Goal: Information Seeking & Learning: Learn about a topic

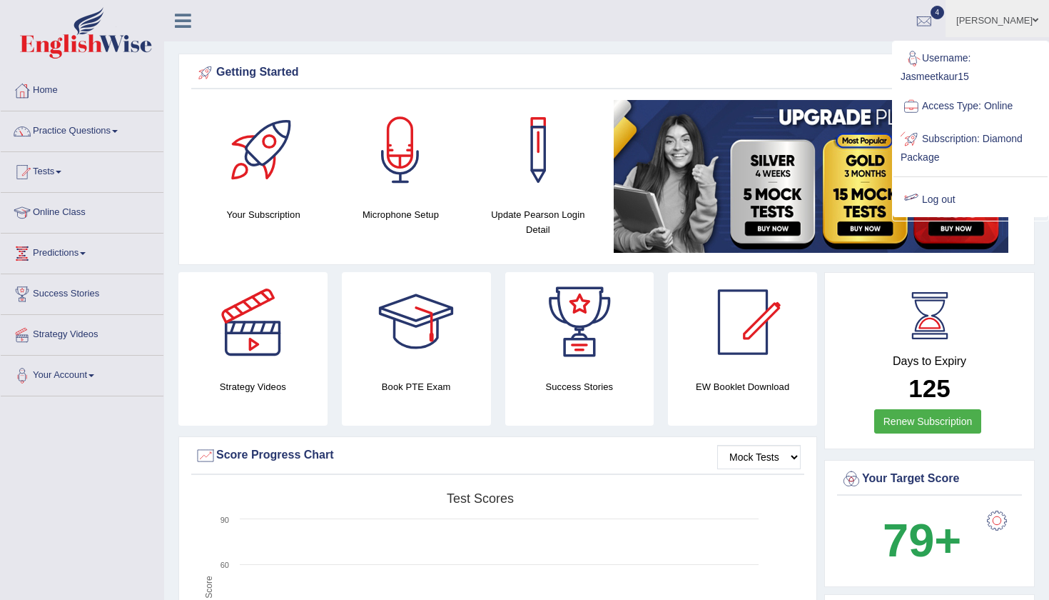
click at [923, 195] on link "Log out" at bounding box center [971, 199] width 154 height 33
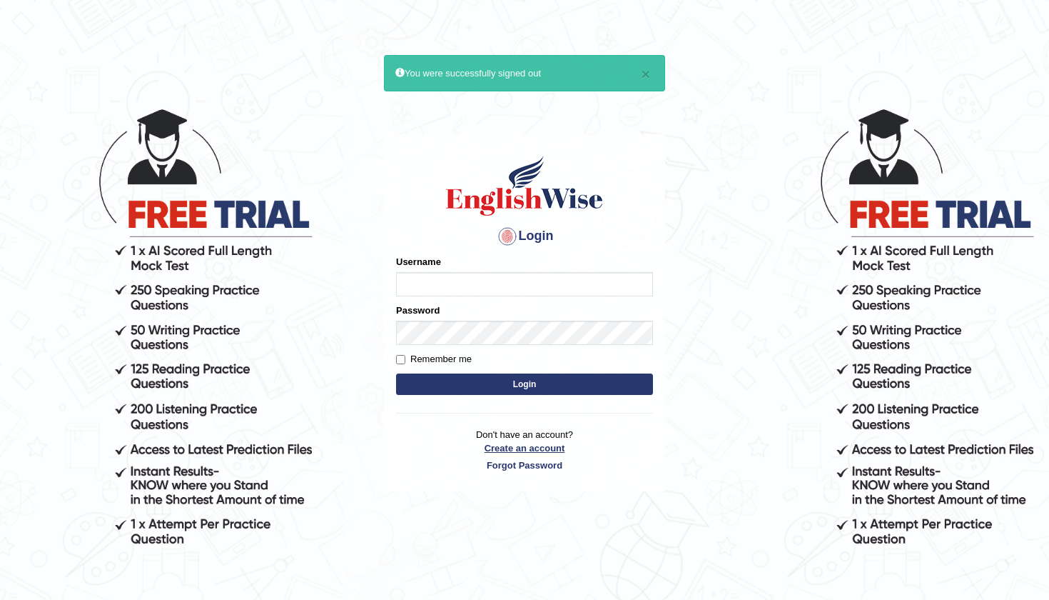
click at [538, 453] on link "Create an account" at bounding box center [524, 448] width 257 height 14
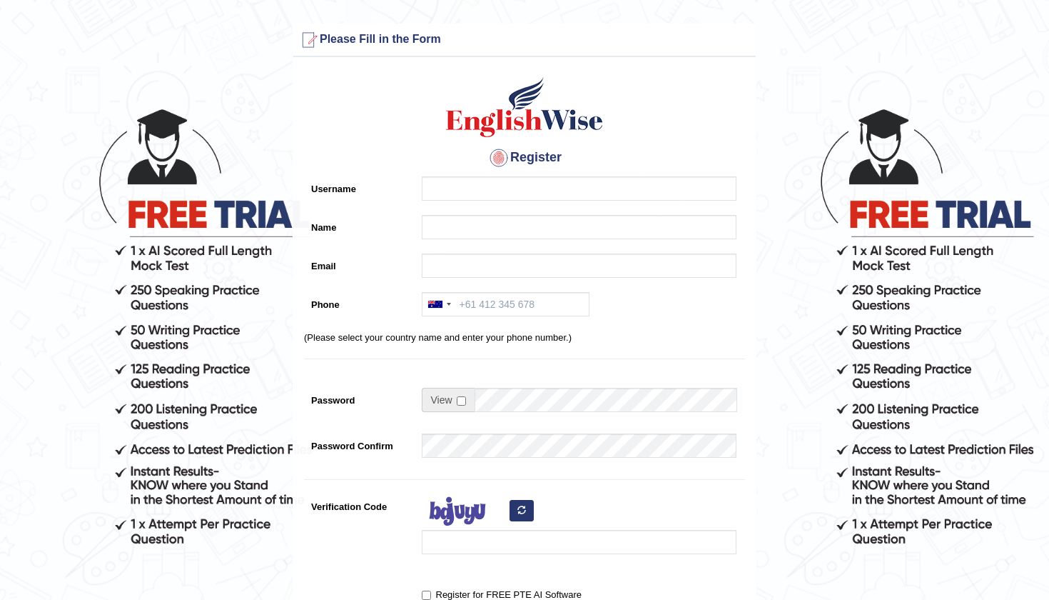
drag, startPoint x: 0, startPoint y: 0, endPoint x: 455, endPoint y: 176, distance: 487.4
click at [455, 176] on div "Register Username Name Email Phone Australia +61 India (भारत) +91 New Zealand +…" at bounding box center [524, 362] width 463 height 596
click at [455, 185] on input "Username" at bounding box center [579, 188] width 315 height 24
type input "Khushneet"
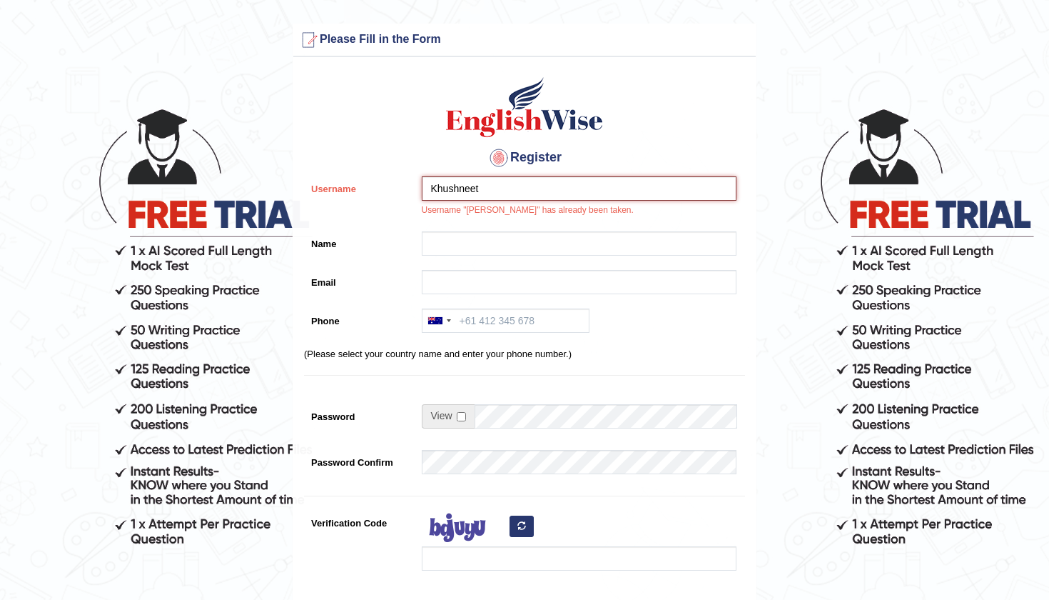
click at [503, 185] on input "Khushneet" at bounding box center [579, 188] width 315 height 24
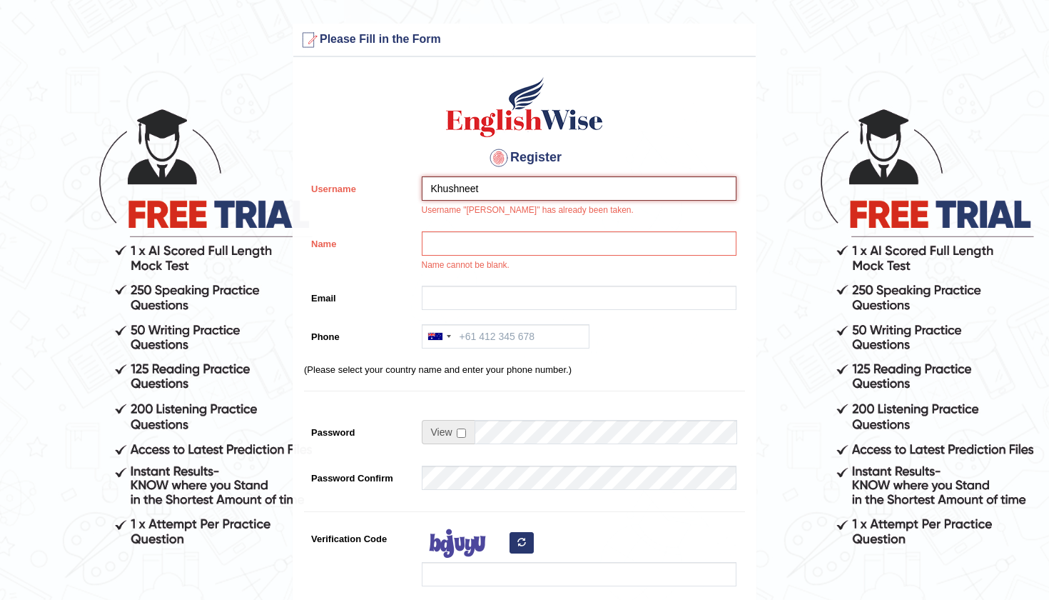
click at [503, 185] on input "Khushneet" at bounding box center [579, 188] width 315 height 24
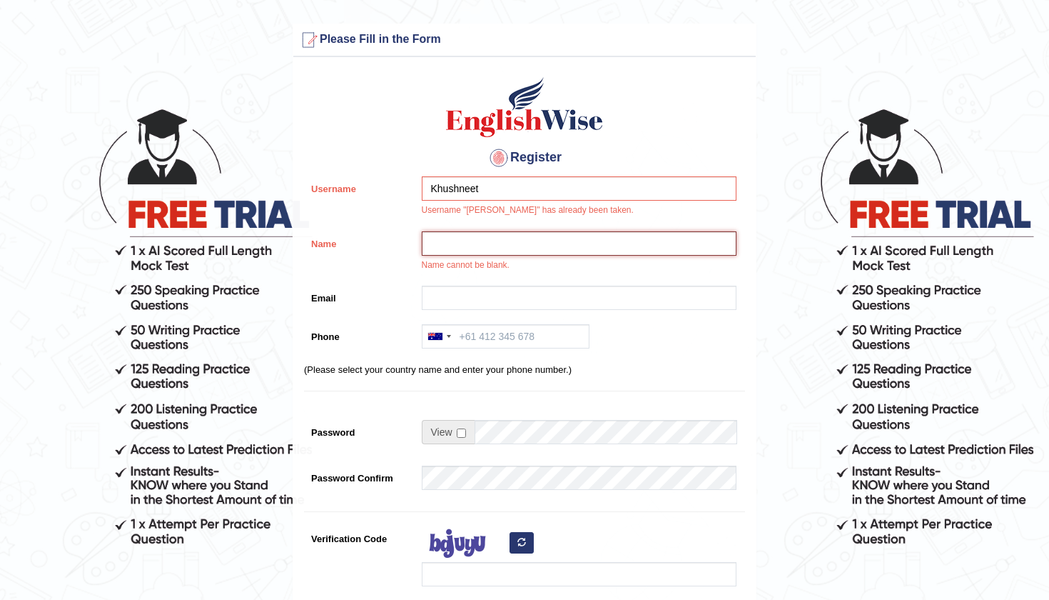
click at [497, 243] on input "Name" at bounding box center [579, 243] width 315 height 24
paste input "Khushneet"
type input "Khushneet"
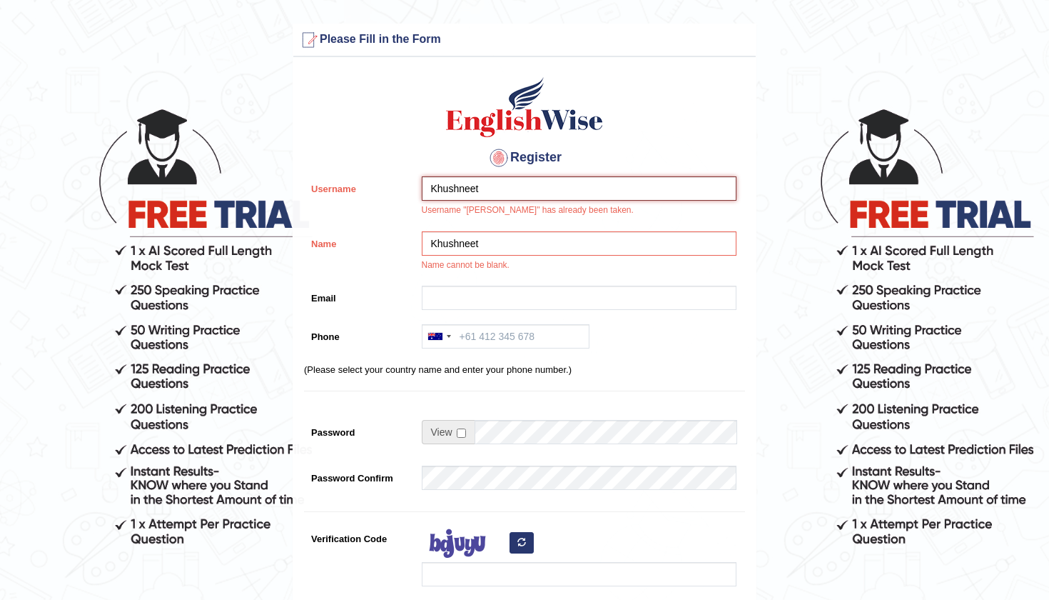
click at [512, 193] on input "Khushneet" at bounding box center [579, 188] width 315 height 24
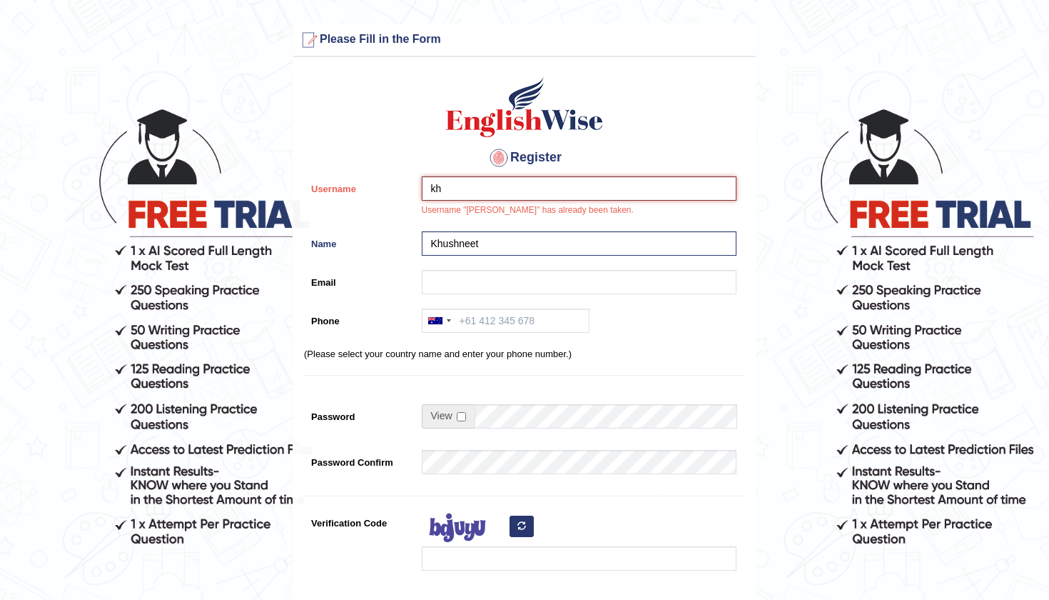
type input "k"
type input "0452516312"
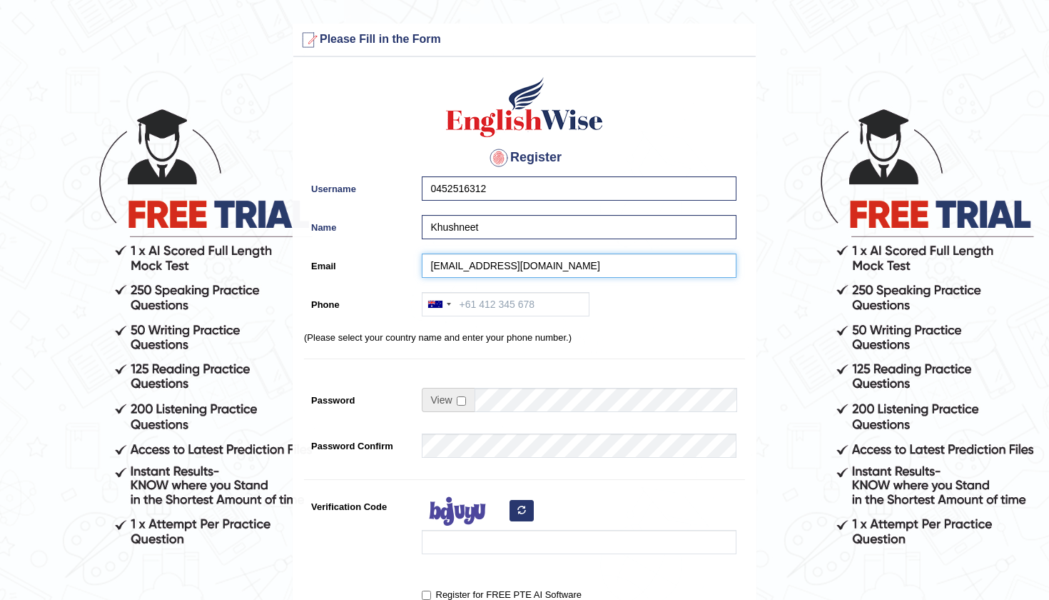
type input "khushneet1612@gmail.com"
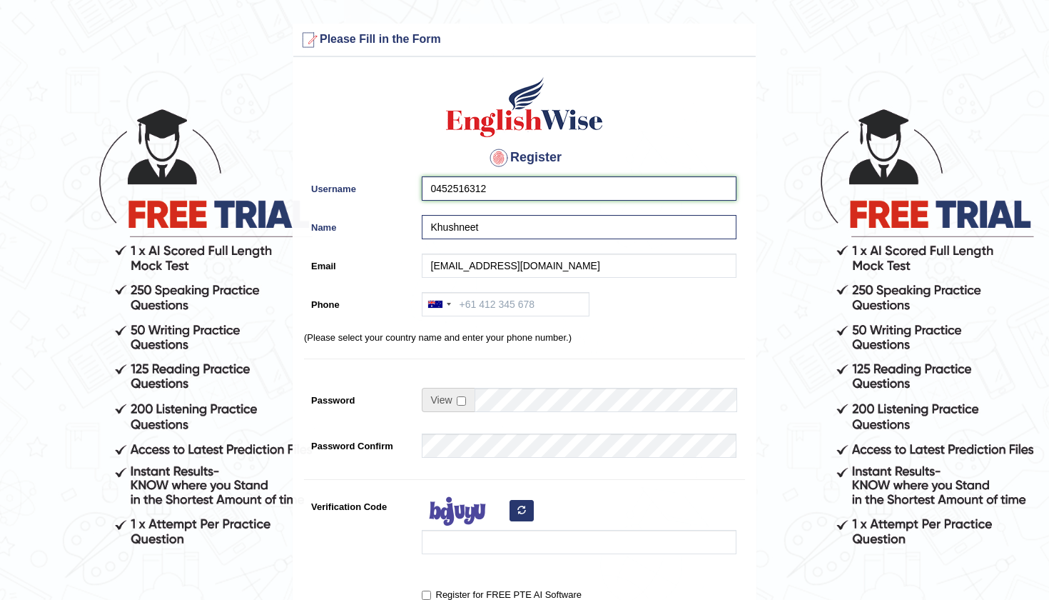
click at [526, 186] on input "0452516312" at bounding box center [579, 188] width 315 height 24
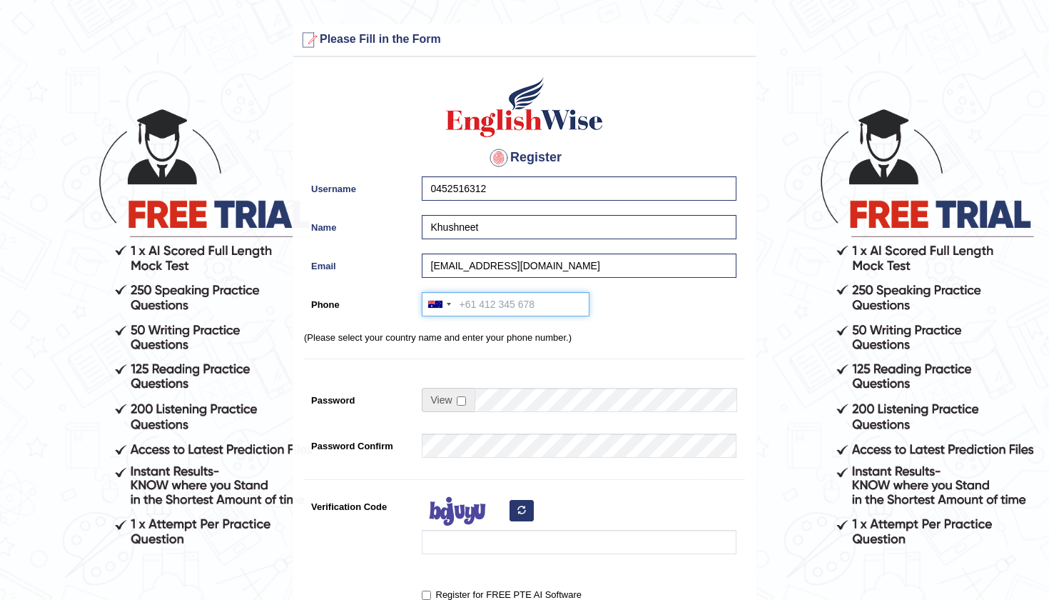
paste input "0452516312"
type input "0452516312"
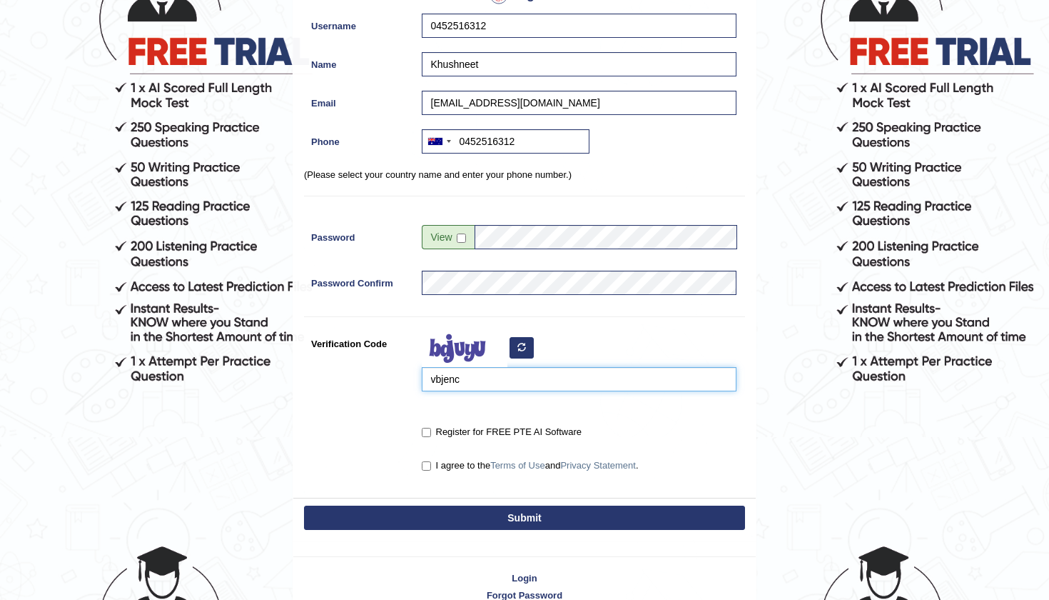
scroll to position [177, 0]
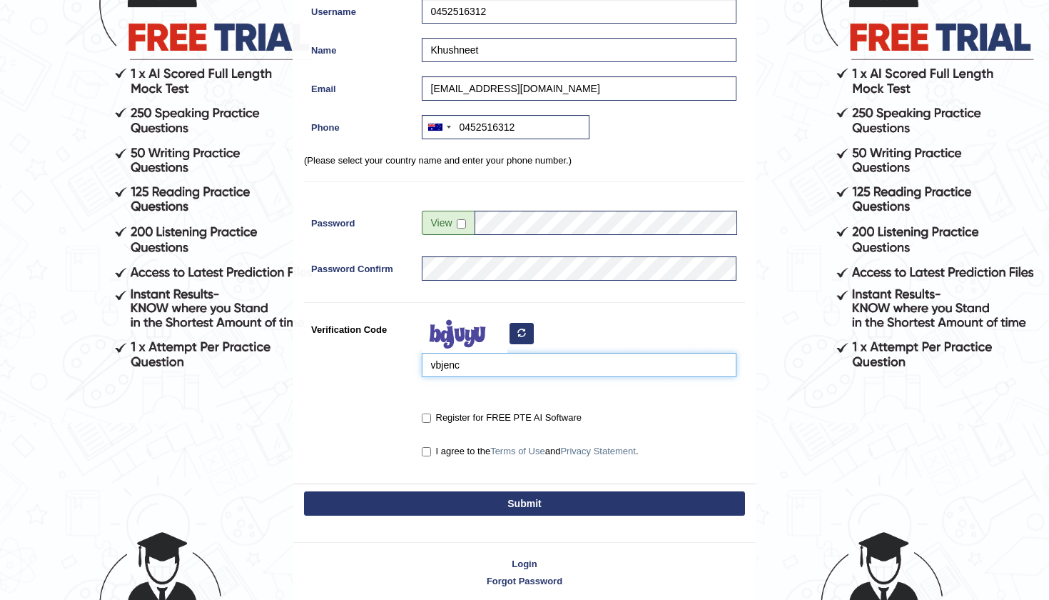
type input "vbjenc"
click at [428, 419] on input "Register for FREE PTE AI Software" at bounding box center [426, 417] width 9 height 9
checkbox input "true"
click at [429, 444] on label "I agree to the Terms of Use and Privacy Statement ." at bounding box center [530, 451] width 217 height 14
click at [429, 447] on input "I agree to the Terms of Use and Privacy Statement ." at bounding box center [426, 451] width 9 height 9
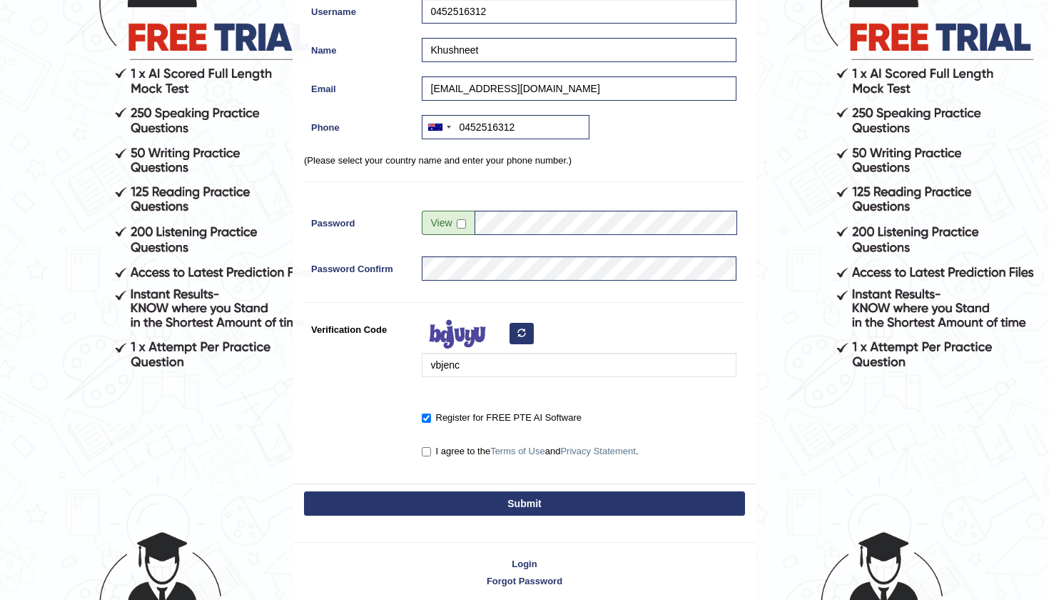
checkbox input "true"
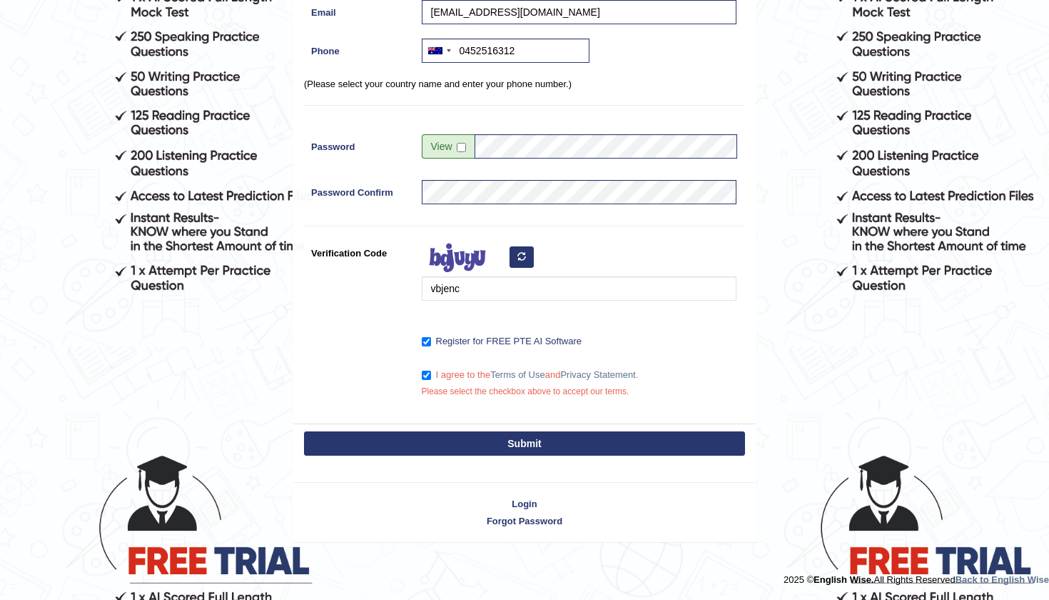
scroll to position [253, 0]
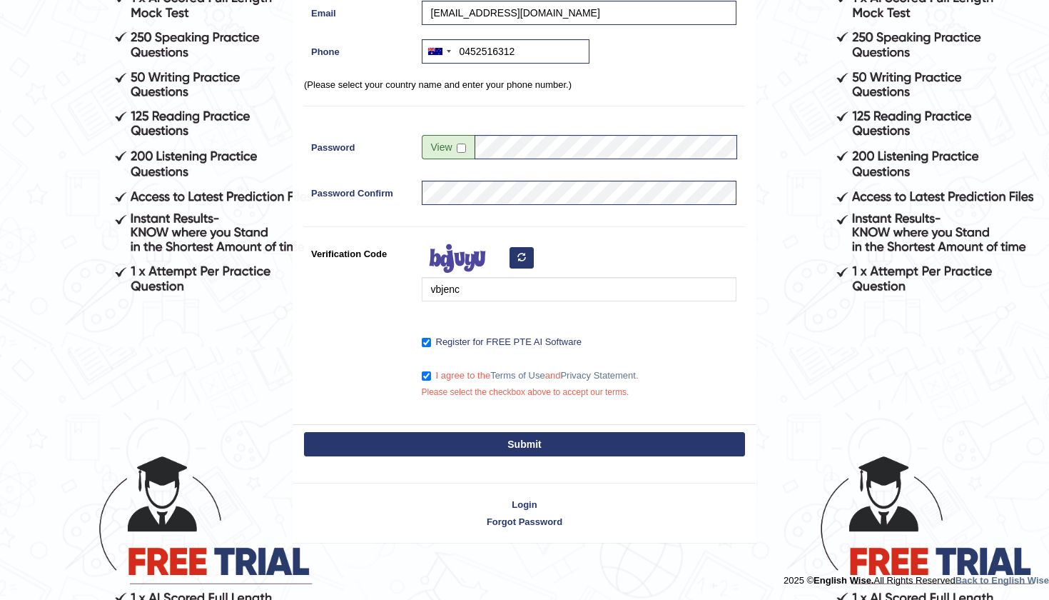
click at [548, 444] on button "Submit" at bounding box center [524, 444] width 441 height 24
type input "+61452516312"
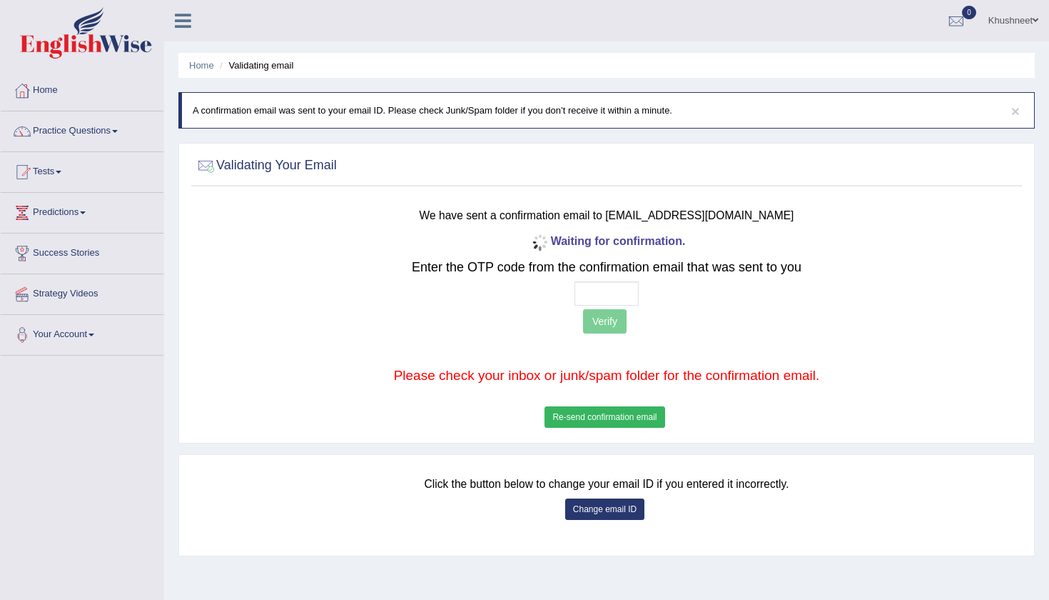
click at [583, 298] on input "text" at bounding box center [607, 293] width 64 height 24
type input "5 7 2 1"
click at [612, 324] on button "Verify" at bounding box center [605, 321] width 44 height 24
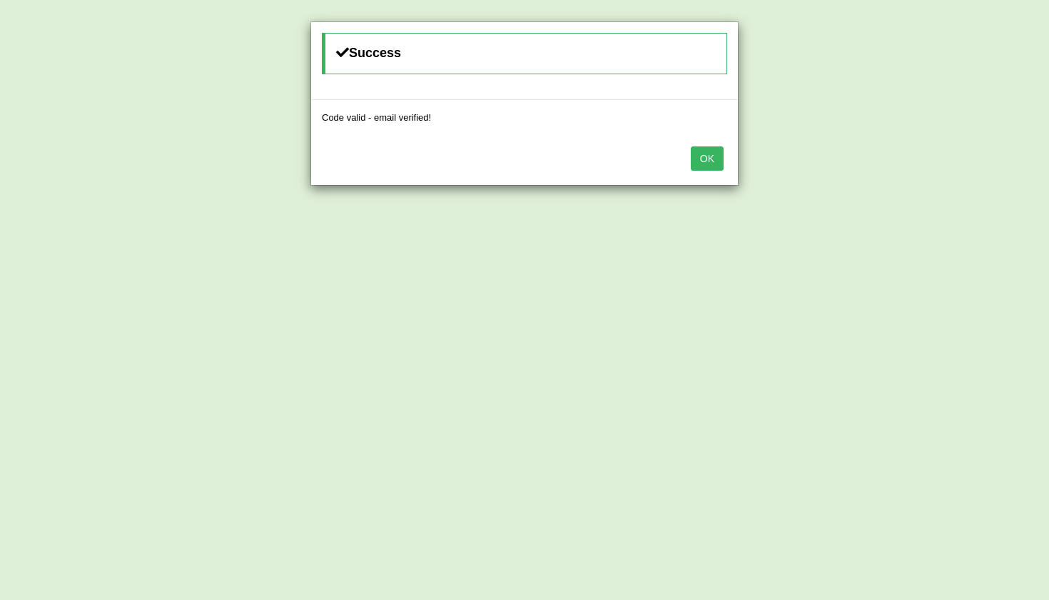
click at [702, 148] on button "OK" at bounding box center [707, 158] width 33 height 24
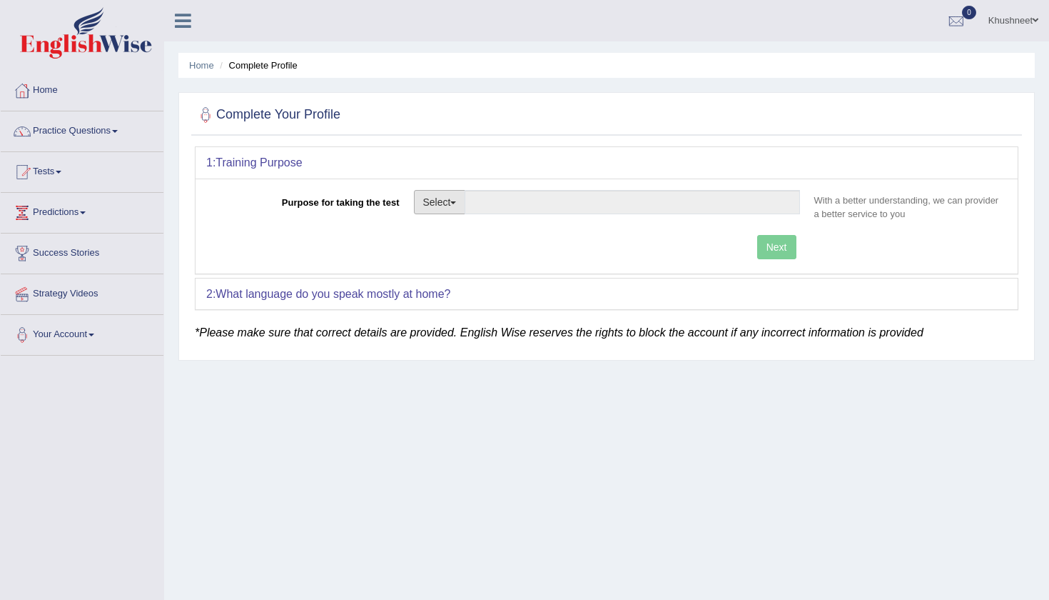
click at [452, 201] on button "Select" at bounding box center [440, 202] width 52 height 24
click at [465, 244] on link "Permanent Residency" at bounding box center [478, 251] width 127 height 19
type input "Permanent Residency"
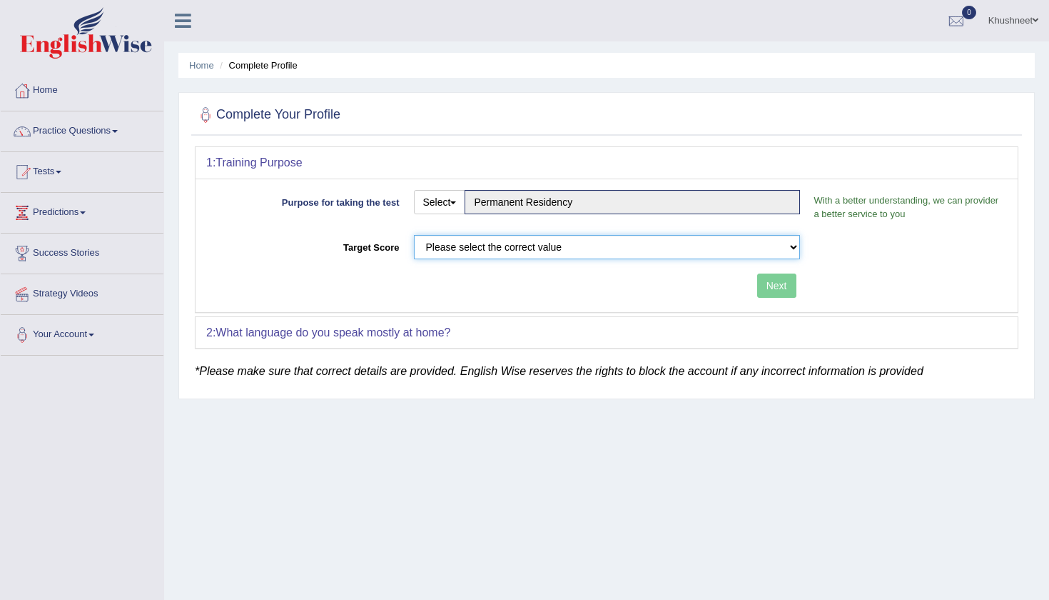
select select "79"
click at [772, 287] on button "Next" at bounding box center [776, 285] width 39 height 24
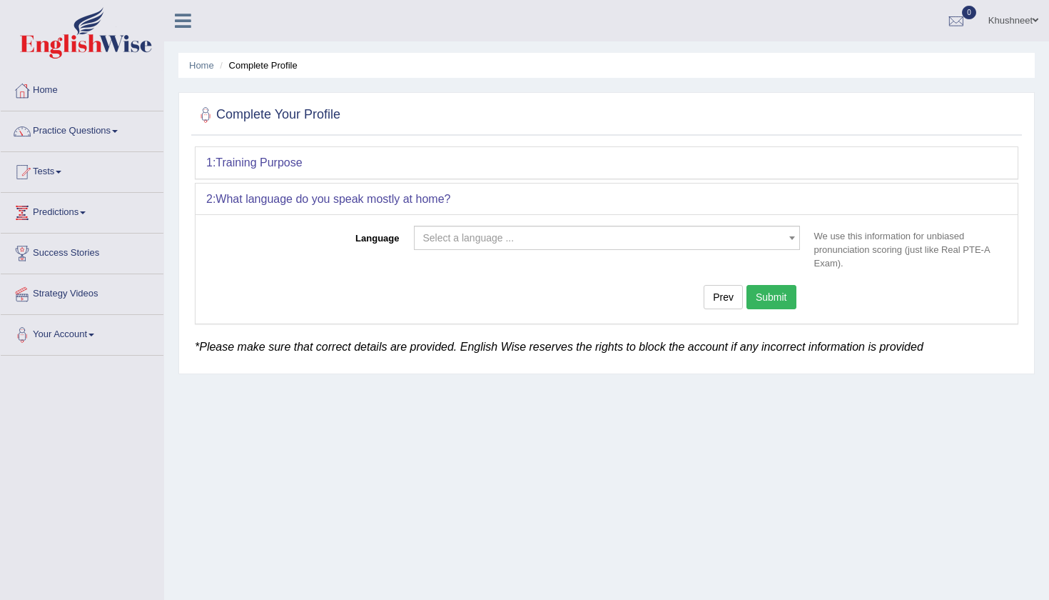
click at [576, 238] on span "Select a language ..." at bounding box center [602, 238] width 359 height 14
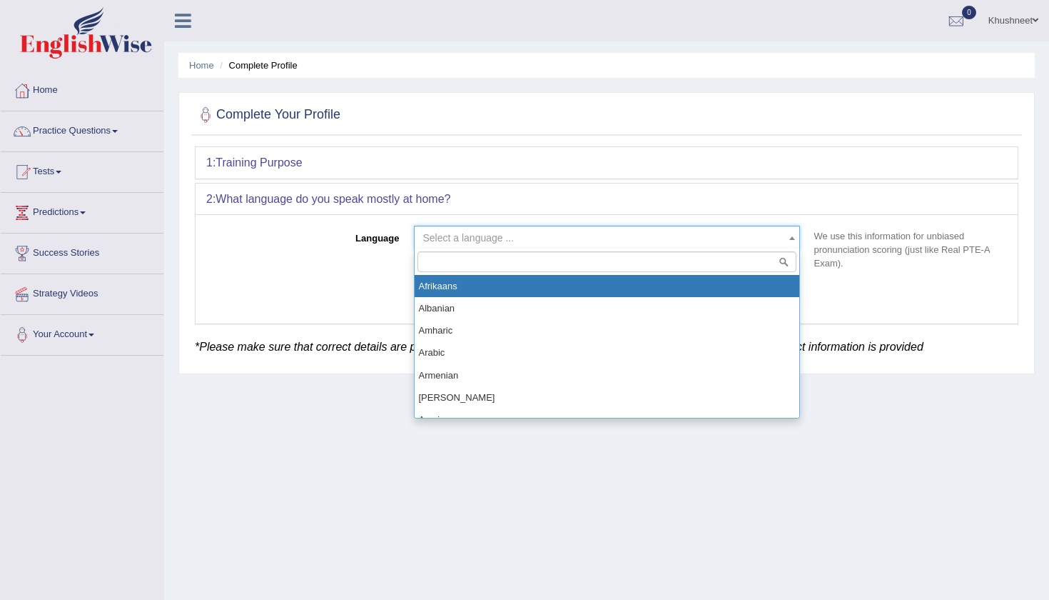
type input "P"
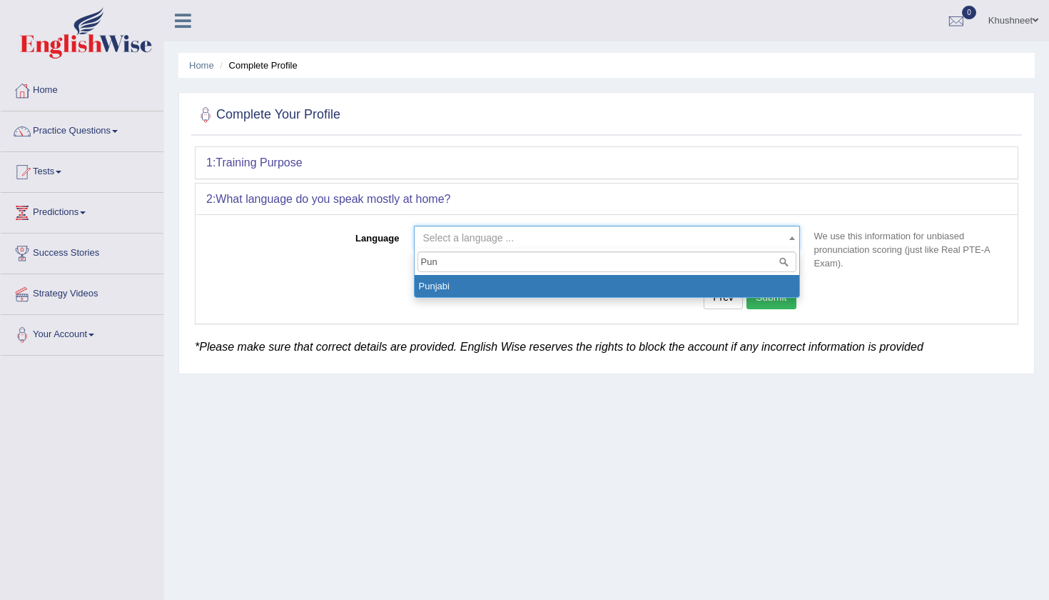
type input "Punj"
select select "Punjabi"
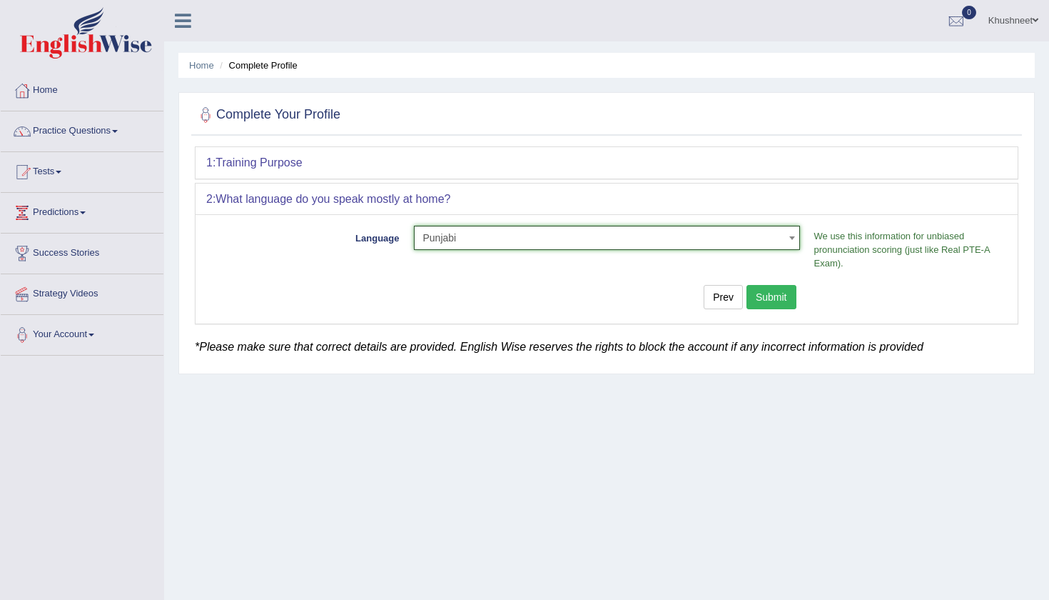
click at [767, 287] on button "Submit" at bounding box center [772, 297] width 50 height 24
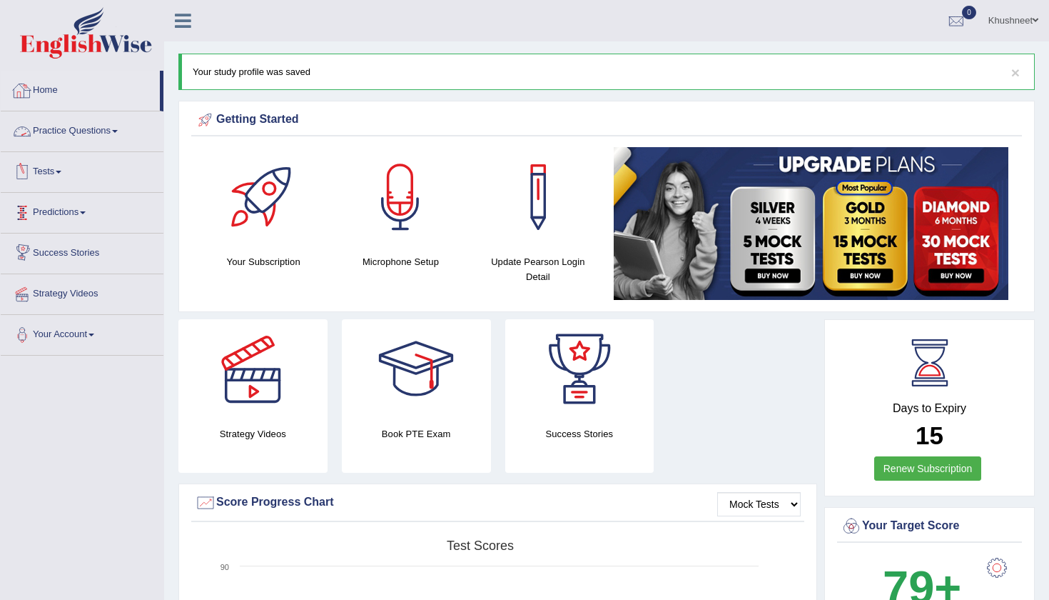
click at [74, 136] on link "Practice Questions" at bounding box center [82, 129] width 163 height 36
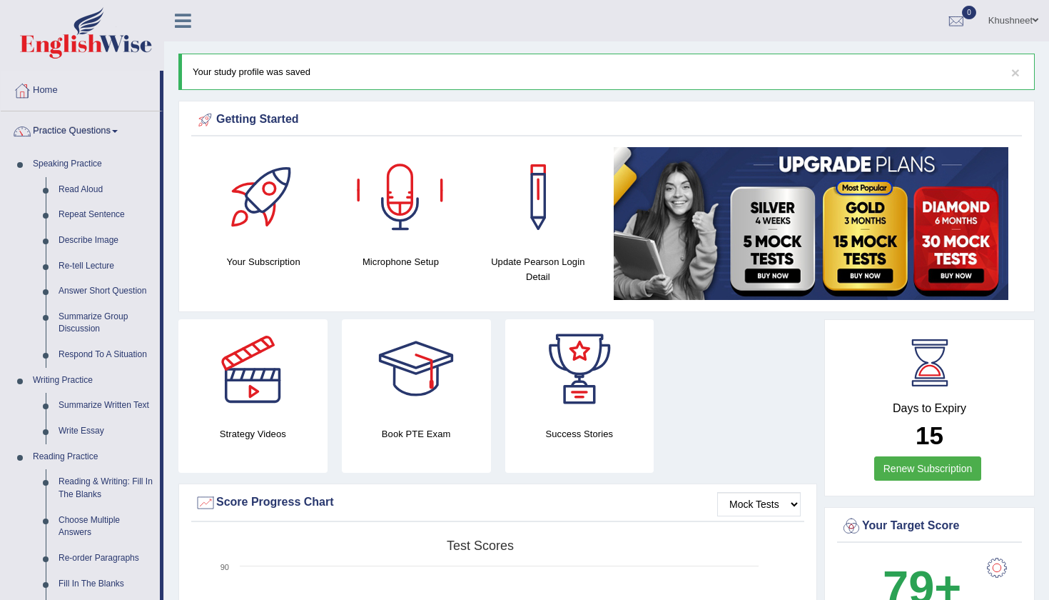
click at [539, 24] on ul "Khushneet Toggle navigation Username: 0452516312 Access Type: Online Subscripti…" at bounding box center [740, 20] width 620 height 41
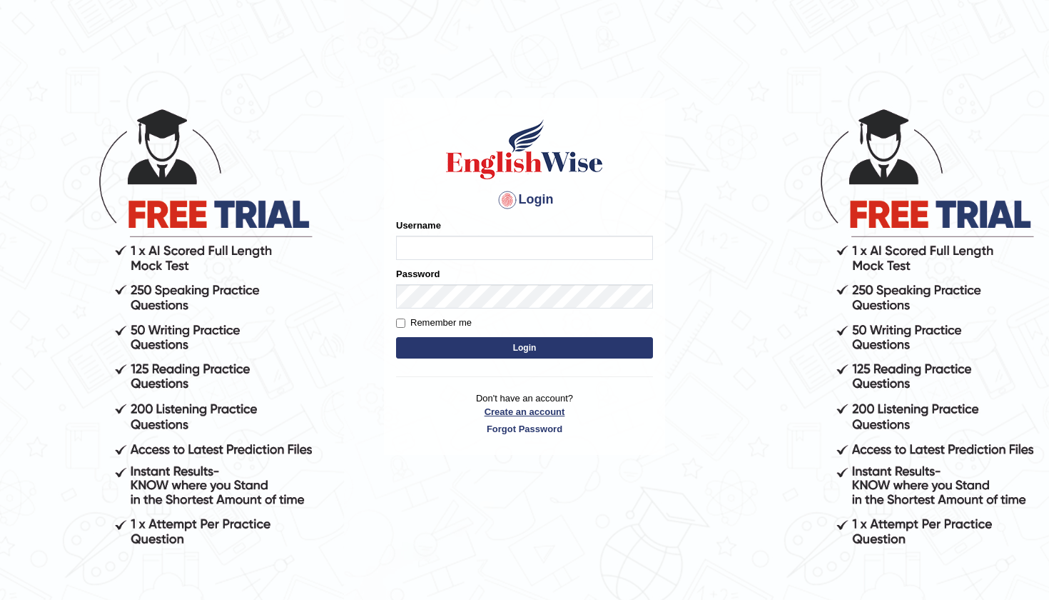
click at [526, 413] on link "Create an account" at bounding box center [524, 412] width 257 height 14
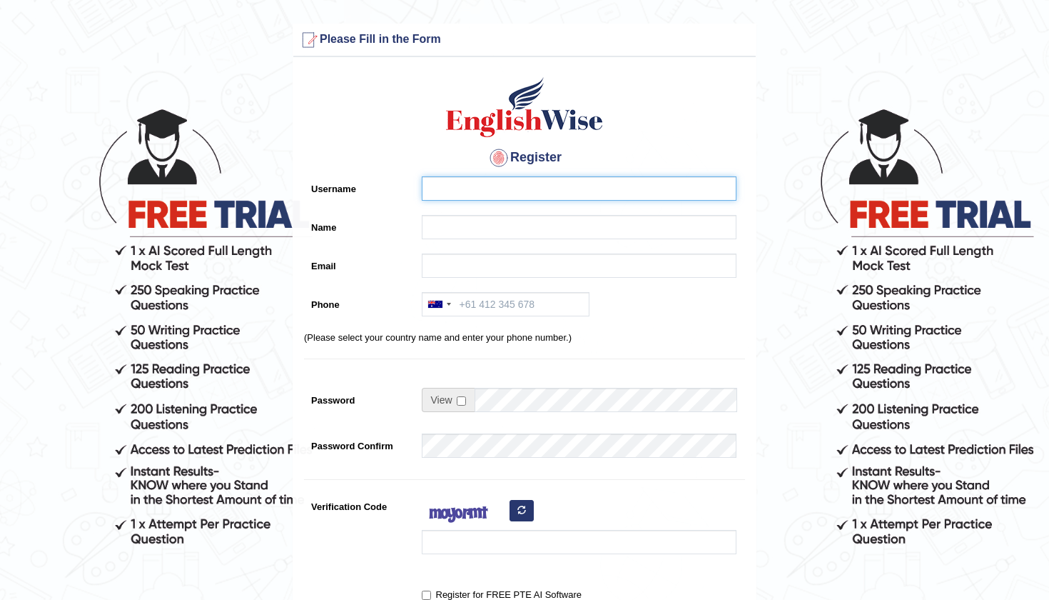
click at [448, 194] on input "Username" at bounding box center [579, 188] width 315 height 24
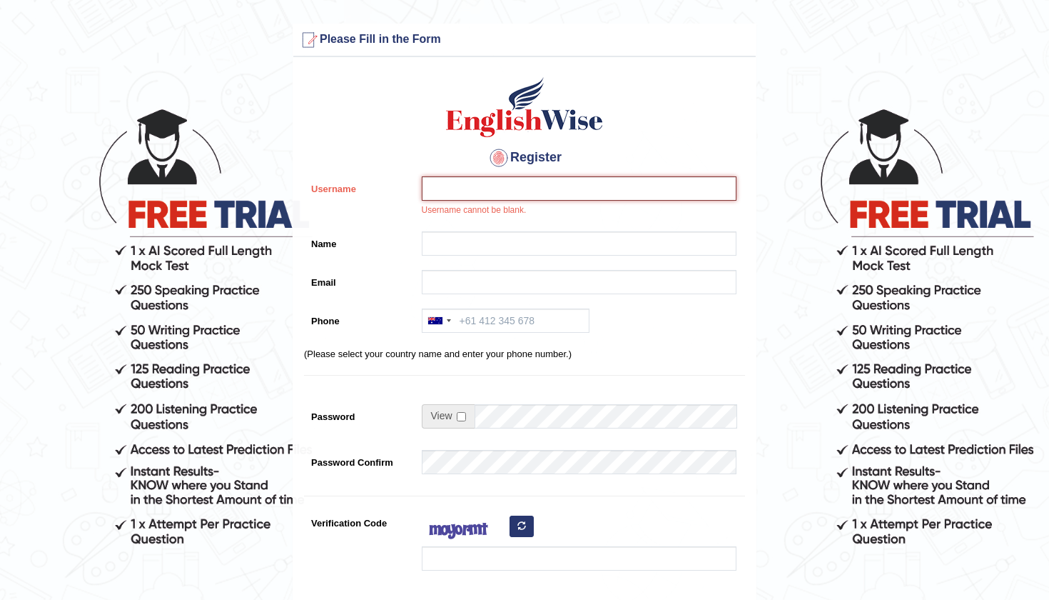
click at [450, 186] on input "Username" at bounding box center [579, 188] width 315 height 24
type input "J"
type input "0405340257"
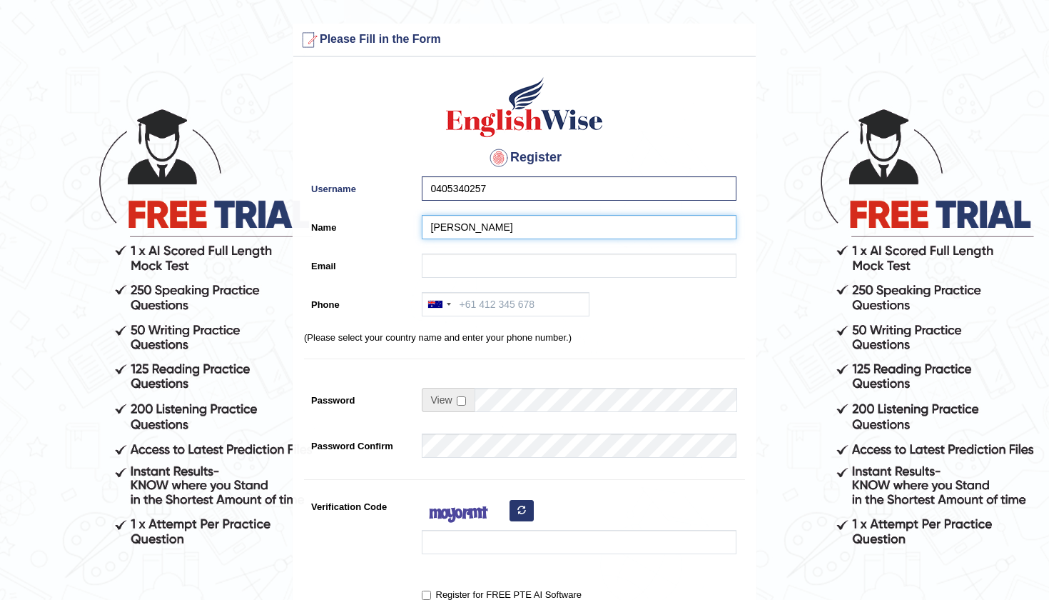
type input "[PERSON_NAME]"
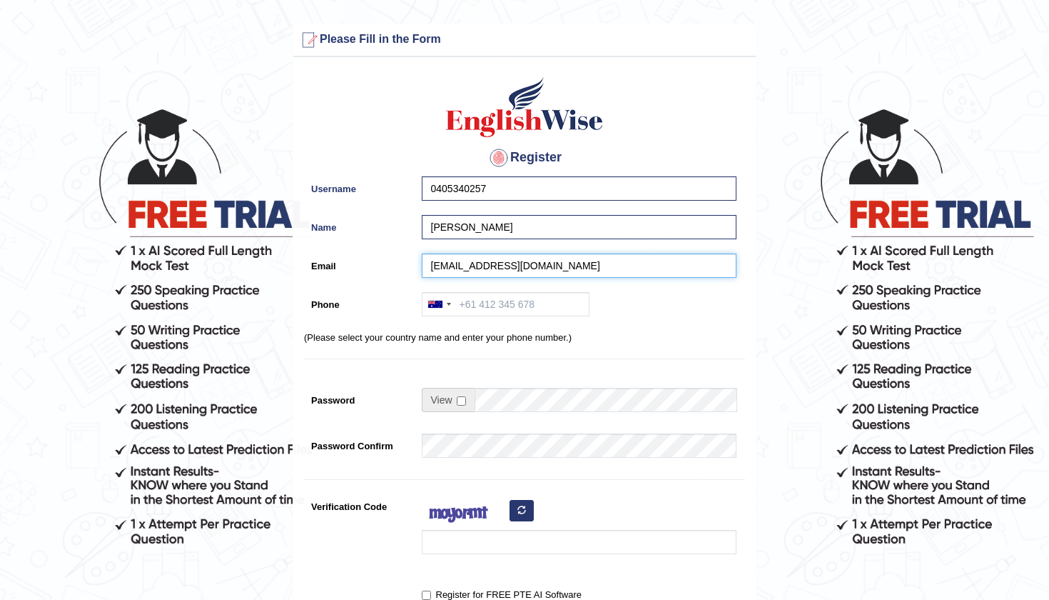
type input "jruiz.r210@gmail.com"
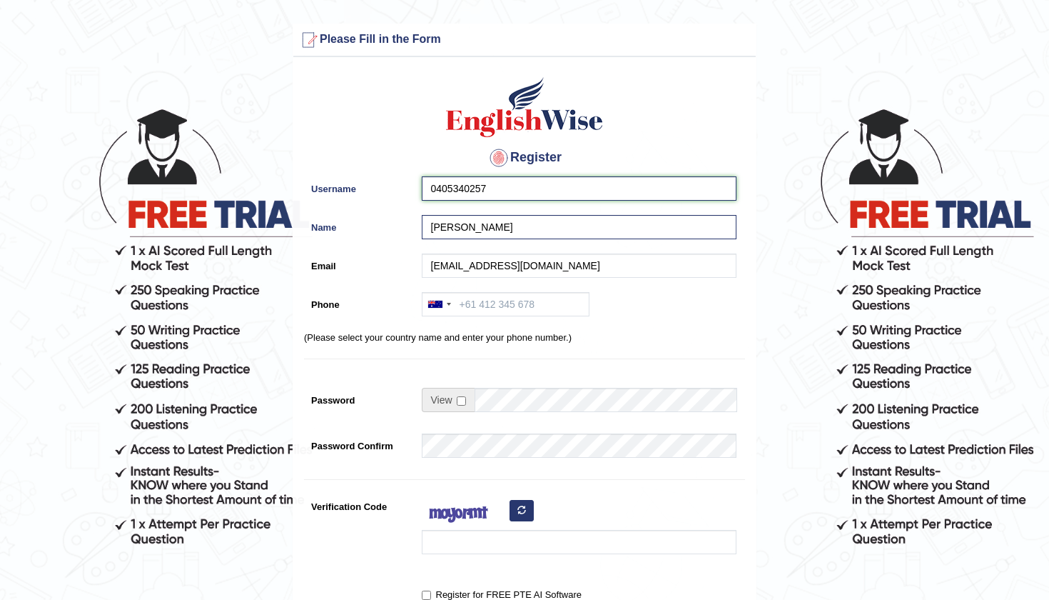
click at [506, 188] on input "0405340257" at bounding box center [579, 188] width 315 height 24
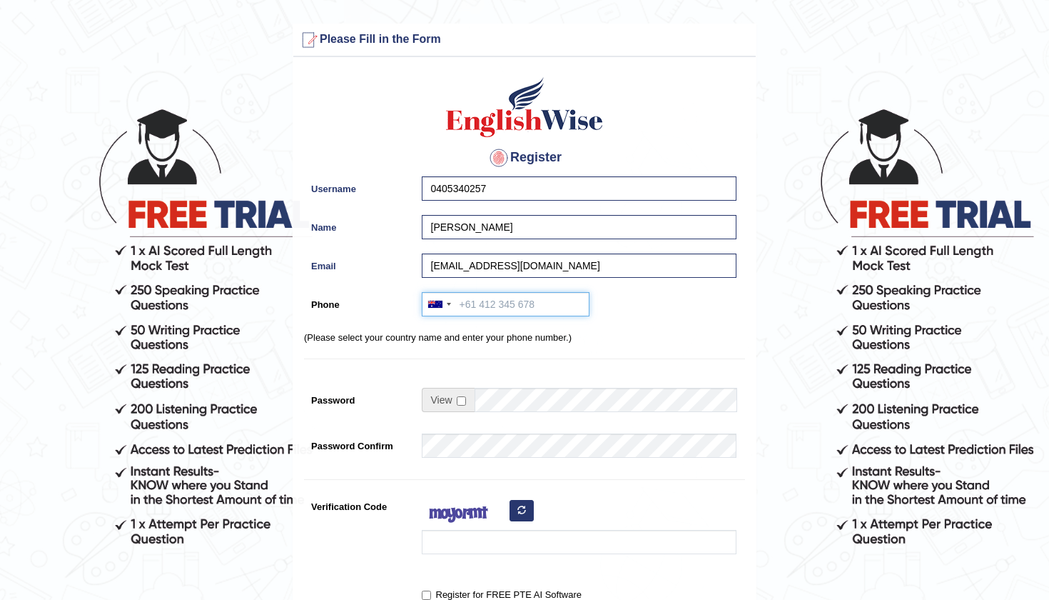
paste input "0405340257"
type input "0405340257"
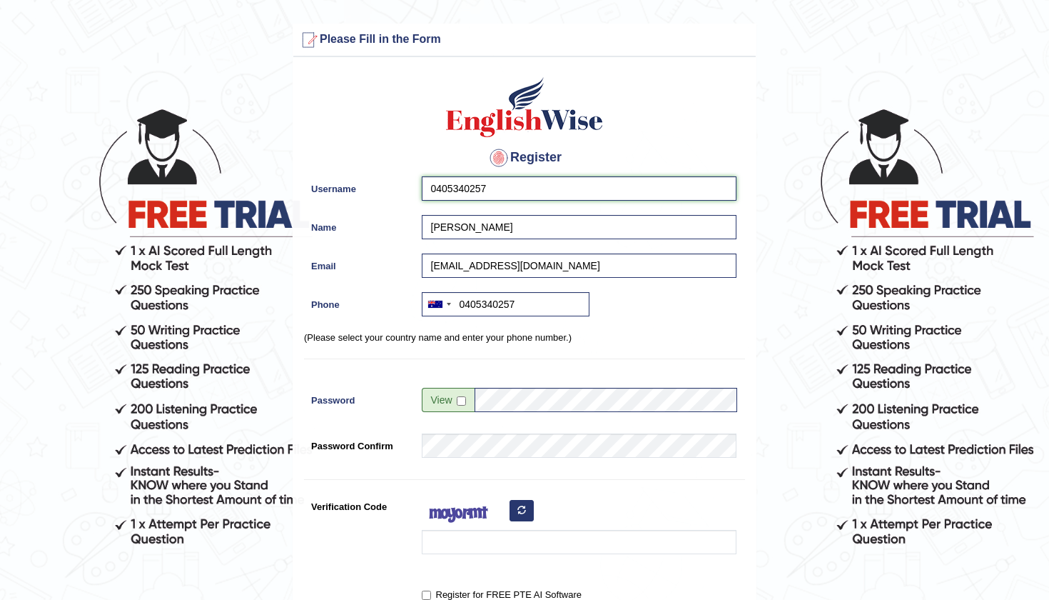
click at [468, 187] on input "0405340257" at bounding box center [579, 188] width 315 height 24
type input "0405346257"
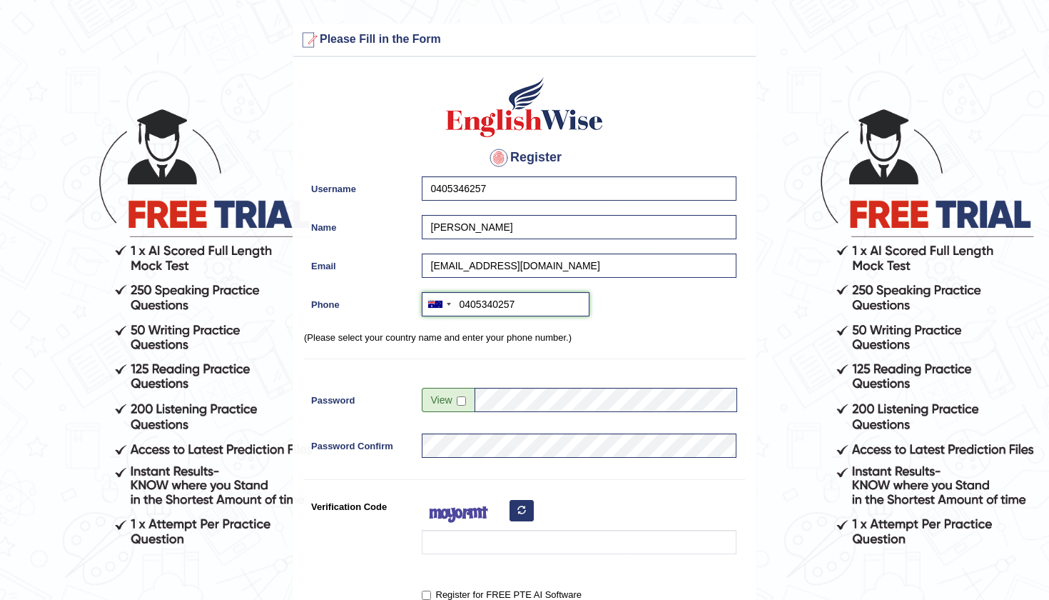
click at [498, 306] on input "0405340257" at bounding box center [506, 304] width 168 height 24
type input "0405346257"
click at [606, 328] on div "Register Username 0405346257 Name Jose Ruiz Email jruiz.r210@gmail.com Phone Au…" at bounding box center [524, 362] width 463 height 596
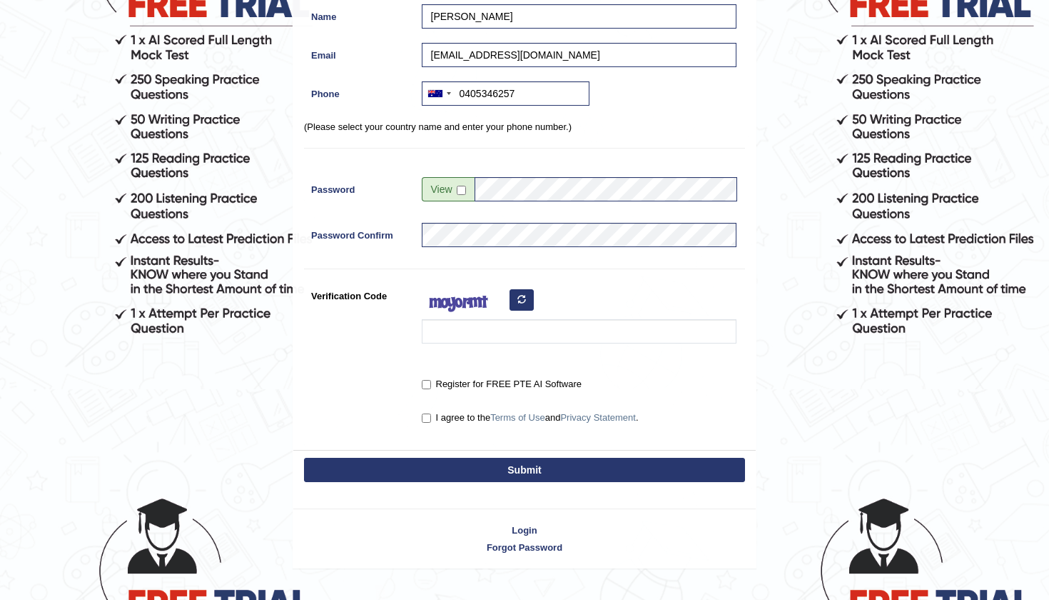
scroll to position [211, 0]
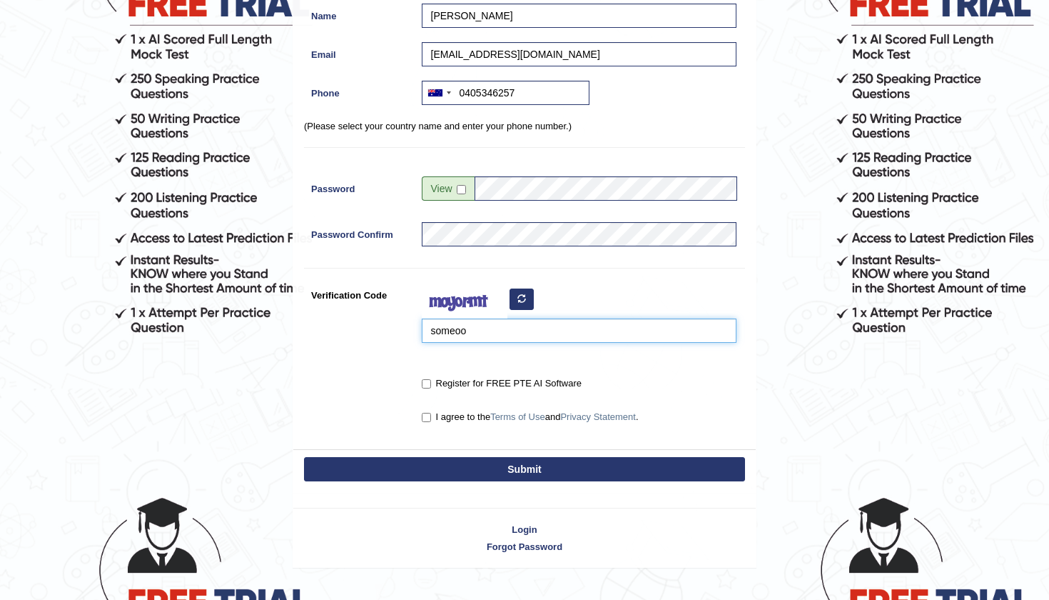
type input "someoo"
click at [426, 385] on input "Register for FREE PTE AI Software" at bounding box center [426, 383] width 9 height 9
checkbox input "true"
click at [423, 420] on input "I agree to the Terms of Use and Privacy Statement ." at bounding box center [426, 417] width 9 height 9
checkbox input "true"
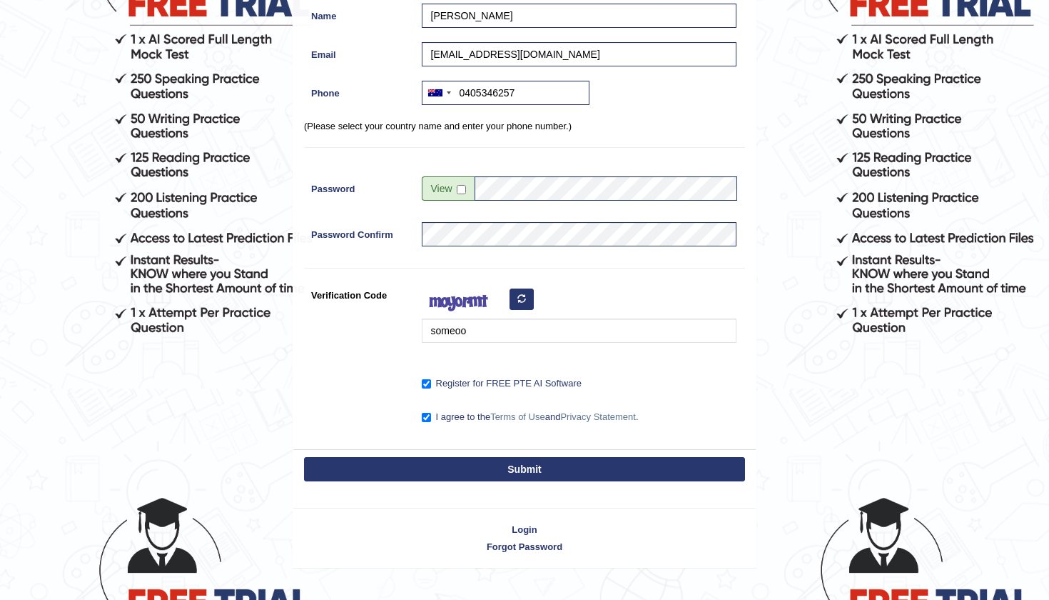
click at [449, 475] on button "Submit" at bounding box center [524, 469] width 441 height 24
type input "+61405346257"
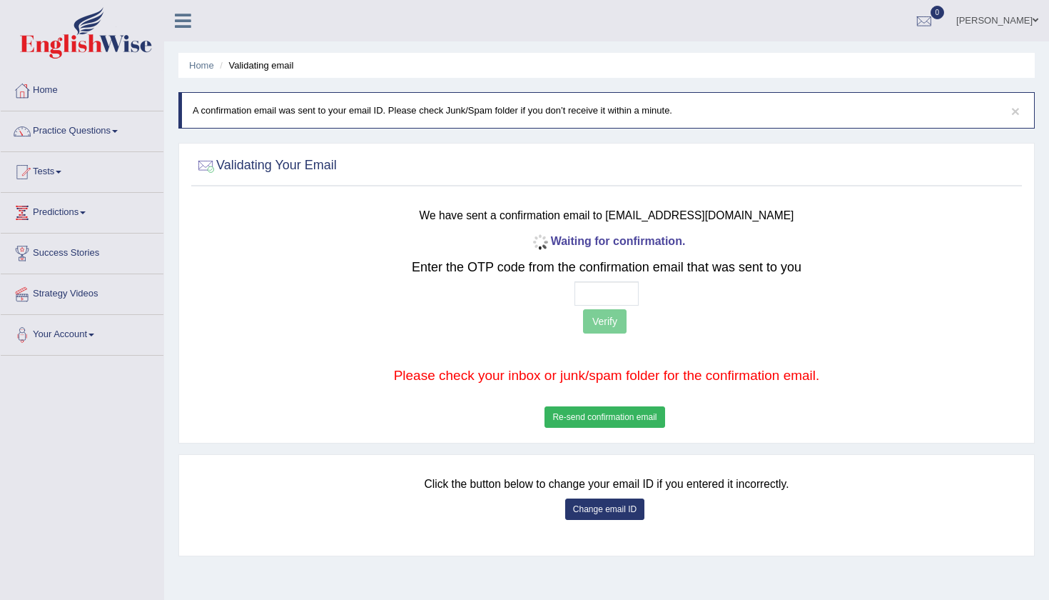
click at [919, 206] on h3 "We have sent a confirmation email to [EMAIL_ADDRESS][DOMAIN_NAME]" at bounding box center [607, 213] width 684 height 19
click at [592, 288] on input "text" at bounding box center [607, 293] width 64 height 24
type input "7 5 8 7"
click at [611, 328] on button "Verify" at bounding box center [605, 321] width 44 height 24
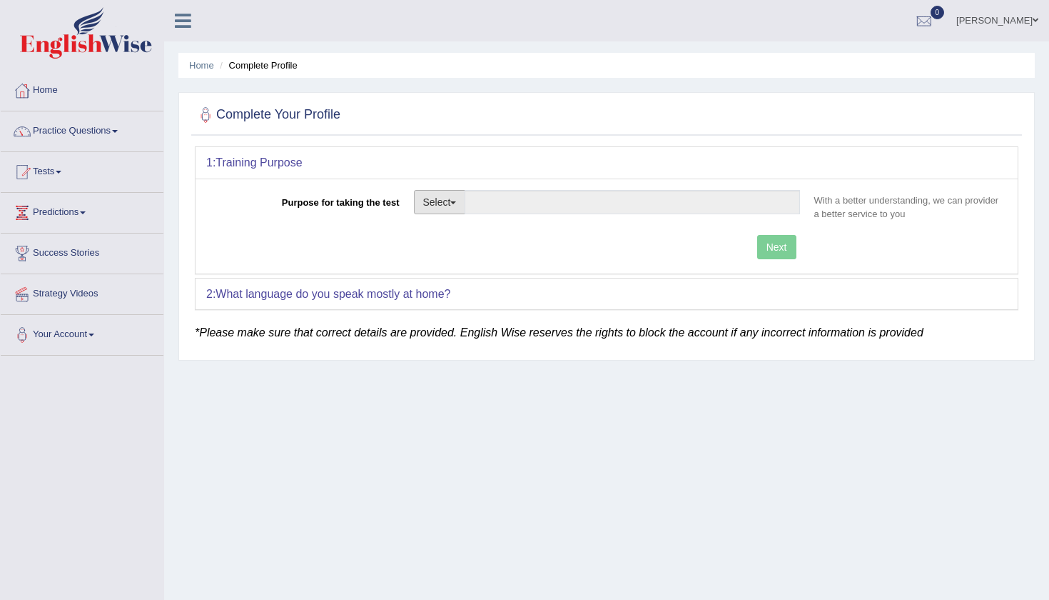
click at [462, 208] on button "Select" at bounding box center [440, 202] width 52 height 24
click at [467, 258] on link "Permanent Residency" at bounding box center [478, 251] width 127 height 19
type input "Permanent Residency"
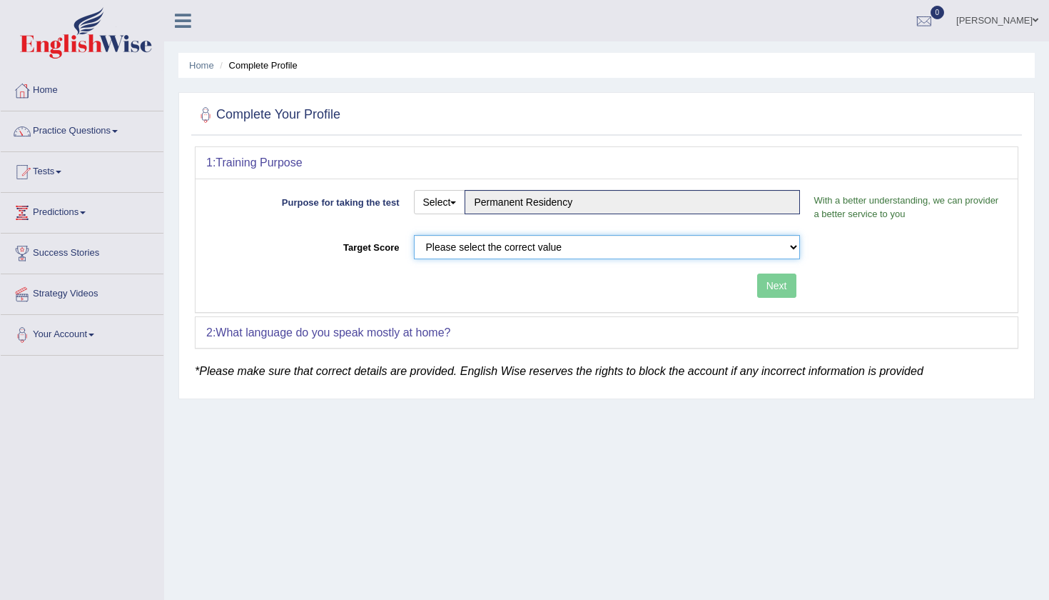
select select "65"
drag, startPoint x: 787, startPoint y: 287, endPoint x: 742, endPoint y: 297, distance: 45.4
click at [787, 287] on button "Next" at bounding box center [776, 285] width 39 height 24
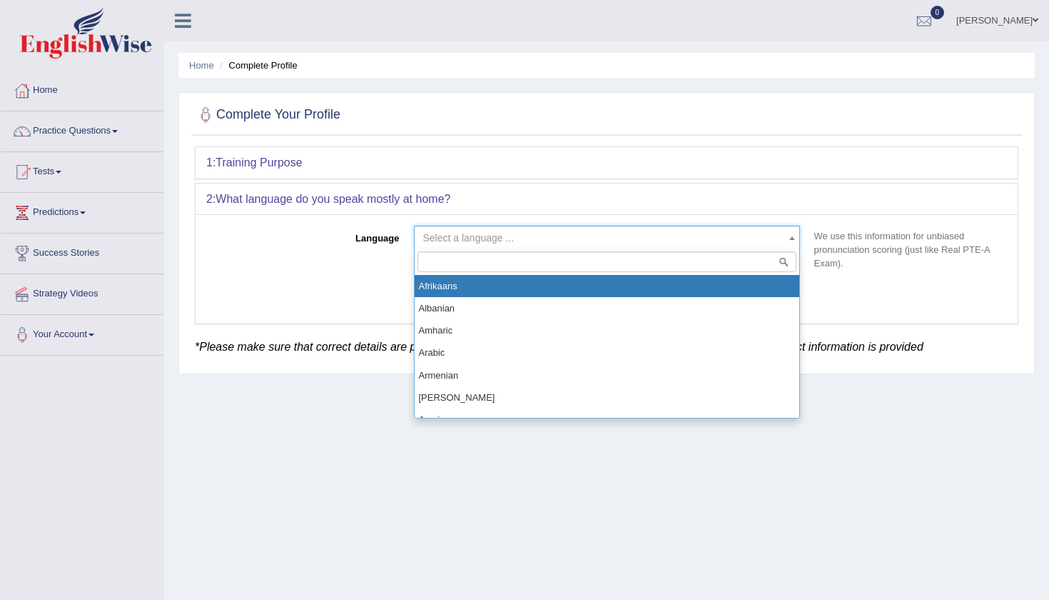
click at [518, 235] on span "Select a language ..." at bounding box center [602, 238] width 359 height 14
type input "sp"
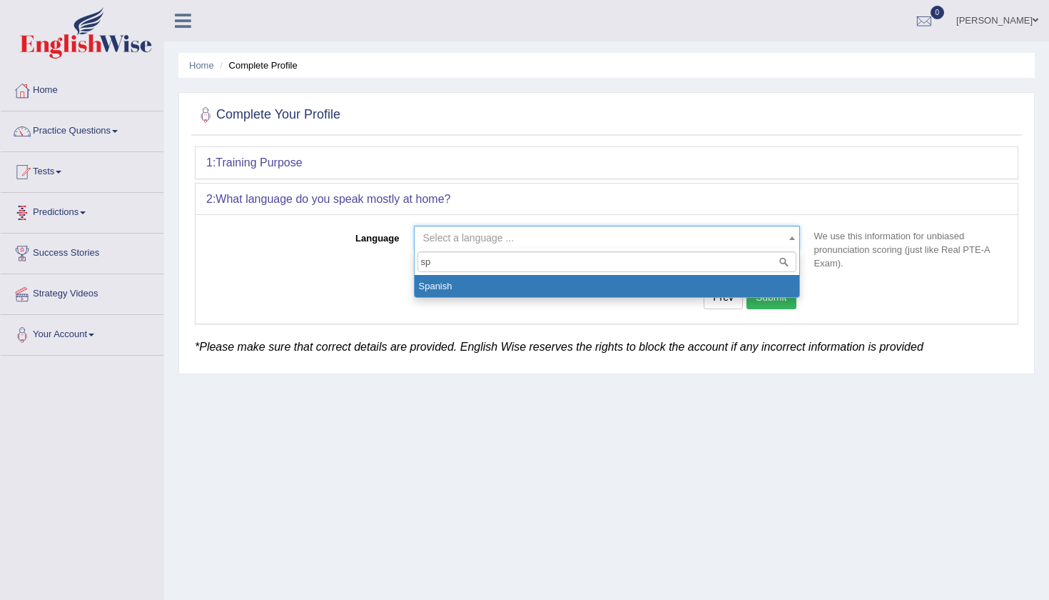
select select "Spanish"
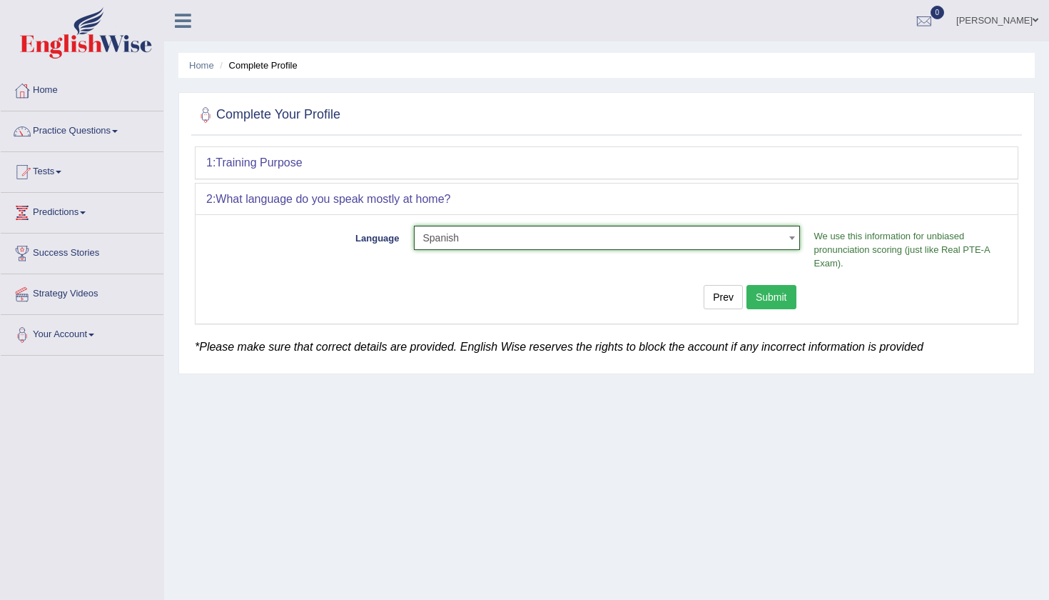
click at [777, 286] on button "Submit" at bounding box center [772, 297] width 50 height 24
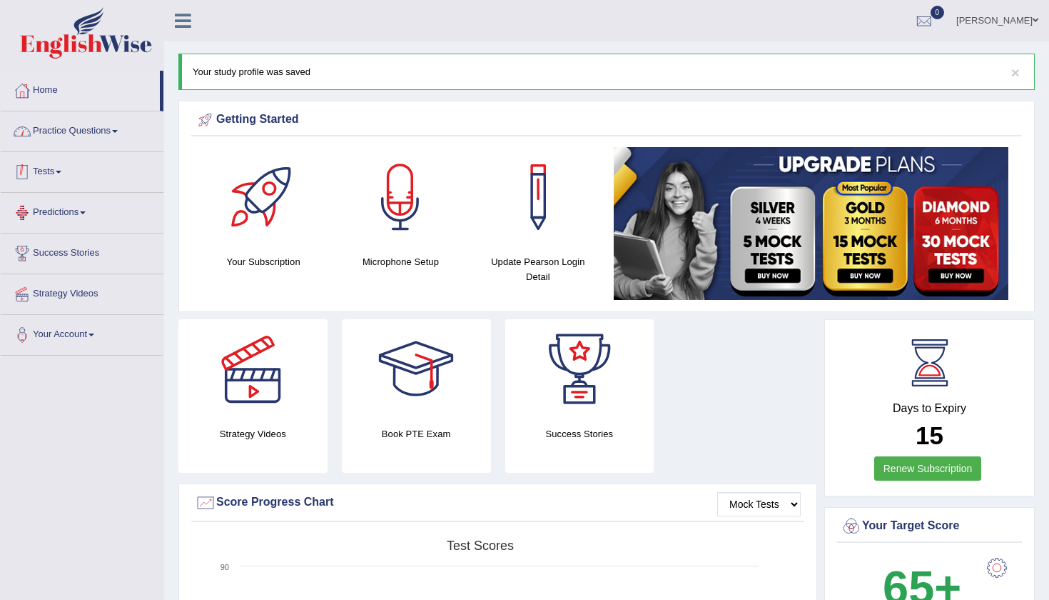
click at [82, 126] on link "Practice Questions" at bounding box center [82, 129] width 163 height 36
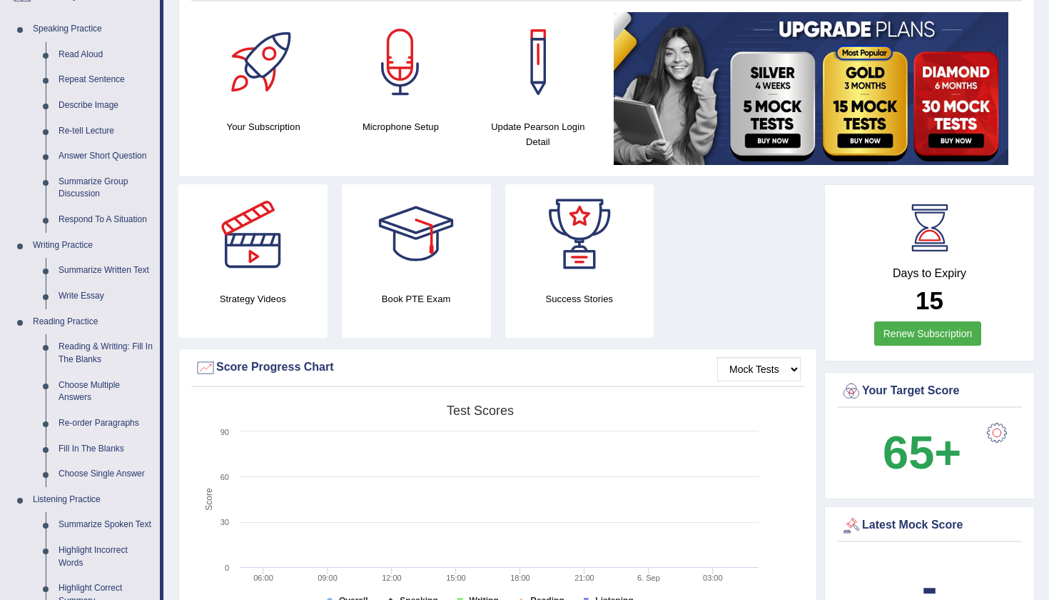
scroll to position [133, 0]
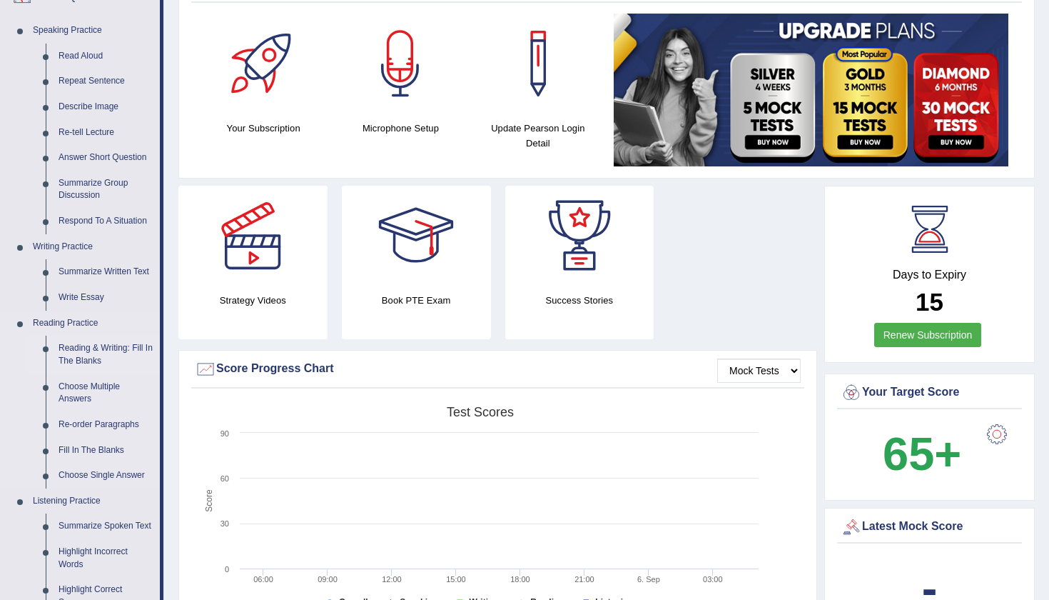
click at [101, 345] on link "Reading & Writing: Fill In The Blanks" at bounding box center [106, 354] width 108 height 38
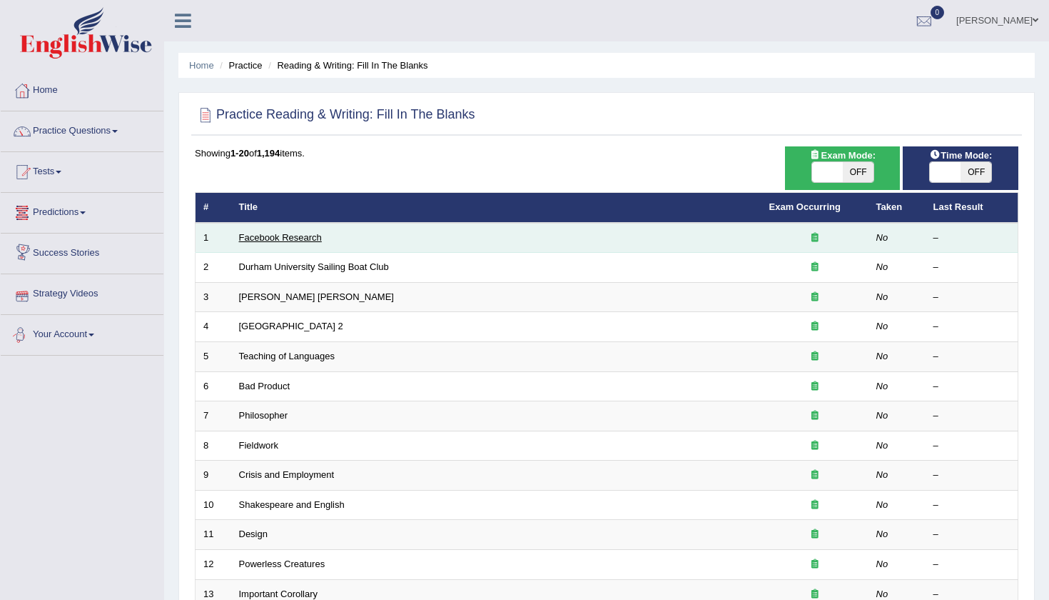
click at [276, 237] on link "Facebook Research" at bounding box center [280, 237] width 83 height 11
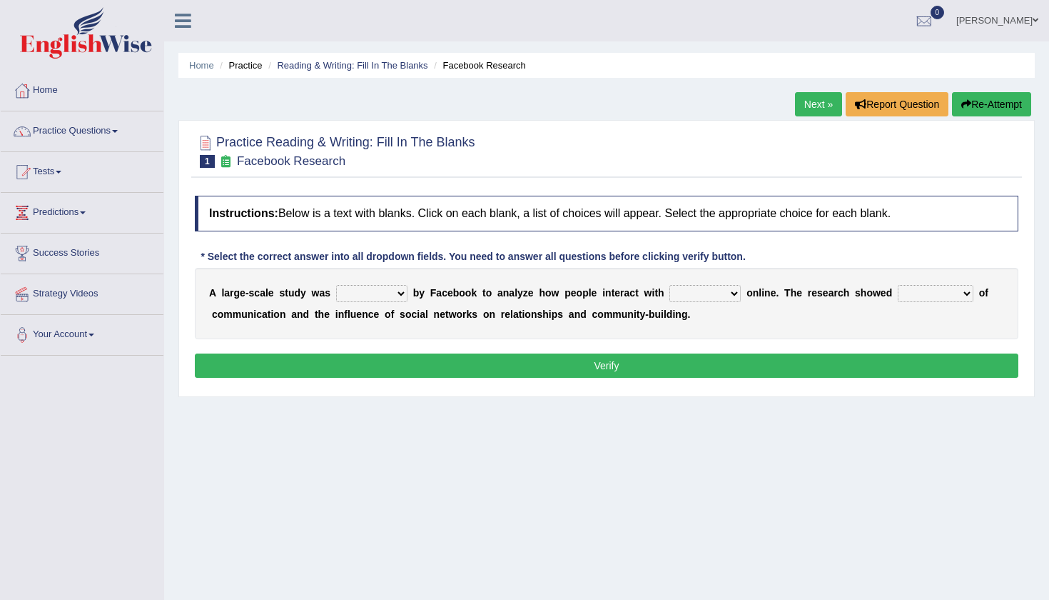
click at [409, 291] on b at bounding box center [411, 292] width 6 height 11
click at [105, 123] on link "Practice Questions" at bounding box center [82, 129] width 163 height 36
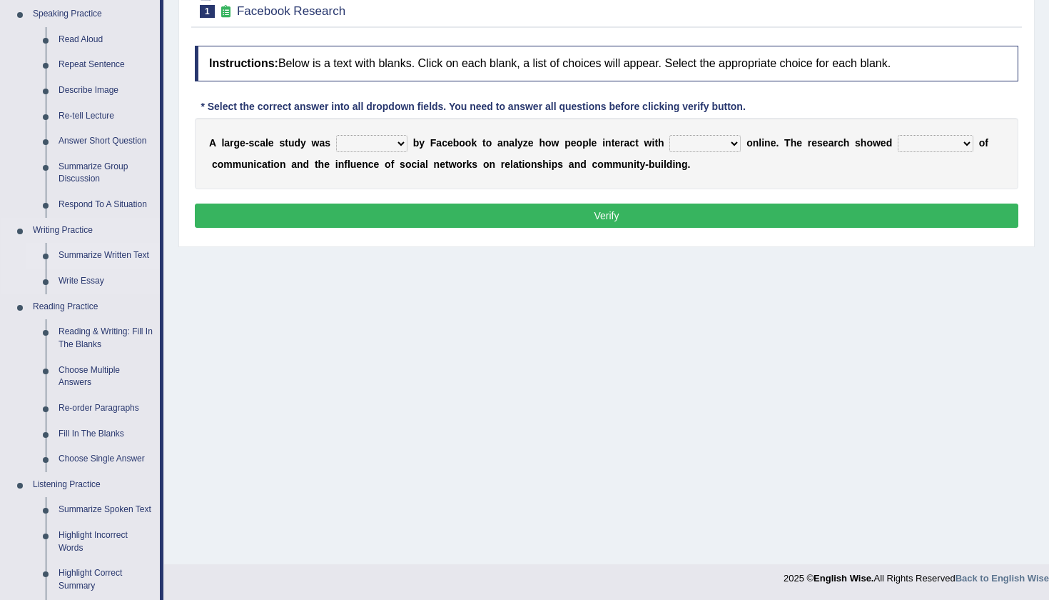
scroll to position [187, 0]
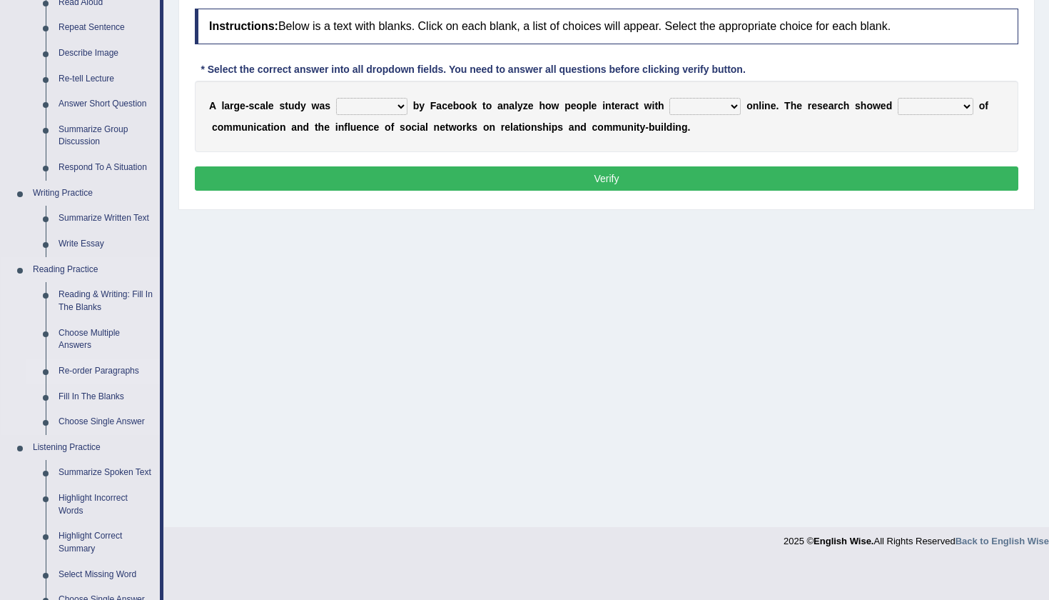
click at [104, 366] on link "Re-order Paragraphs" at bounding box center [106, 371] width 108 height 26
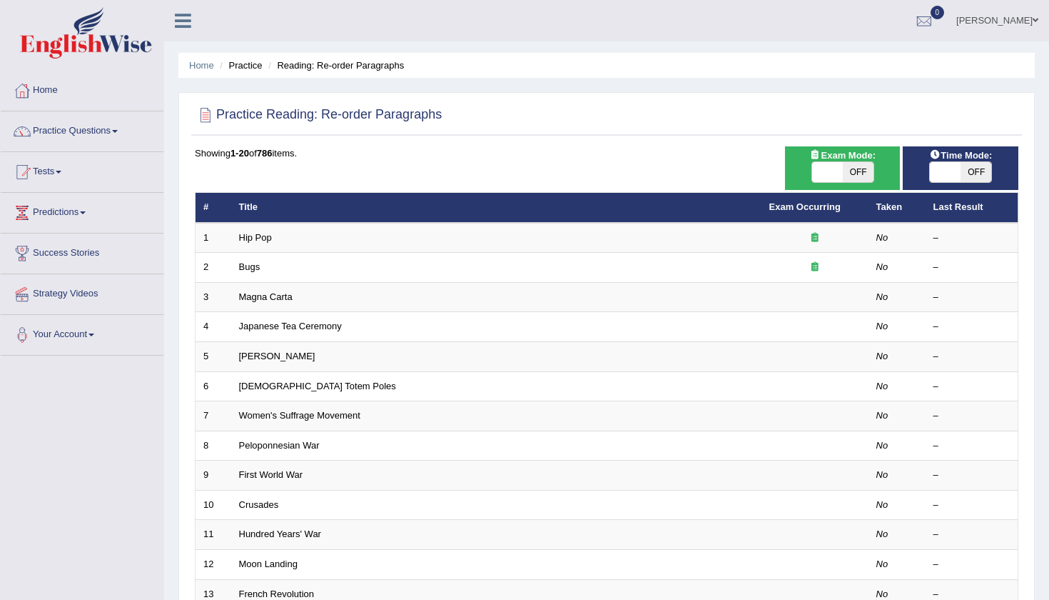
click at [104, 366] on div "Toggle navigation Home Practice Questions Speaking Practice Read Aloud Repeat S…" at bounding box center [524, 469] width 1049 height 938
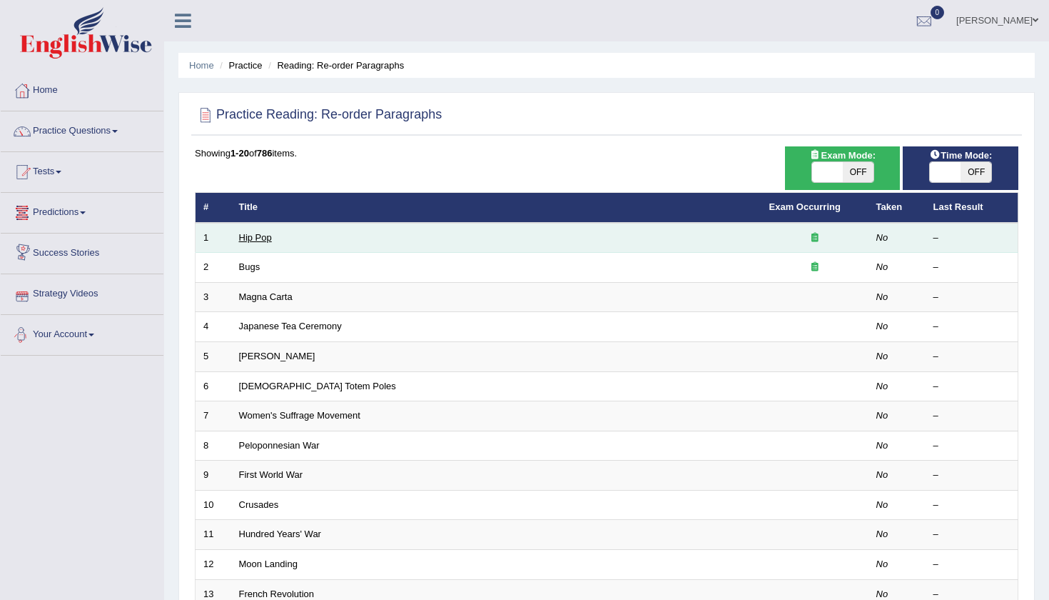
click at [262, 239] on link "Hip Pop" at bounding box center [255, 237] width 33 height 11
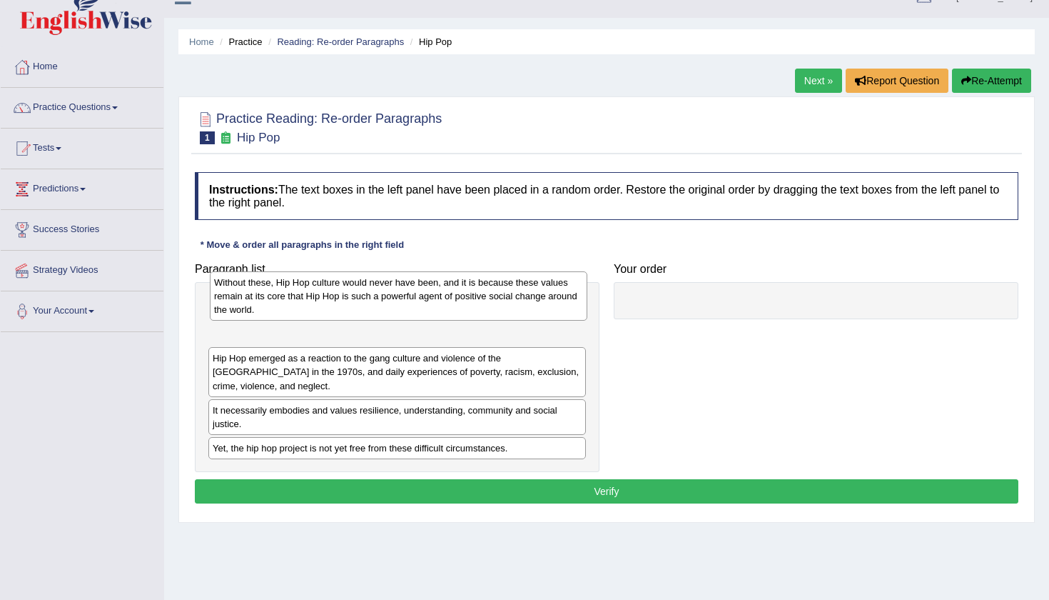
drag, startPoint x: 360, startPoint y: 371, endPoint x: 358, endPoint y: 296, distance: 75.7
click at [358, 295] on div "Without these, Hip Hop culture would never have been, and it is because these v…" at bounding box center [399, 295] width 378 height 49
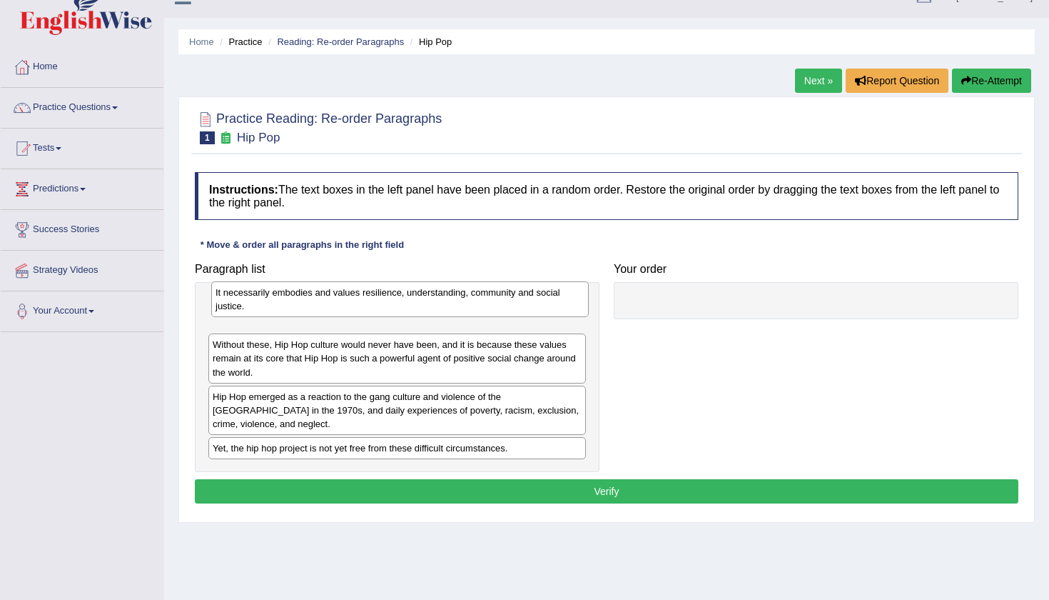
drag, startPoint x: 336, startPoint y: 409, endPoint x: 336, endPoint y: 293, distance: 115.6
click at [337, 293] on div "It necessarily embodies and values resilience, understanding, community and soc…" at bounding box center [400, 299] width 378 height 36
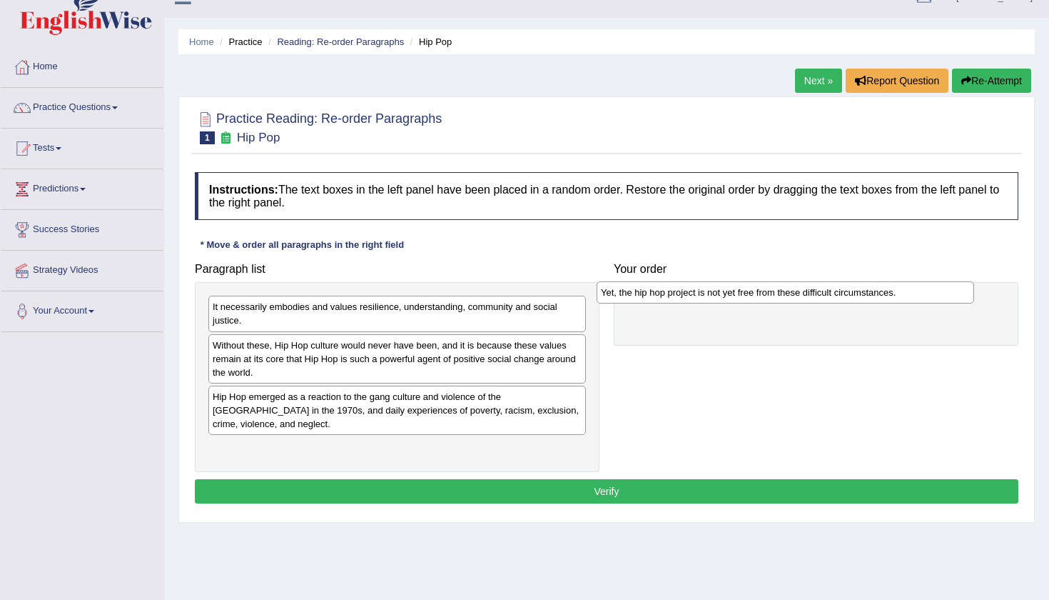
drag, startPoint x: 288, startPoint y: 446, endPoint x: 675, endPoint y: 292, distance: 416.5
click at [675, 292] on div "Yet, the hip hop project is not yet free from these difficult circumstances." at bounding box center [786, 292] width 378 height 22
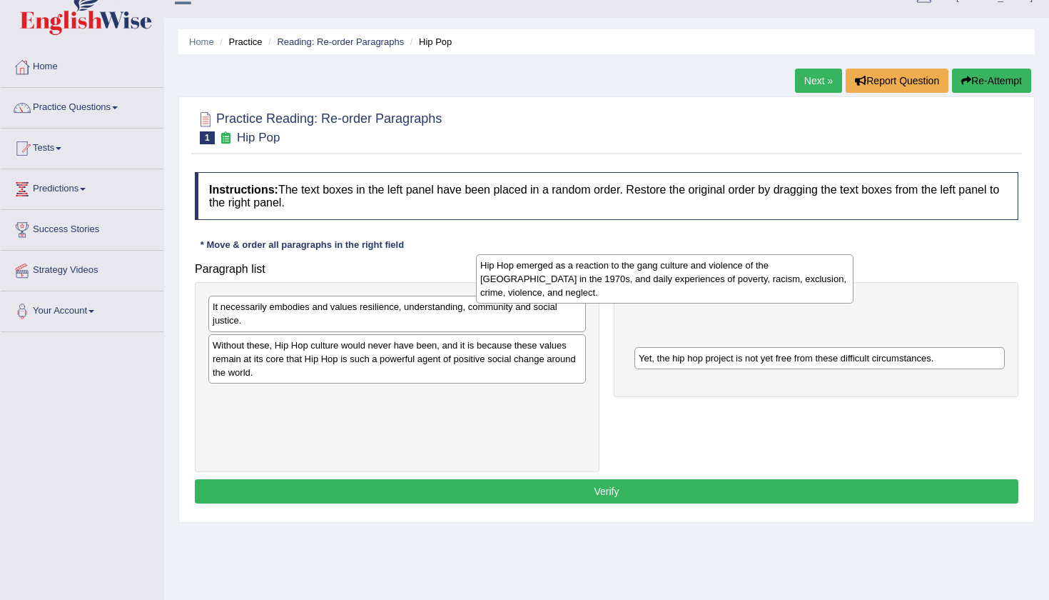
drag, startPoint x: 488, startPoint y: 403, endPoint x: 762, endPoint y: 289, distance: 297.6
click at [762, 289] on div "Hip Hop emerged as a reaction to the gang culture and violence of the [GEOGRAPH…" at bounding box center [665, 278] width 378 height 49
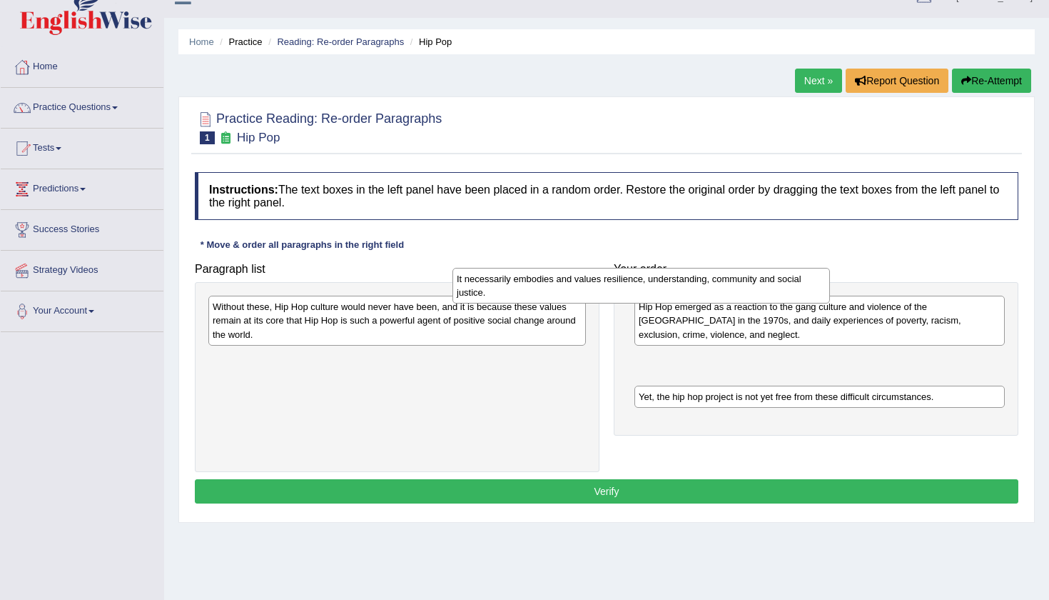
drag, startPoint x: 505, startPoint y: 331, endPoint x: 750, endPoint y: 302, distance: 246.5
click at [750, 303] on div "It necessarily embodies and values resilience, understanding, community and soc…" at bounding box center [642, 286] width 378 height 36
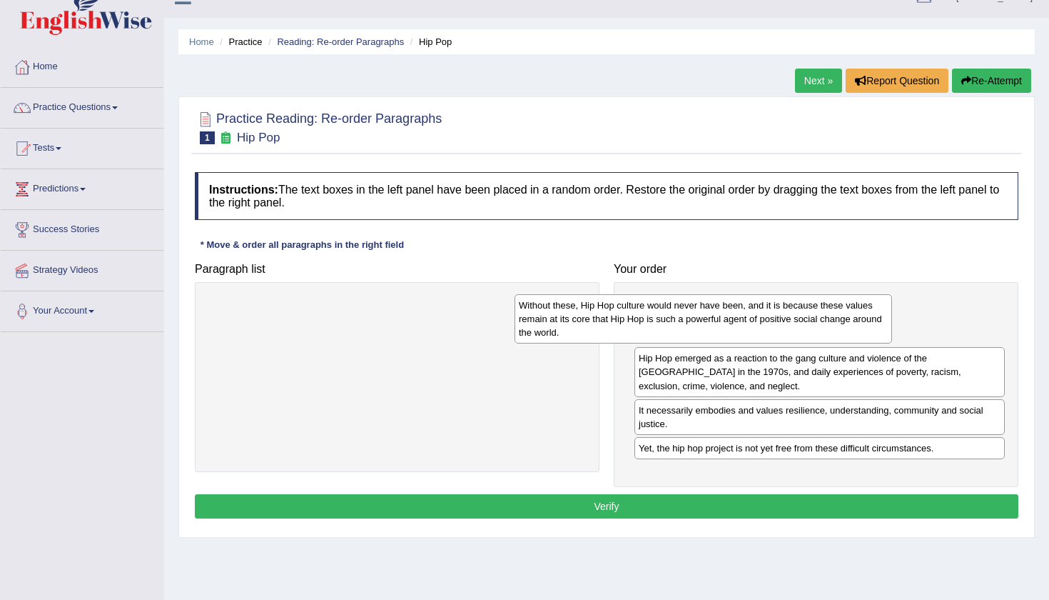
drag, startPoint x: 478, startPoint y: 321, endPoint x: 794, endPoint y: 321, distance: 316.2
click at [797, 321] on div "Without these, Hip Hop culture would never have been, and it is because these v…" at bounding box center [704, 318] width 378 height 49
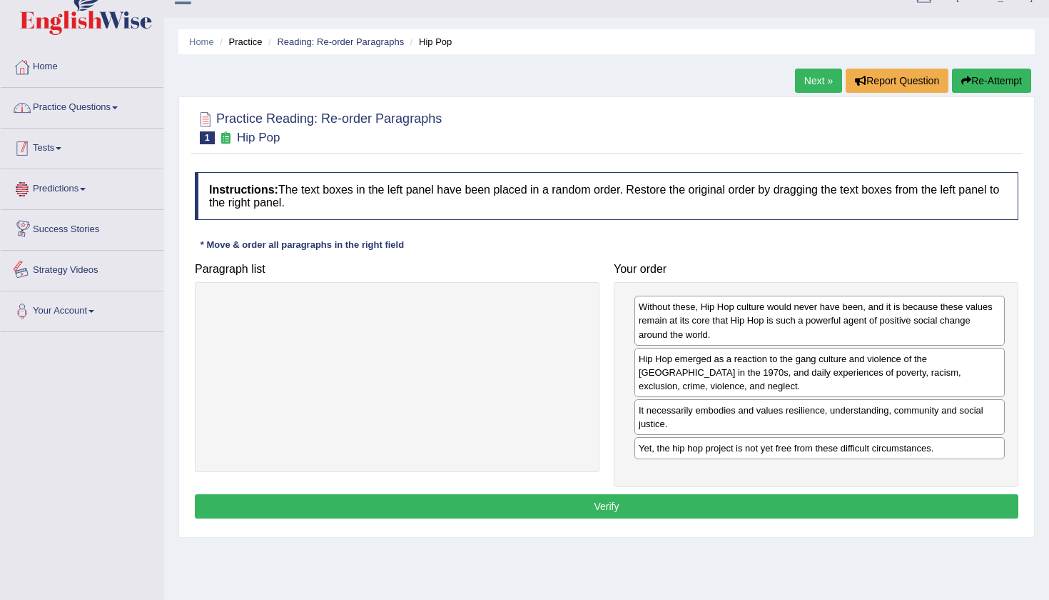
click at [94, 95] on link "Practice Questions" at bounding box center [82, 106] width 163 height 36
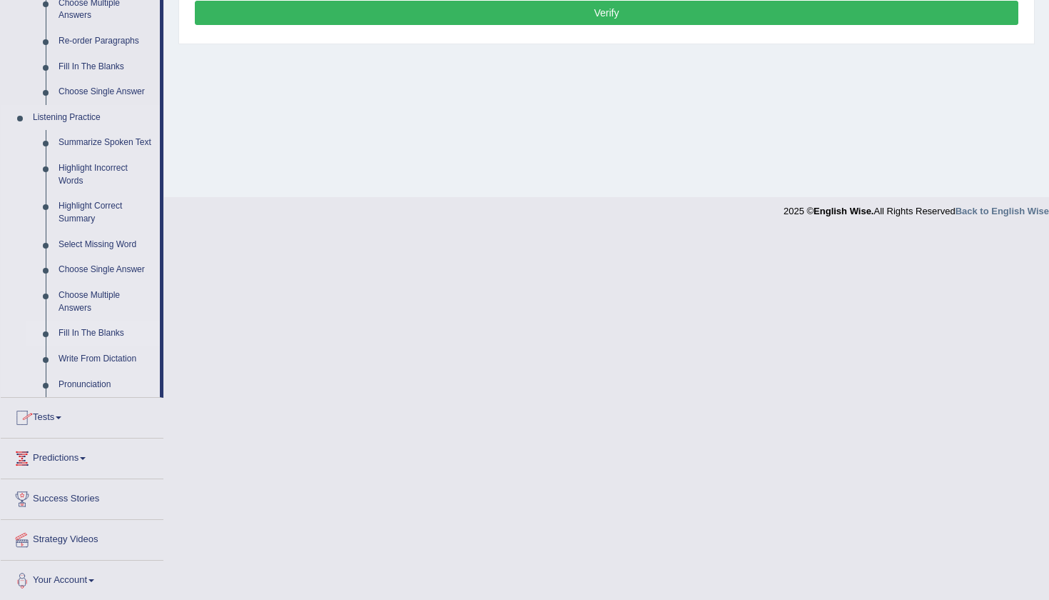
scroll to position [516, 0]
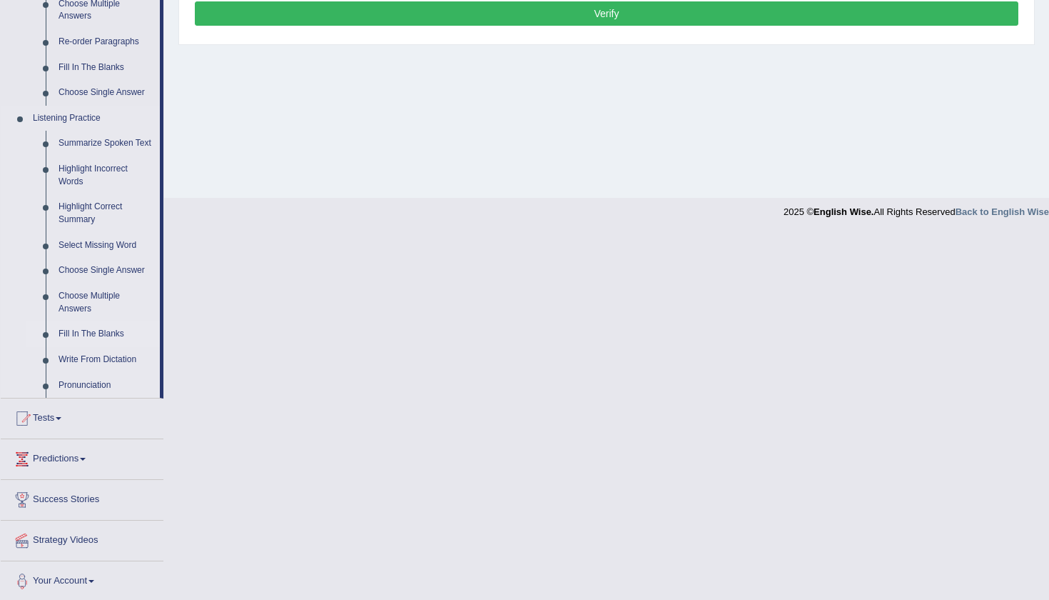
click at [94, 333] on link "Fill In The Blanks" at bounding box center [106, 334] width 108 height 26
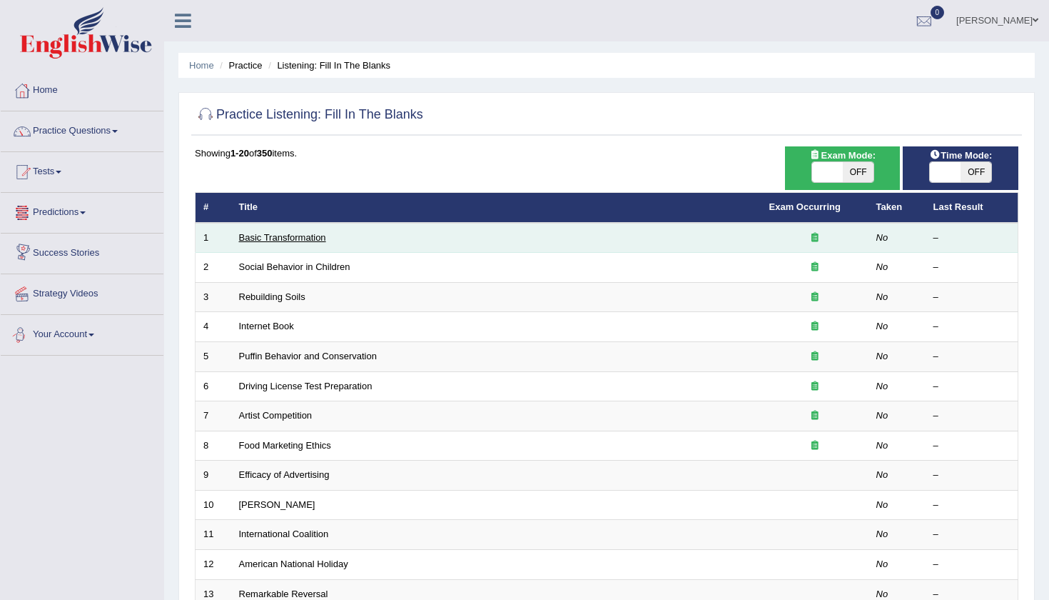
click at [248, 241] on link "Basic Transformation" at bounding box center [282, 237] width 87 height 11
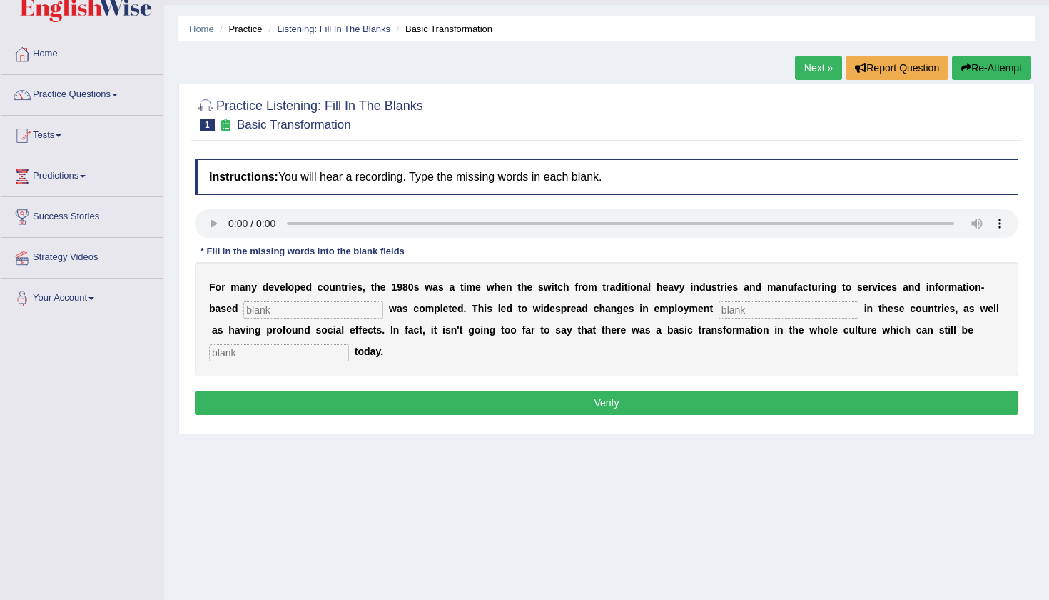
click at [313, 304] on input "text" at bounding box center [313, 309] width 140 height 17
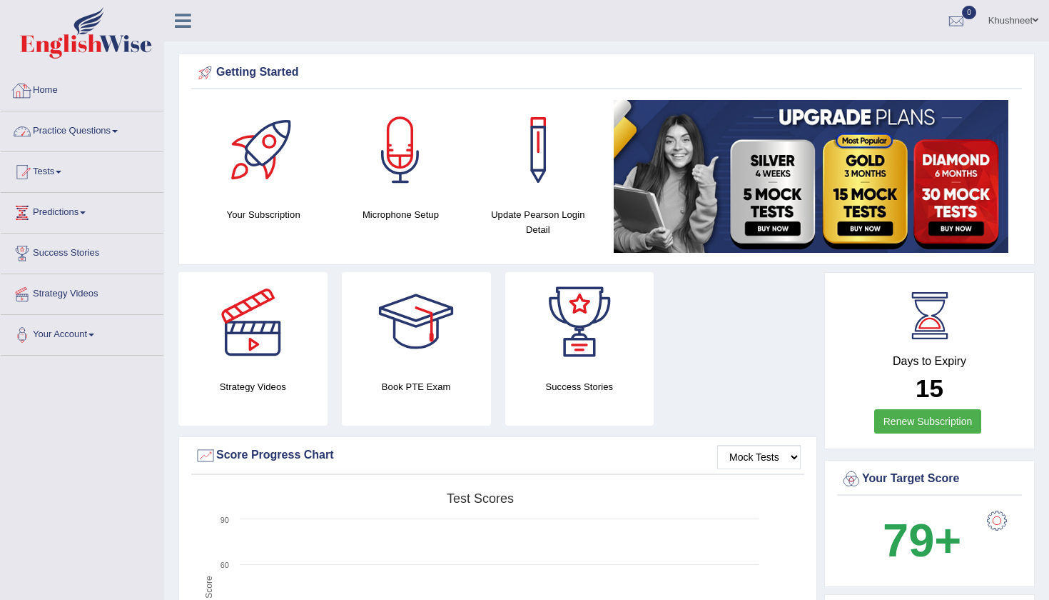
click at [81, 141] on link "Practice Questions" at bounding box center [82, 129] width 163 height 36
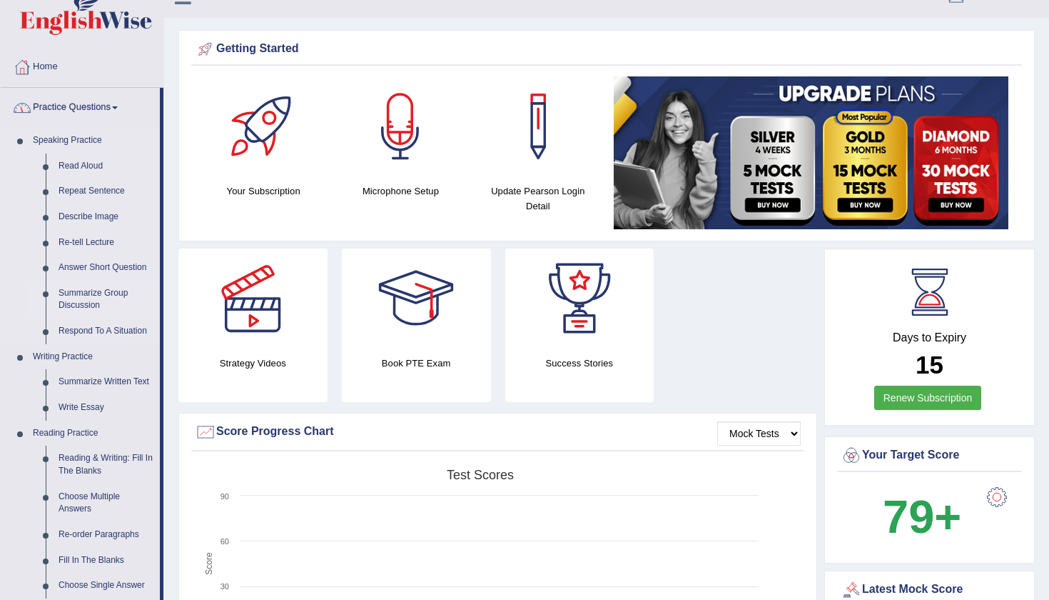
scroll to position [25, 0]
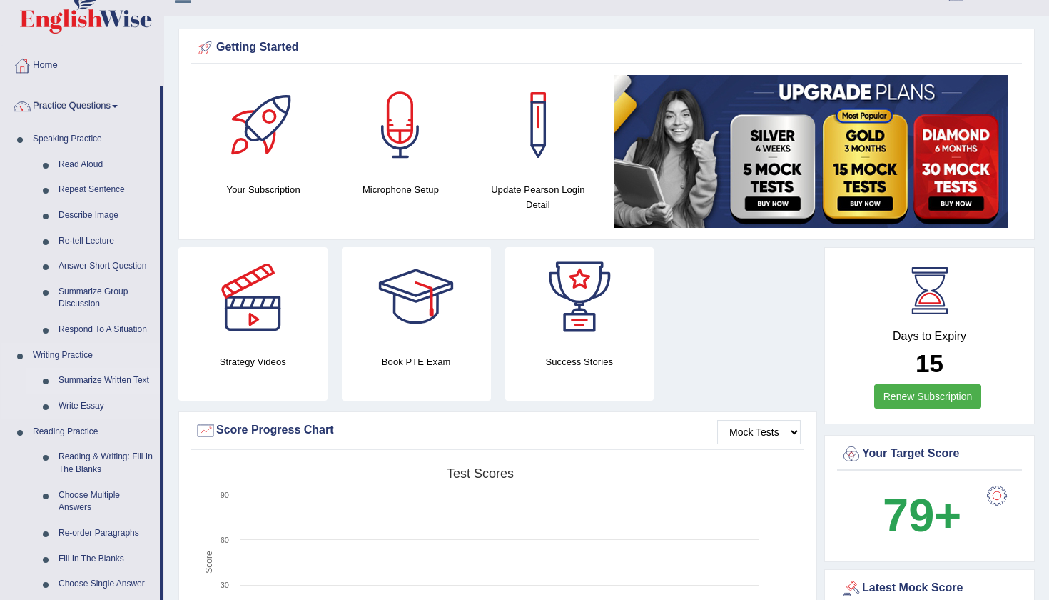
click at [118, 379] on link "Summarize Written Text" at bounding box center [106, 381] width 108 height 26
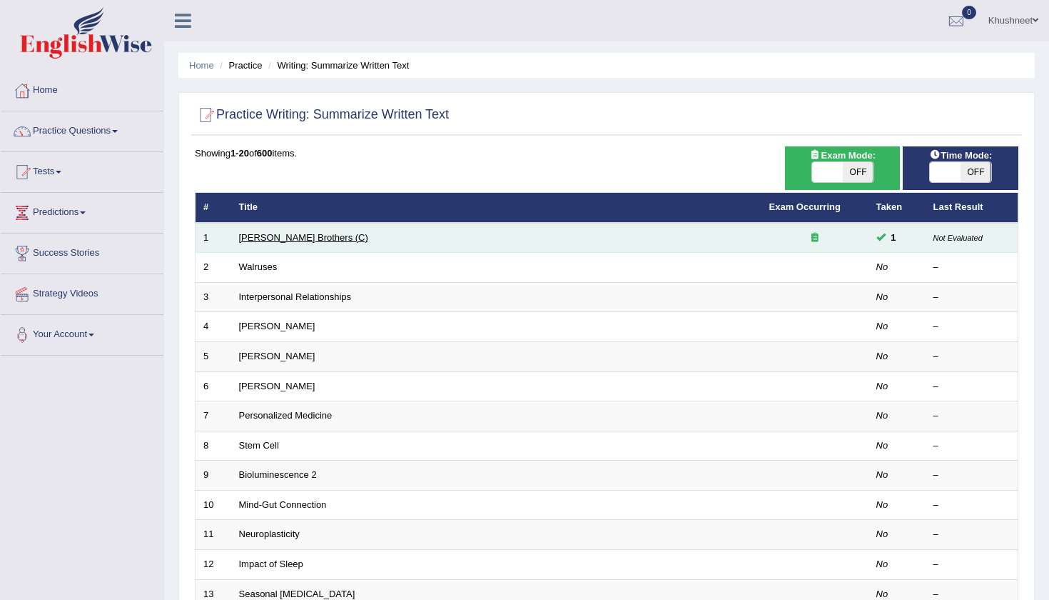
click at [292, 241] on link "[PERSON_NAME] Brothers (C)" at bounding box center [303, 237] width 129 height 11
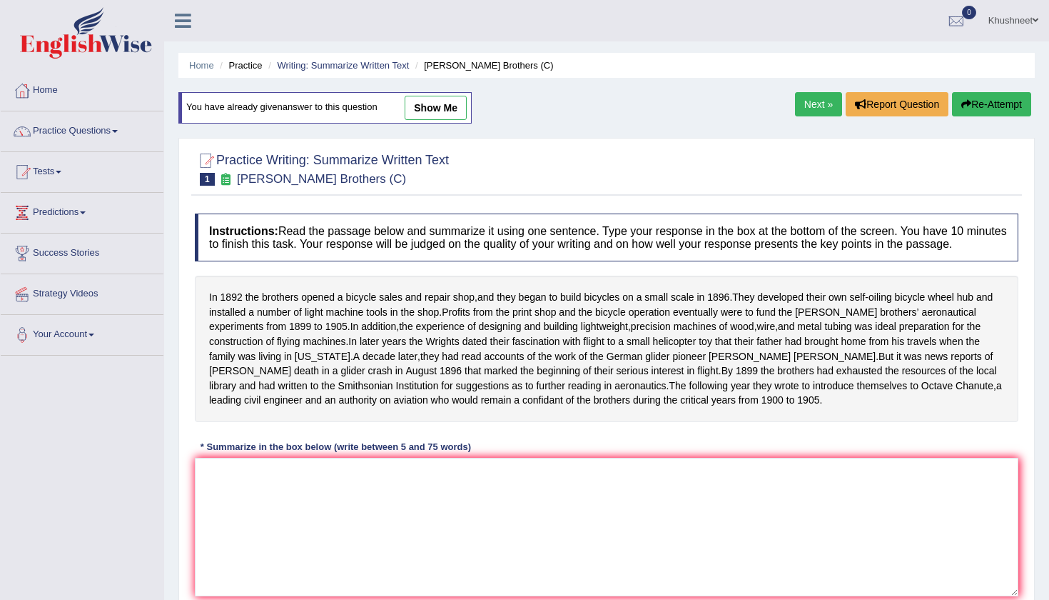
click at [448, 114] on link "show me" at bounding box center [436, 108] width 62 height 24
type textarea "Brothers opened there bicycle sales and repair shop in 1892, and they build bic…"
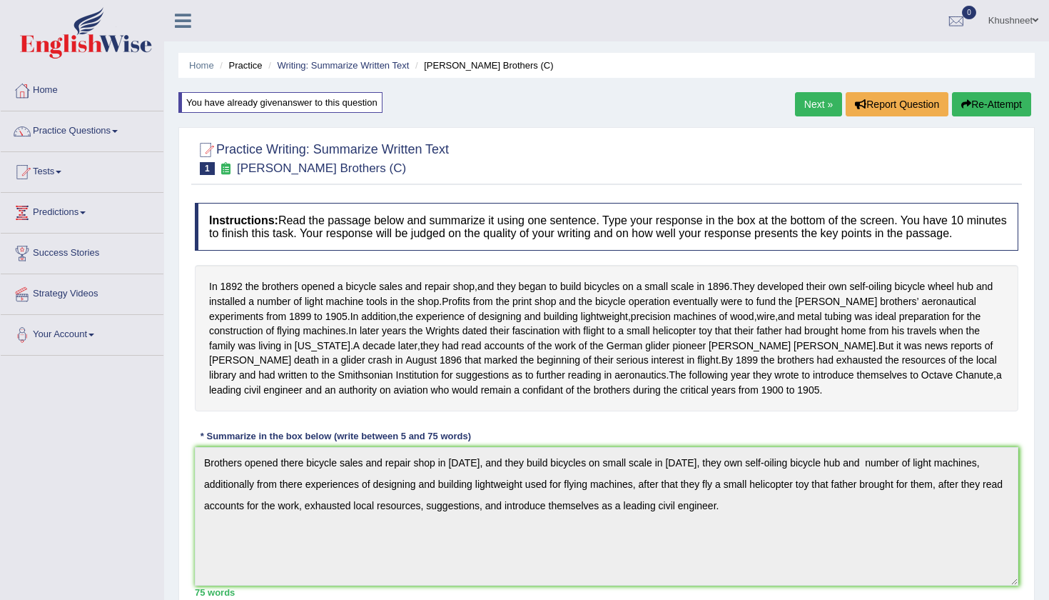
click at [988, 101] on button "Re-Attempt" at bounding box center [991, 104] width 79 height 24
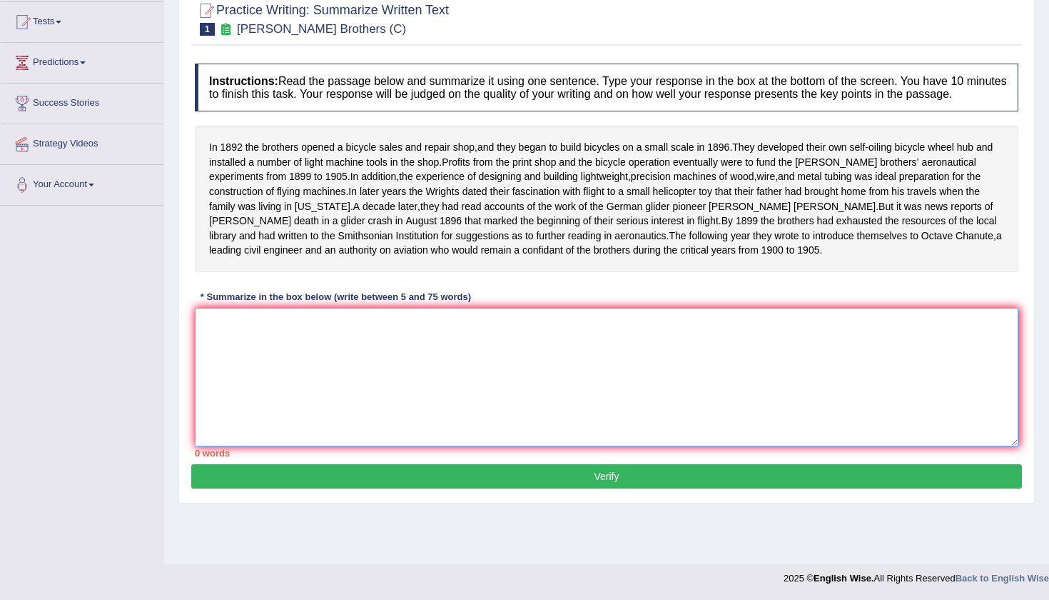
click at [495, 435] on textarea at bounding box center [607, 377] width 824 height 138
paste textarea "Brothers opened there bicycle sales and repair shop in 1892, and they build bic…"
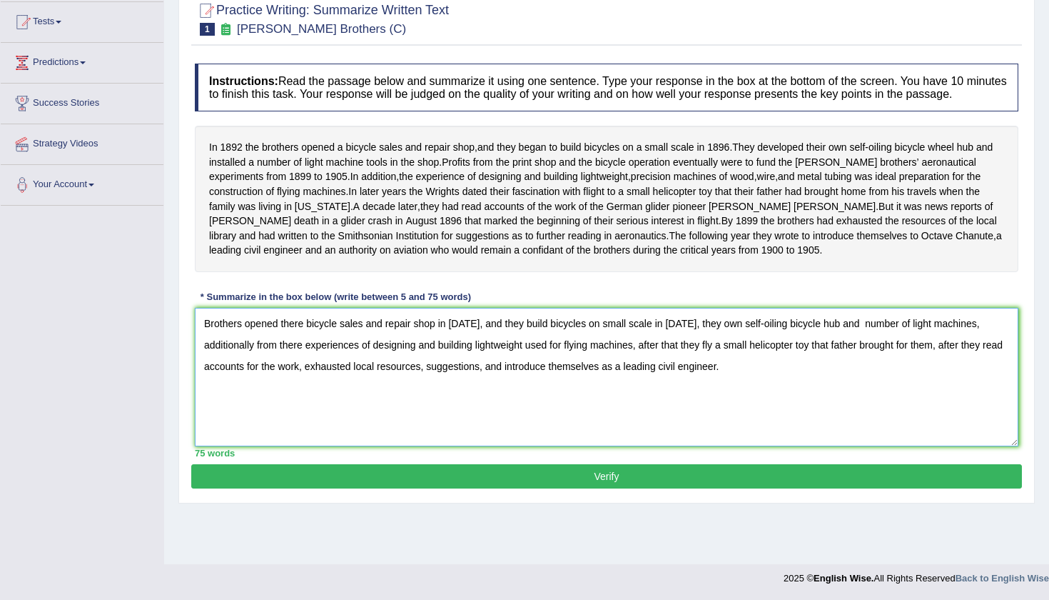
click at [849, 363] on textarea "Brothers opened there bicycle sales and repair shop in 1892, and they build bic…" at bounding box center [607, 377] width 824 height 138
type textarea "Brothers opened there bicycle sales and repair shop in 1892, and they build bic…"
click at [715, 488] on button "Verify" at bounding box center [606, 476] width 831 height 24
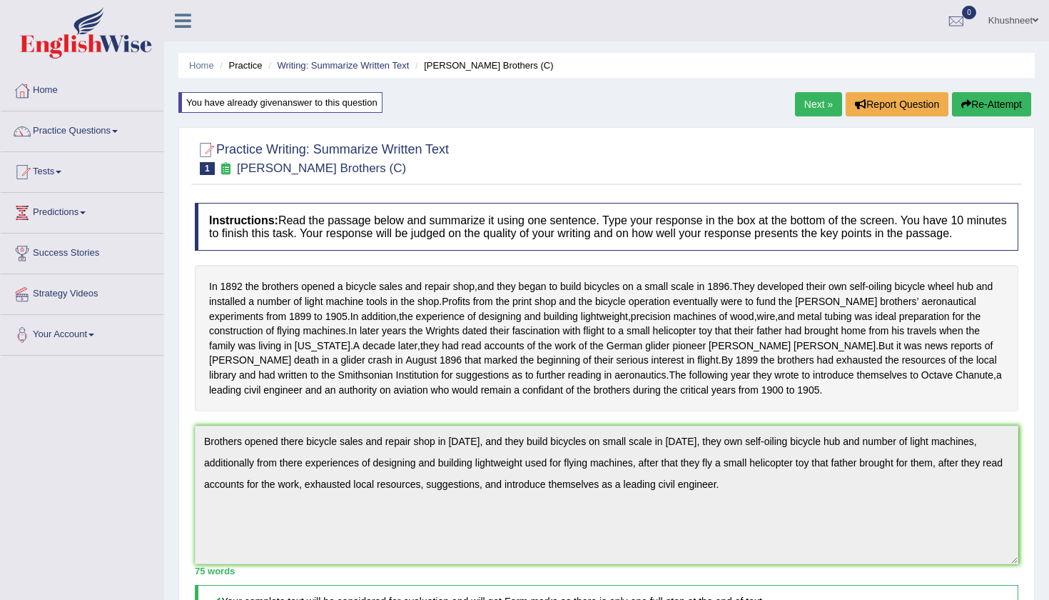
scroll to position [0, 0]
click at [82, 139] on link "Practice Questions" at bounding box center [82, 129] width 163 height 36
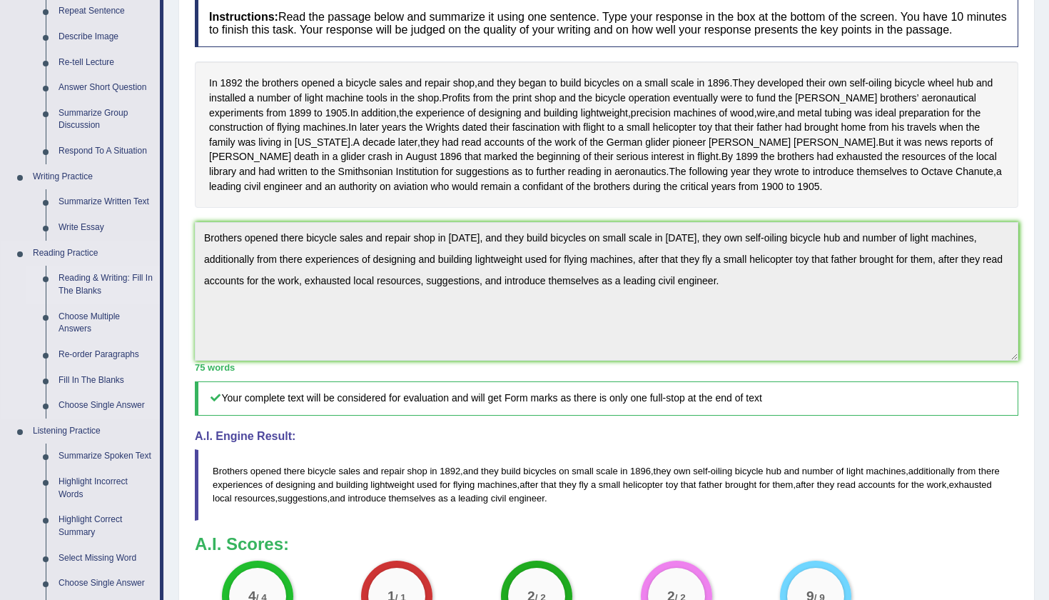
scroll to position [214, 0]
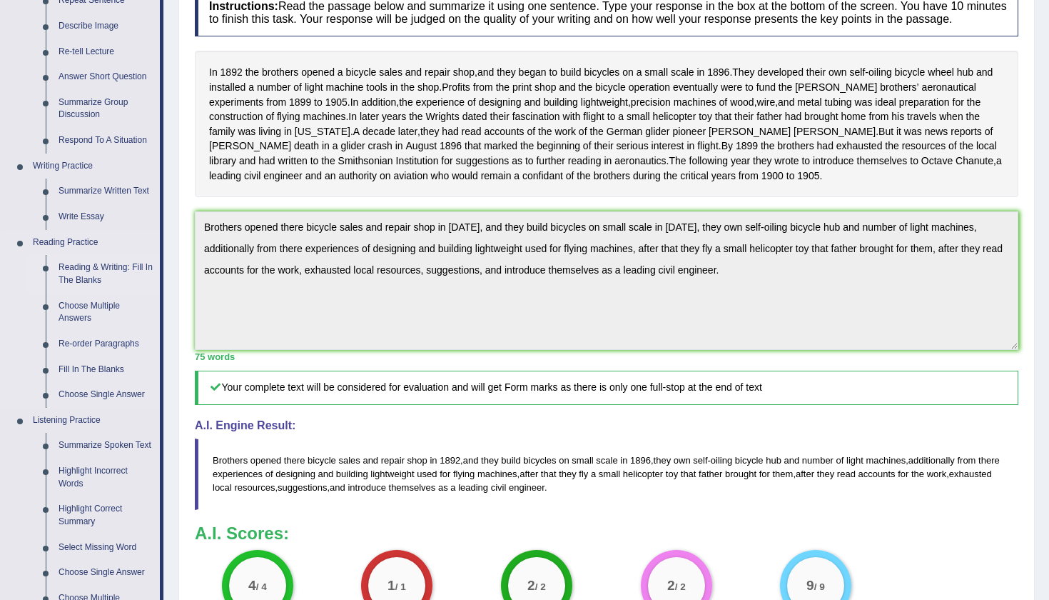
click at [91, 271] on link "Reading & Writing: Fill In The Blanks" at bounding box center [106, 274] width 108 height 38
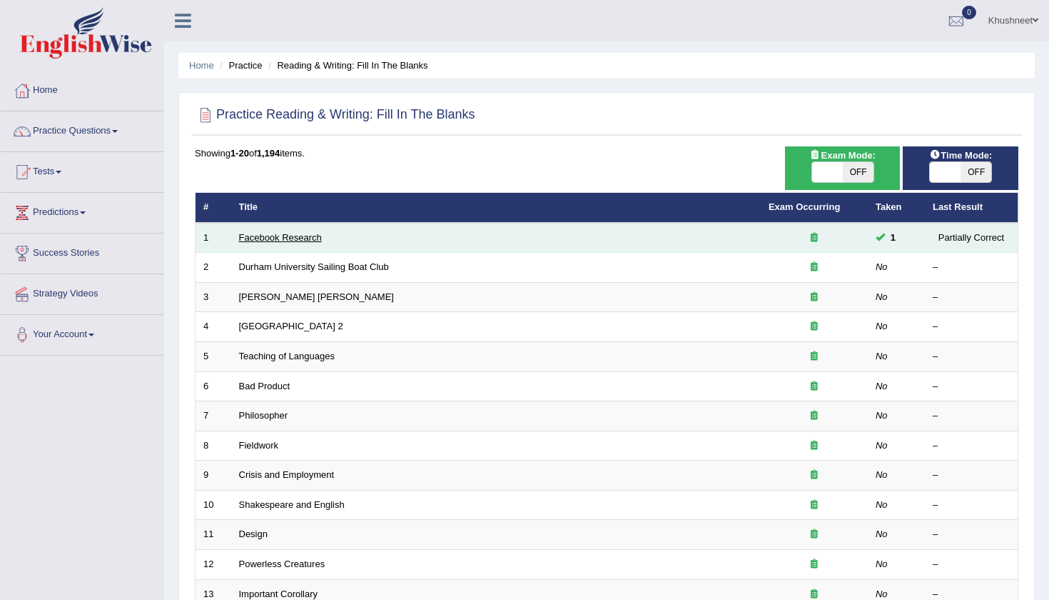
click at [301, 236] on link "Facebook Research" at bounding box center [280, 237] width 83 height 11
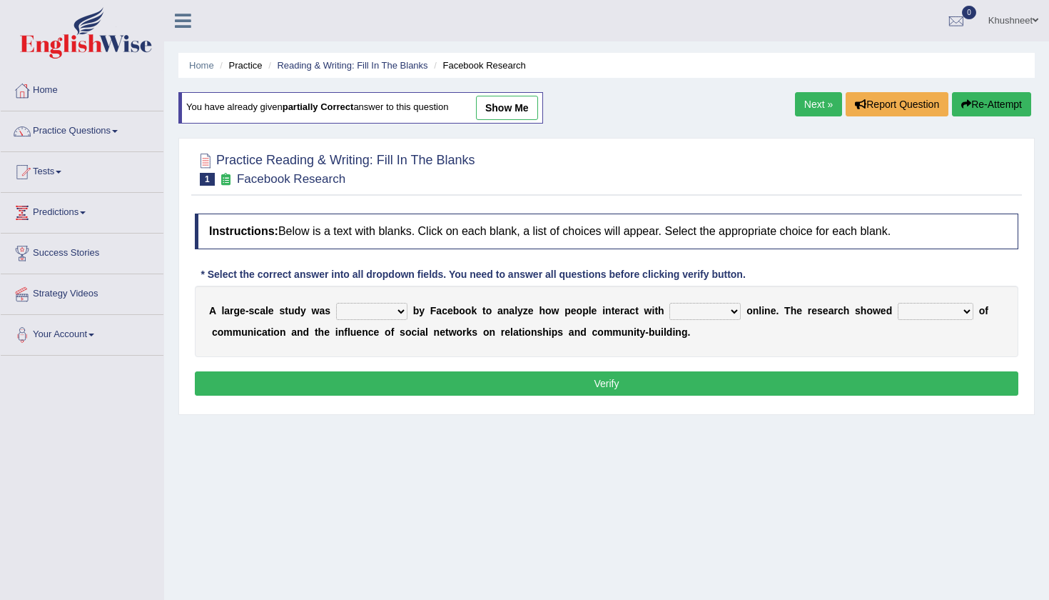
click at [524, 115] on link "show me" at bounding box center [507, 108] width 62 height 24
select select "surveyed"
select select "each other"
select select "advantages"
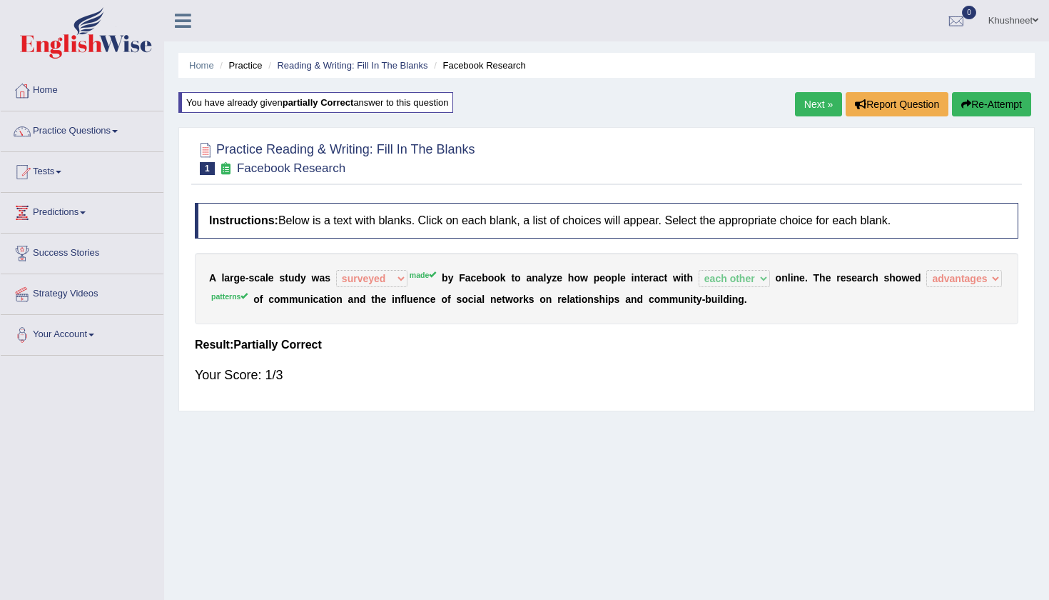
click at [804, 102] on link "Next »" at bounding box center [818, 104] width 47 height 24
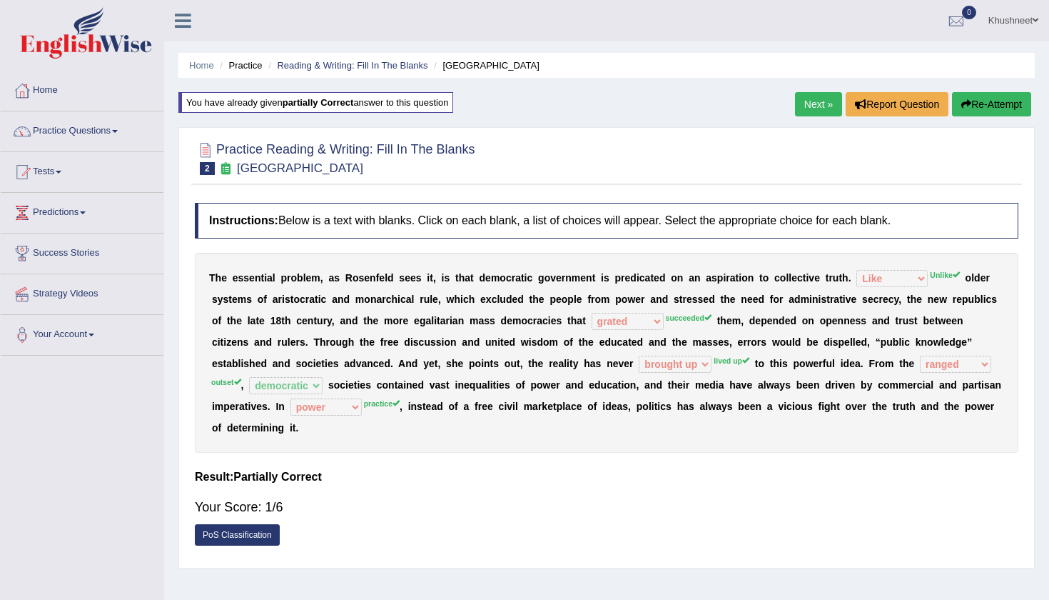
select select "Like"
select select "grated"
select select "brought up"
select select "ranged"
select select "democratic"
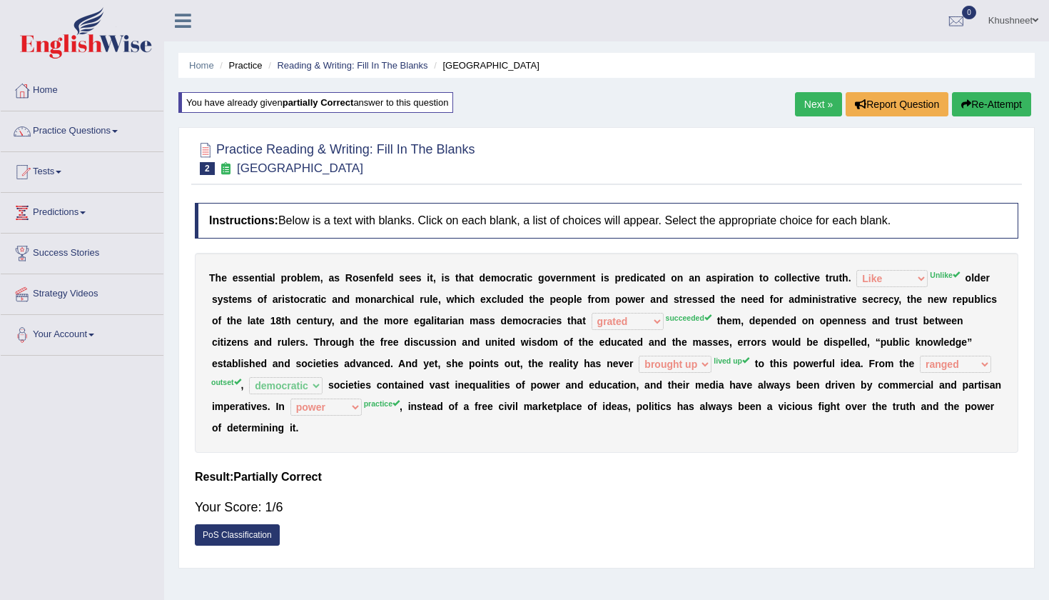
select select "power"
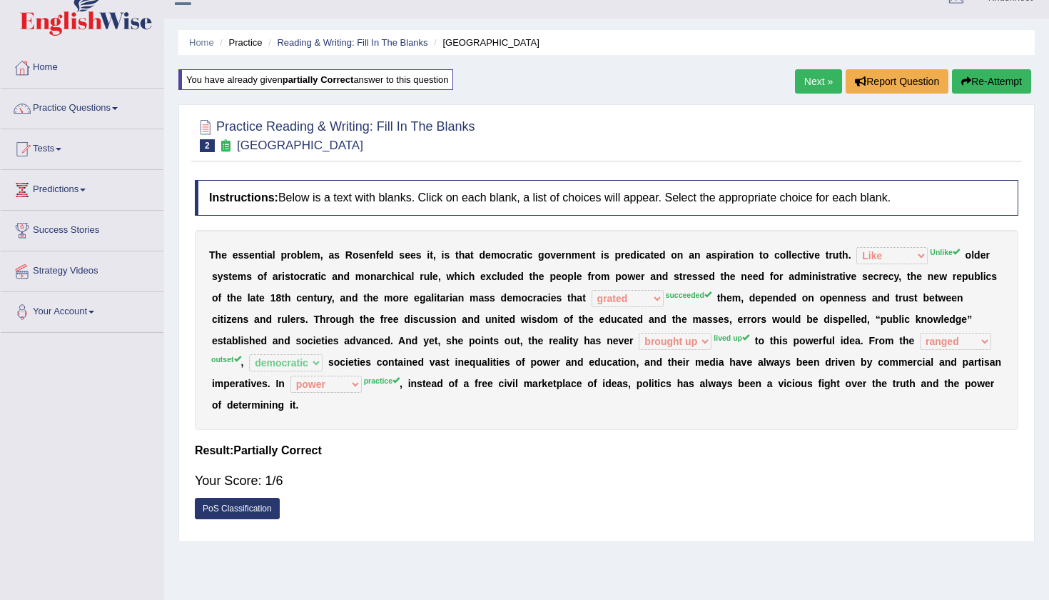
scroll to position [13, 0]
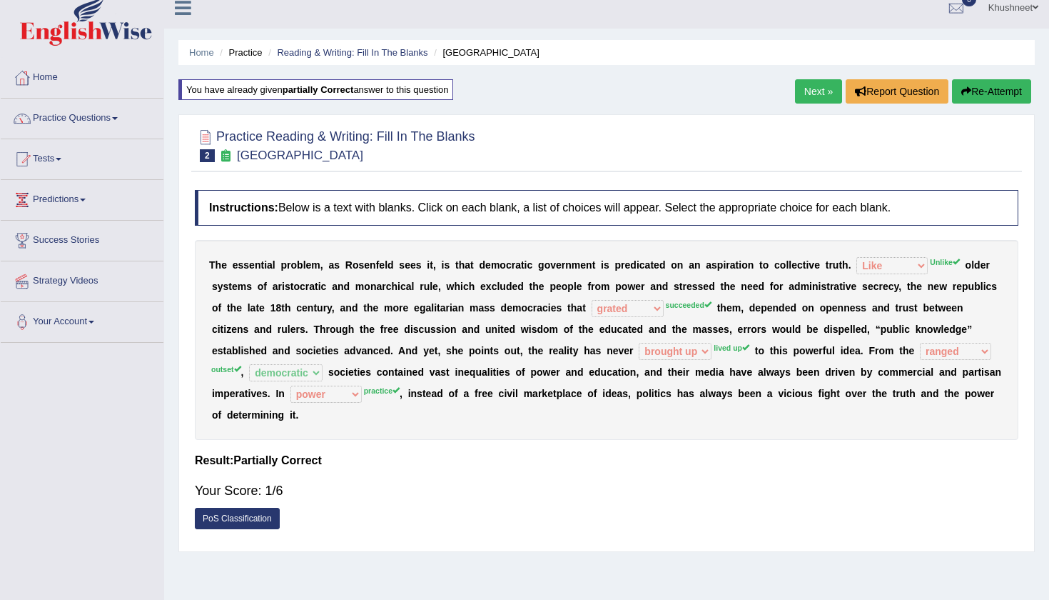
click at [817, 86] on link "Next »" at bounding box center [818, 91] width 47 height 24
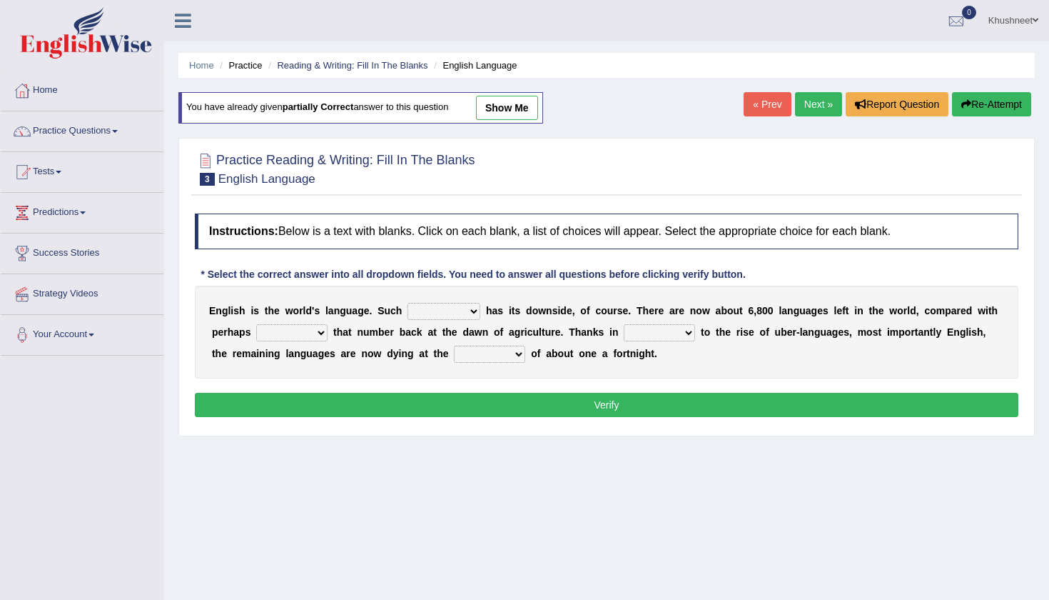
drag, startPoint x: 0, startPoint y: 0, endPoint x: 523, endPoint y: 117, distance: 536.2
click at [523, 117] on link "show me" at bounding box center [507, 108] width 62 height 24
select select "dominance"
select select "twice"
select select "start"
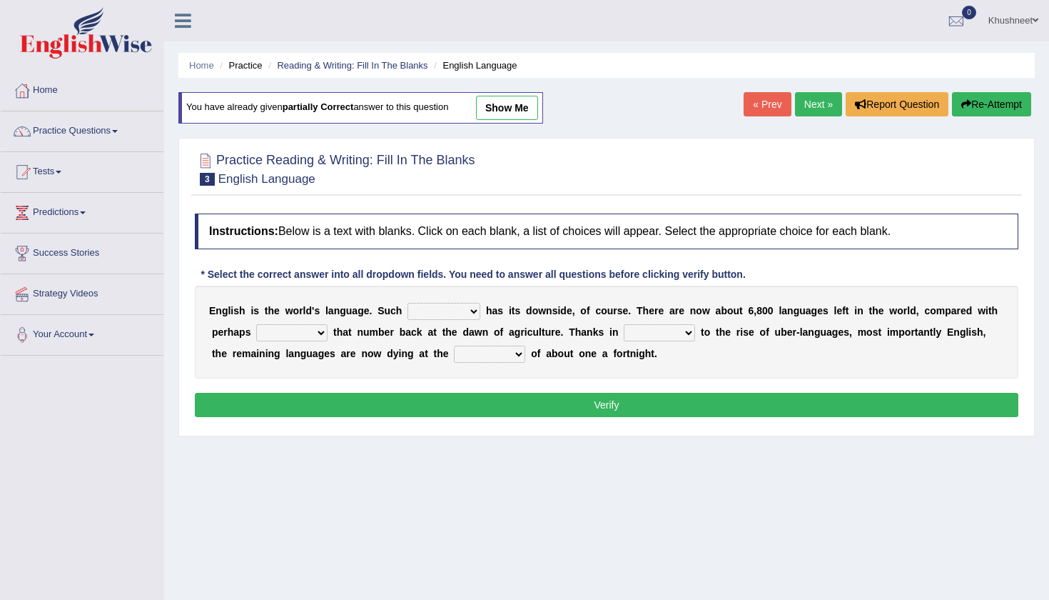
select select "state"
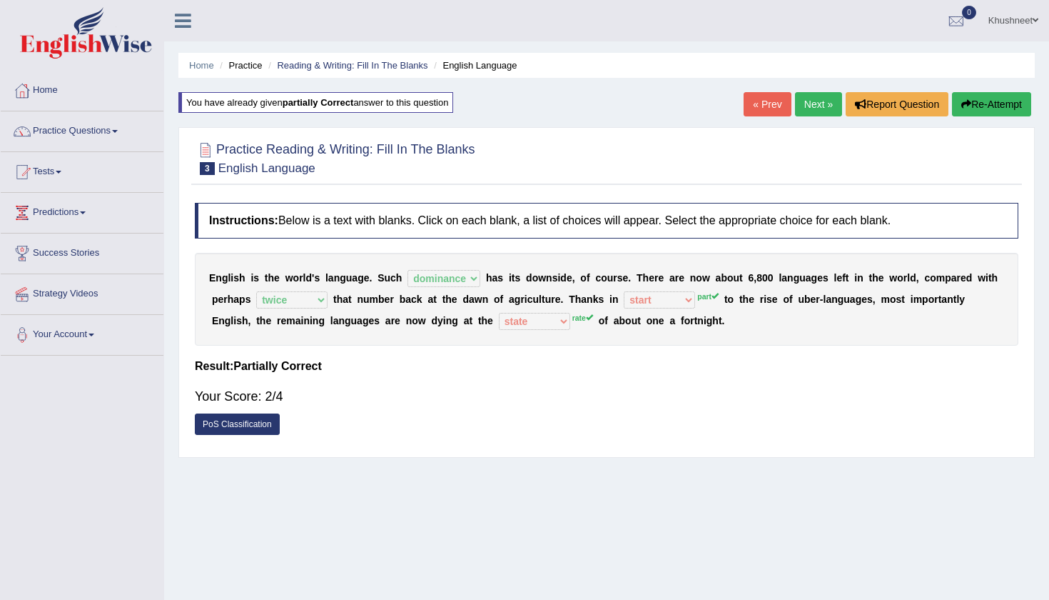
click at [809, 106] on link "Next »" at bounding box center [818, 104] width 47 height 24
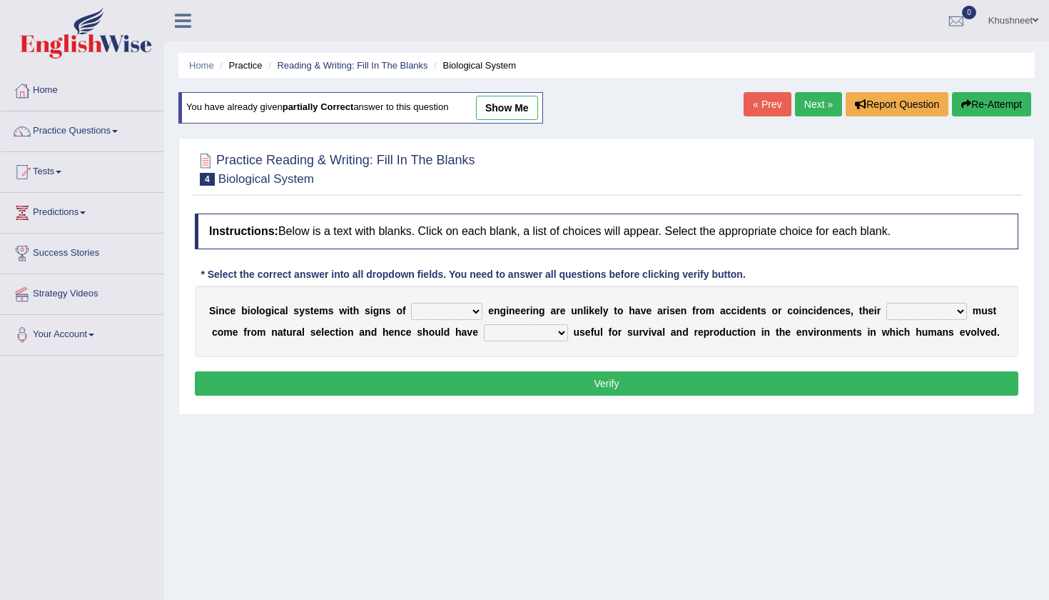
click at [509, 126] on div "You have already given partially correct answer to this question show me" at bounding box center [361, 115] width 367 height 46
click at [513, 118] on link "show me" at bounding box center [507, 108] width 62 height 24
select select "system"
select select "presence"
select select "functions"
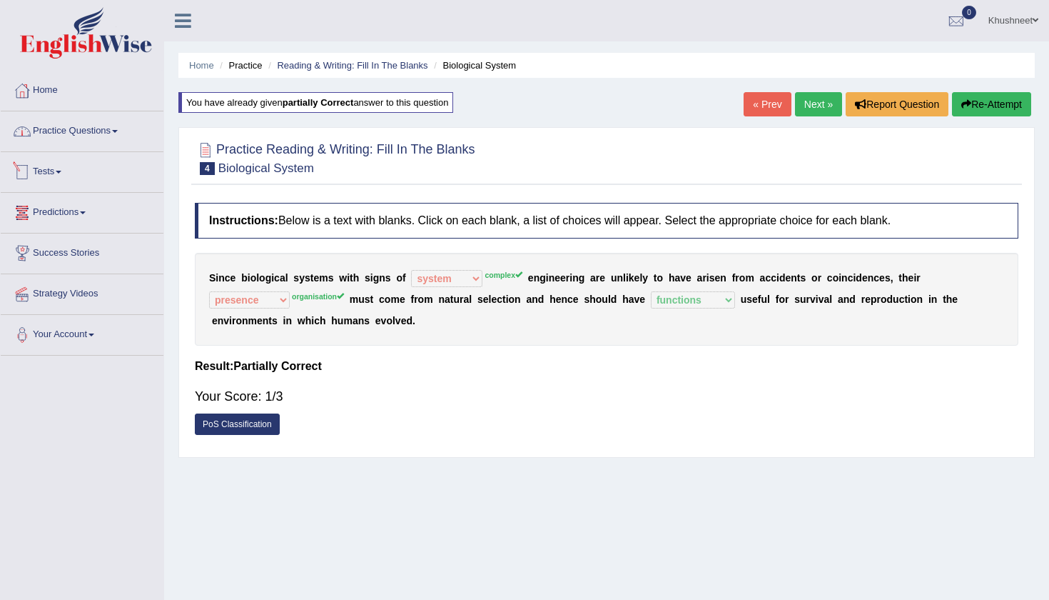
click at [89, 115] on link "Practice Questions" at bounding box center [82, 129] width 163 height 36
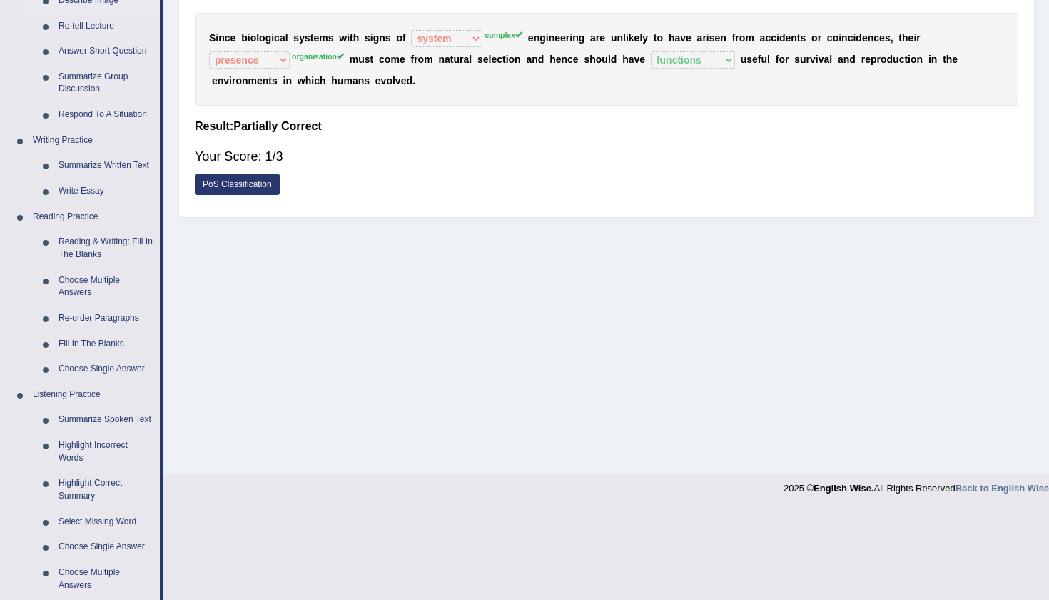
scroll to position [239, 0]
click at [93, 307] on link "Re-order Paragraphs" at bounding box center [106, 319] width 108 height 26
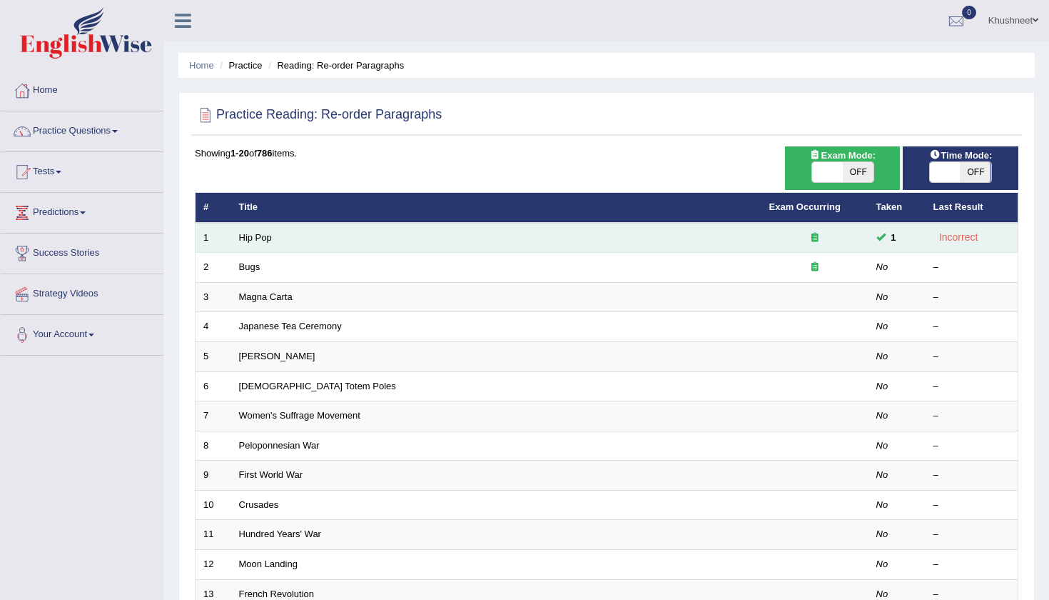
click at [257, 244] on td "Hip Pop" at bounding box center [496, 238] width 530 height 30
click at [258, 243] on td "Hip Pop" at bounding box center [496, 238] width 530 height 30
click at [261, 242] on td "Hip Pop" at bounding box center [496, 238] width 530 height 30
click at [265, 238] on link "Hip Pop" at bounding box center [255, 237] width 33 height 11
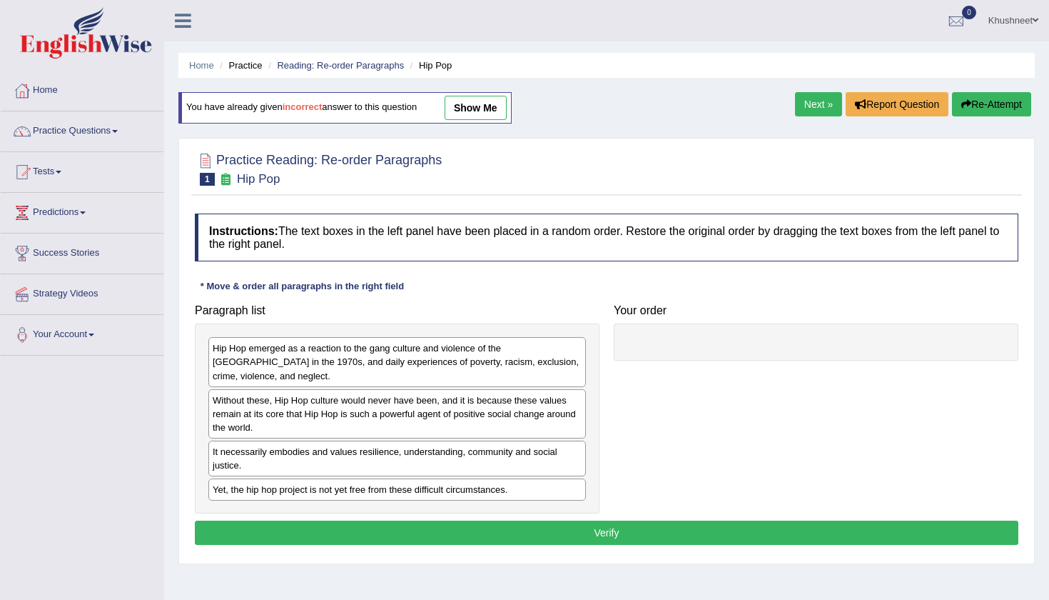
click at [495, 113] on link "show me" at bounding box center [476, 108] width 62 height 24
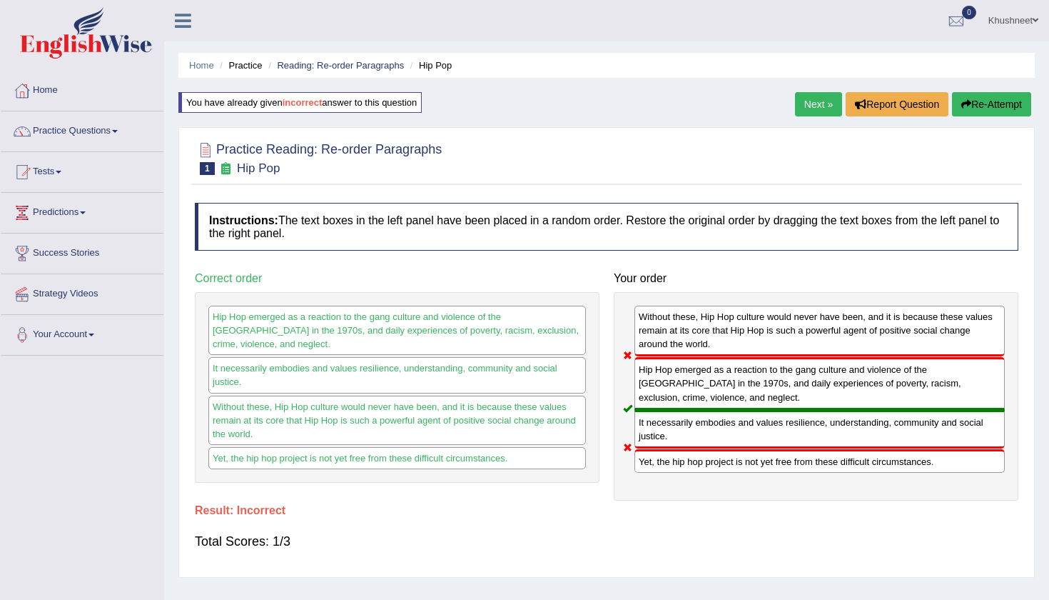
click at [804, 101] on link "Next »" at bounding box center [818, 104] width 47 height 24
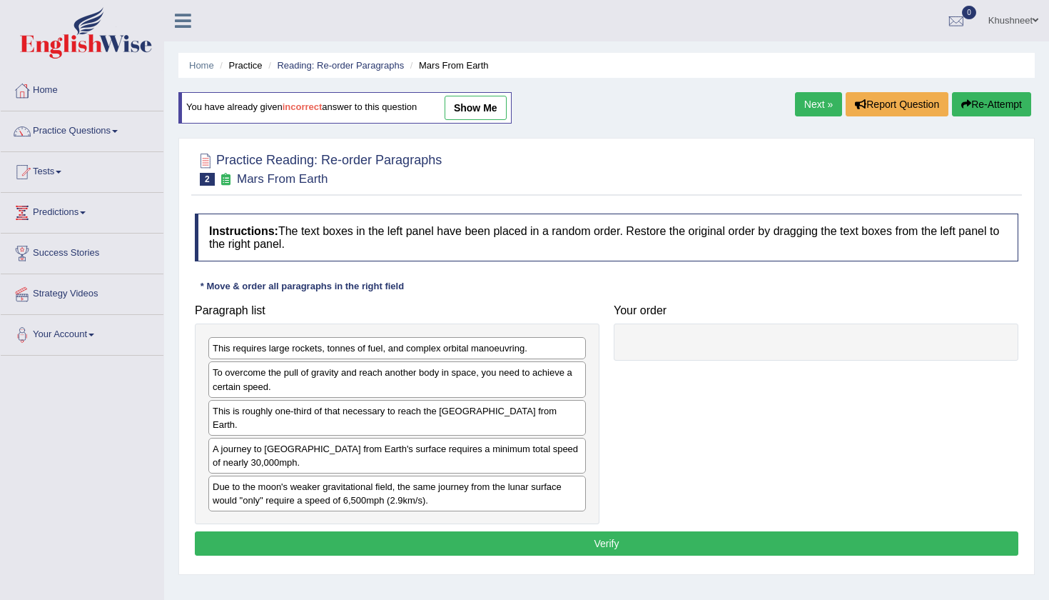
click at [485, 109] on link "show me" at bounding box center [476, 108] width 62 height 24
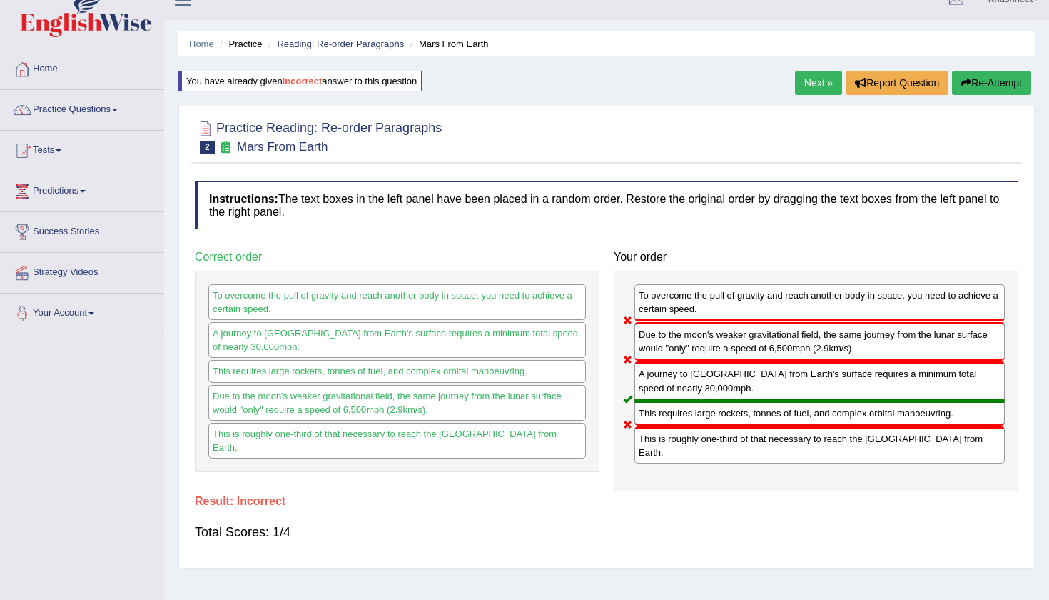
scroll to position [16, 0]
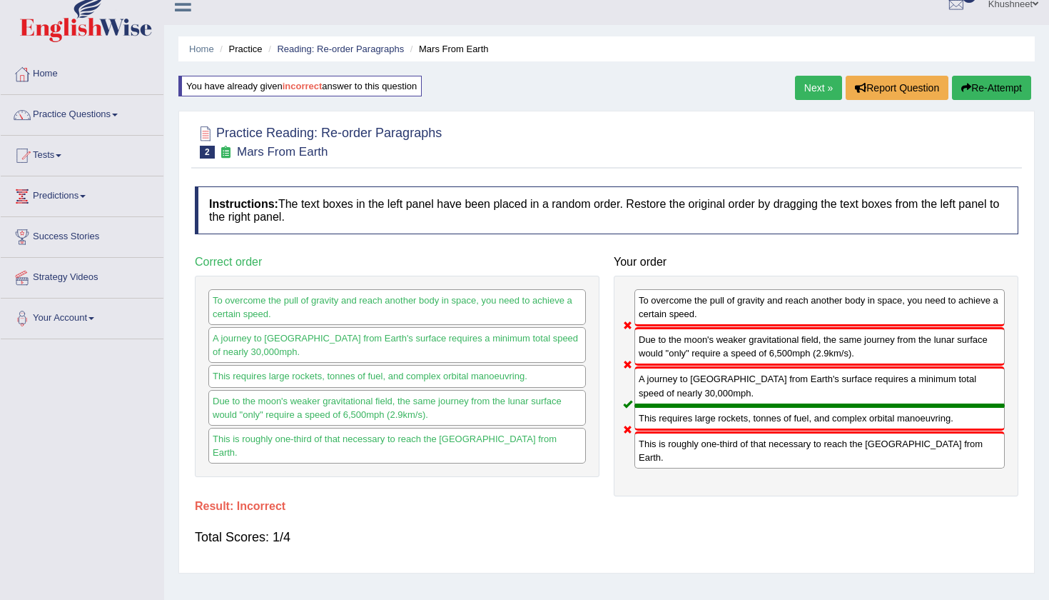
click at [809, 99] on link "Next »" at bounding box center [818, 88] width 47 height 24
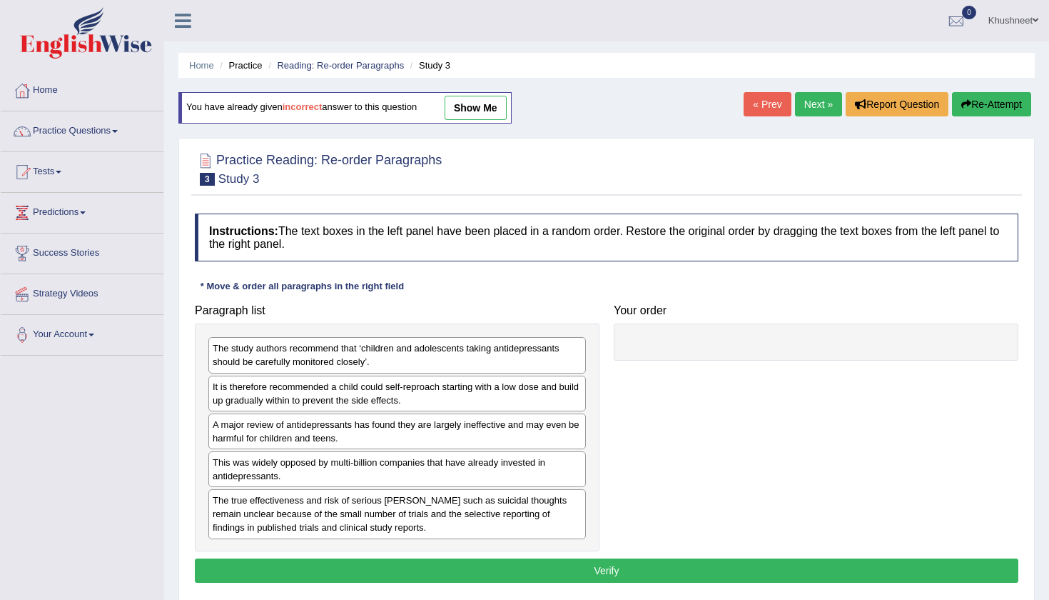
click at [496, 125] on div "You have already given incorrect answer to this question show me" at bounding box center [345, 115] width 335 height 46
click at [491, 114] on link "show me" at bounding box center [476, 108] width 62 height 24
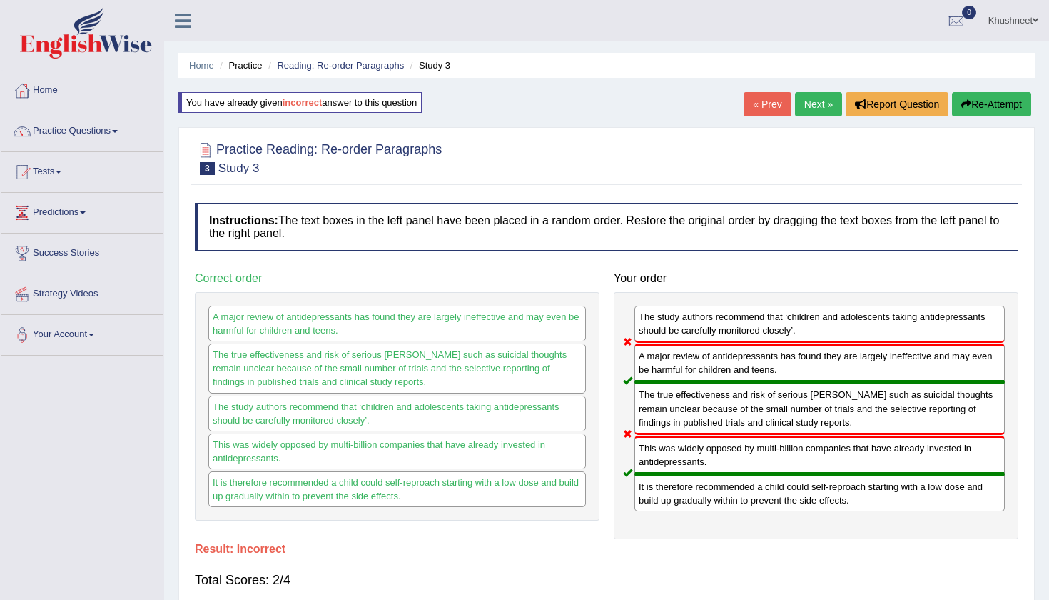
scroll to position [33, 0]
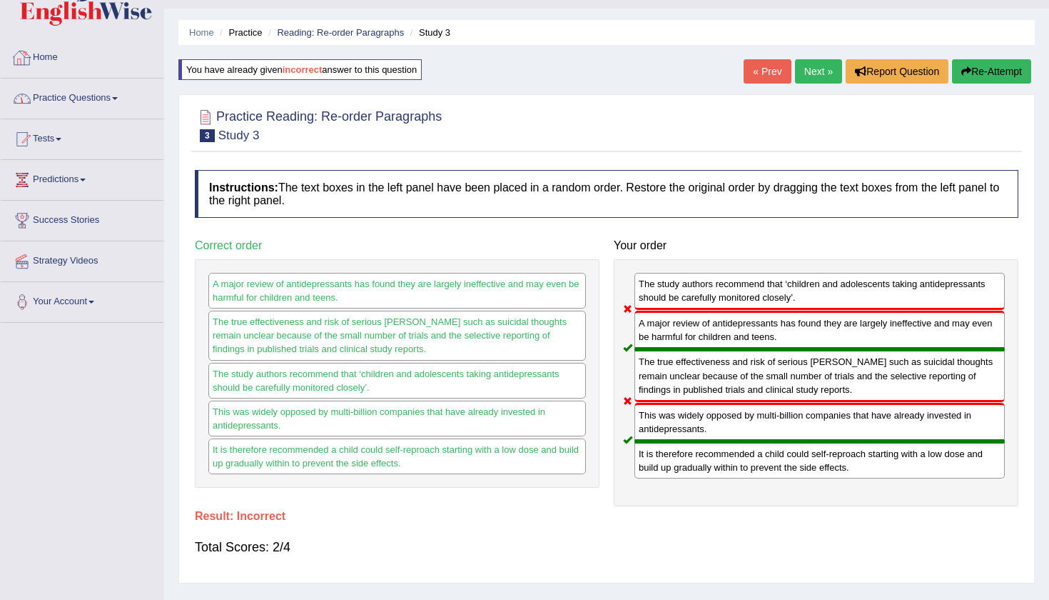
click at [117, 84] on link "Practice Questions" at bounding box center [82, 97] width 163 height 36
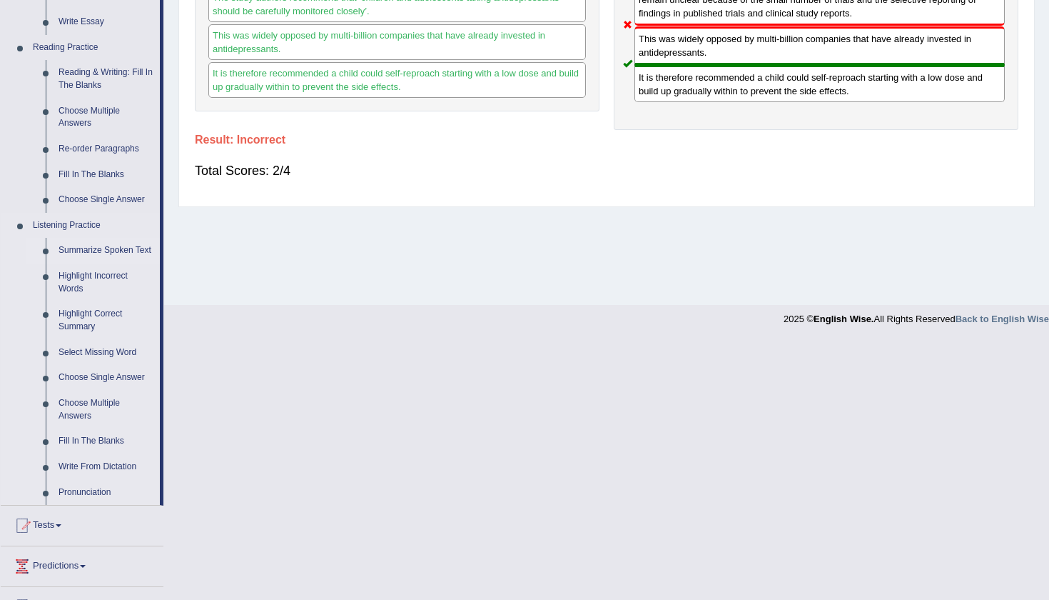
scroll to position [418, 0]
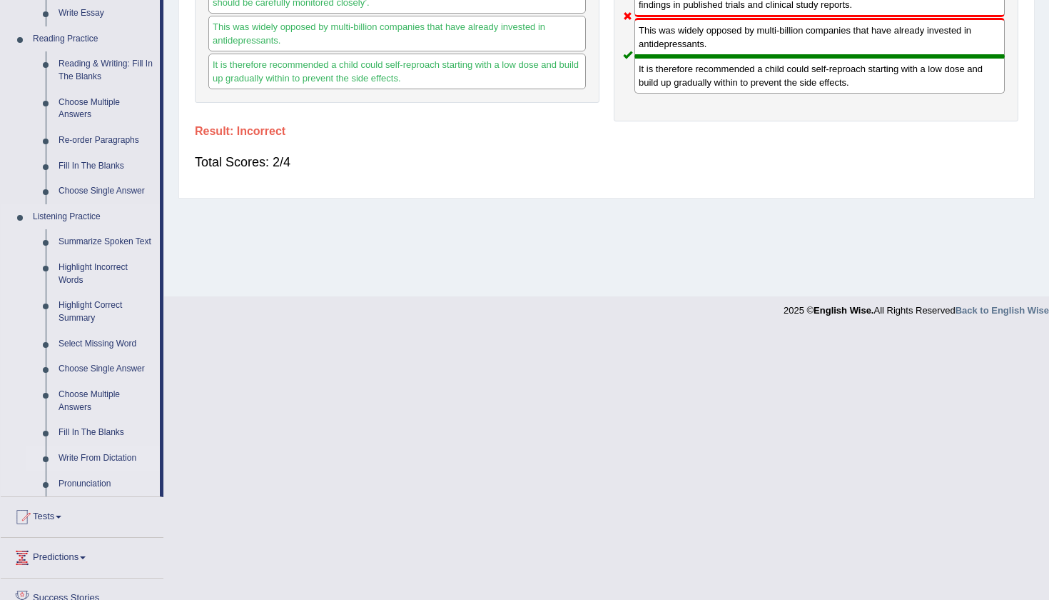
click at [96, 462] on link "Write From Dictation" at bounding box center [106, 458] width 108 height 26
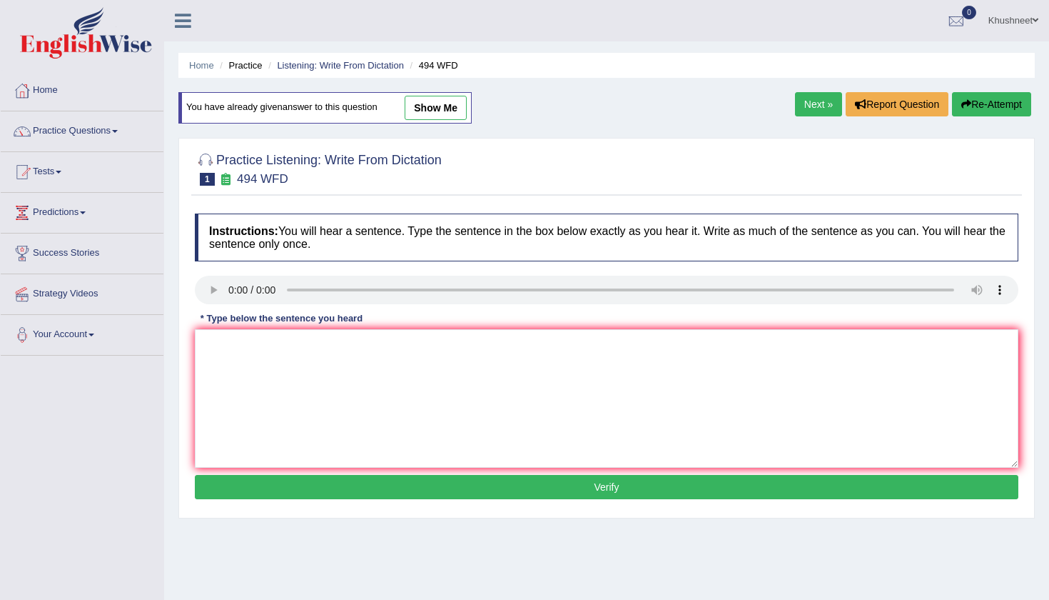
click at [438, 106] on link "show me" at bounding box center [436, 108] width 62 height 24
type textarea "The vocbulary vocabulary's its a an are this that is in particular or specific …"
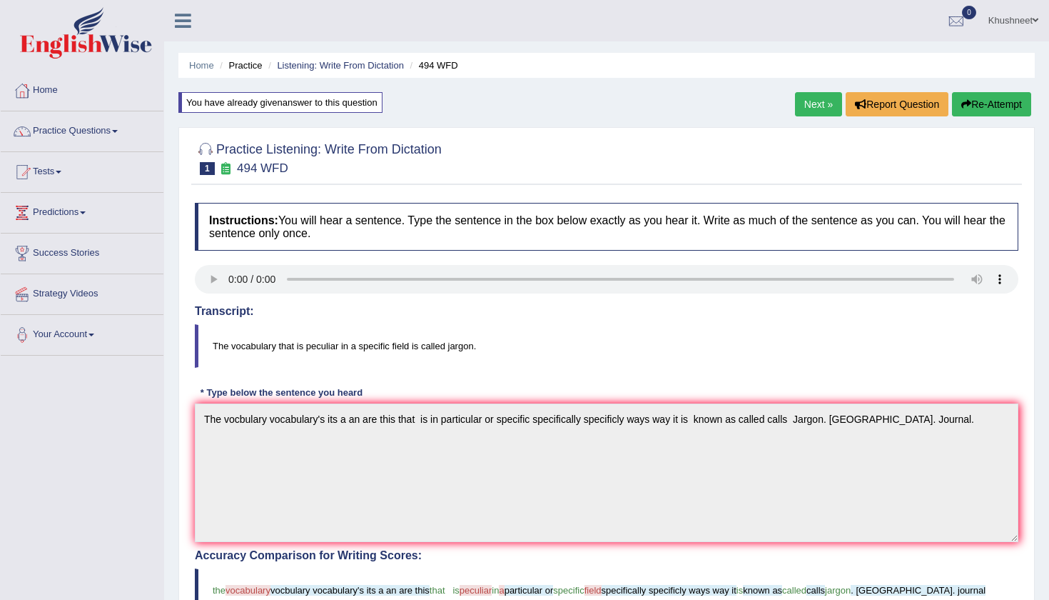
click at [808, 109] on link "Next »" at bounding box center [818, 104] width 47 height 24
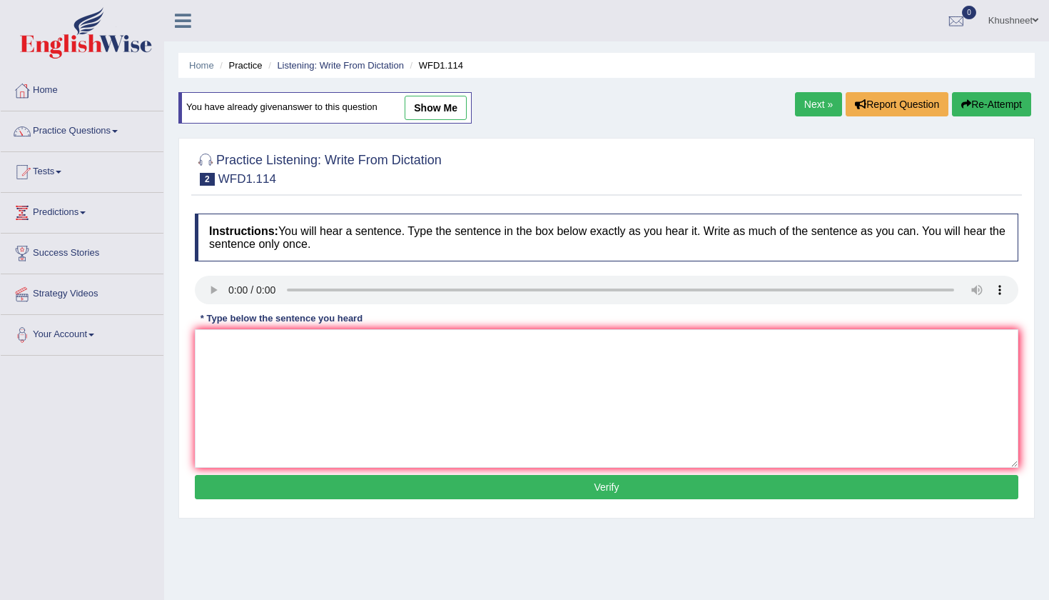
click at [450, 95] on div "You have already given answer to this question show me" at bounding box center [324, 107] width 293 height 31
click at [450, 101] on link "show me" at bounding box center [436, 108] width 62 height 24
type textarea "The authors Authors Author author early earliest works work for is leuissary am…"
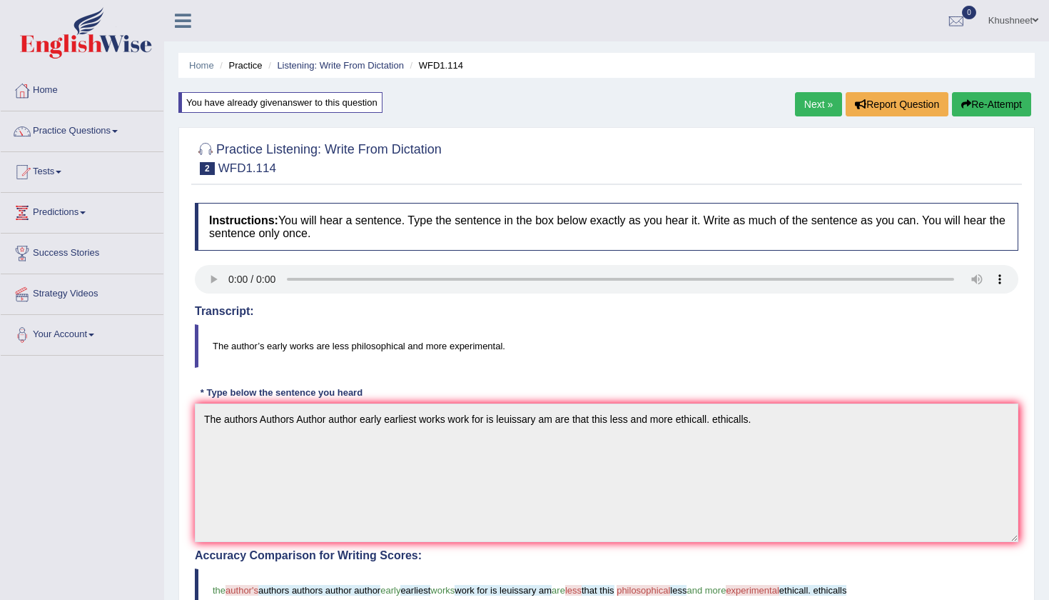
click at [823, 107] on link "Next »" at bounding box center [818, 104] width 47 height 24
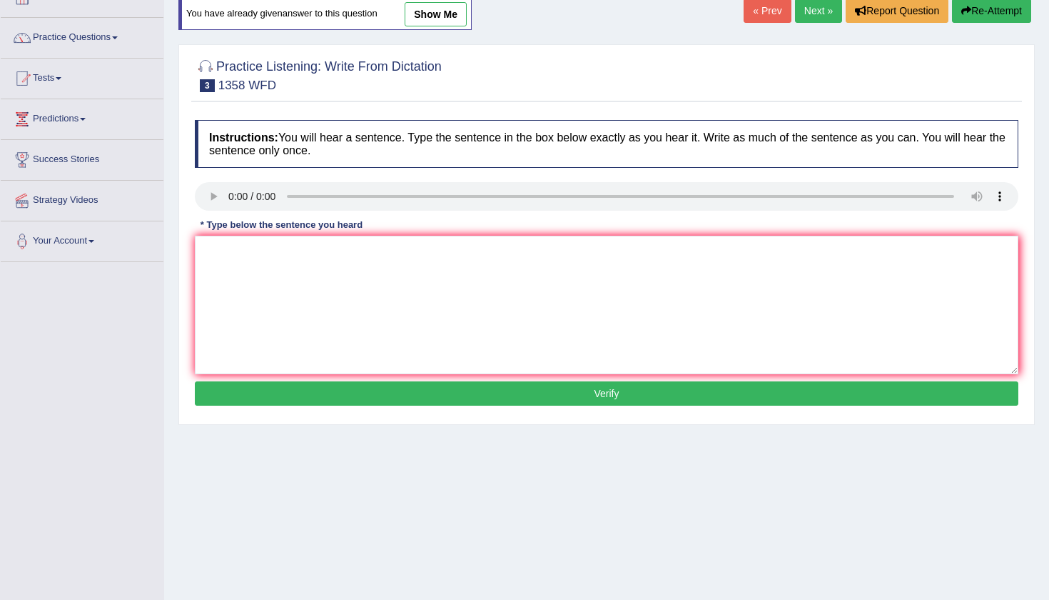
scroll to position [93, 0]
click at [448, 19] on link "show me" at bounding box center [436, 15] width 62 height 24
type textarea "The the communications communication skills skill are all these that becomes be…"
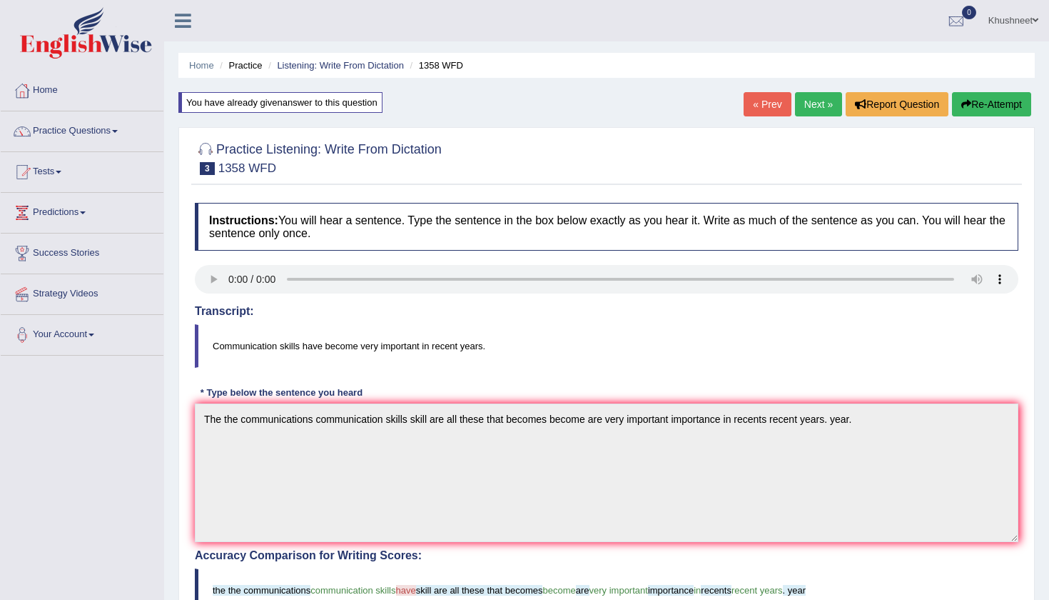
scroll to position [0, 0]
click at [814, 108] on link "Next »" at bounding box center [818, 104] width 47 height 24
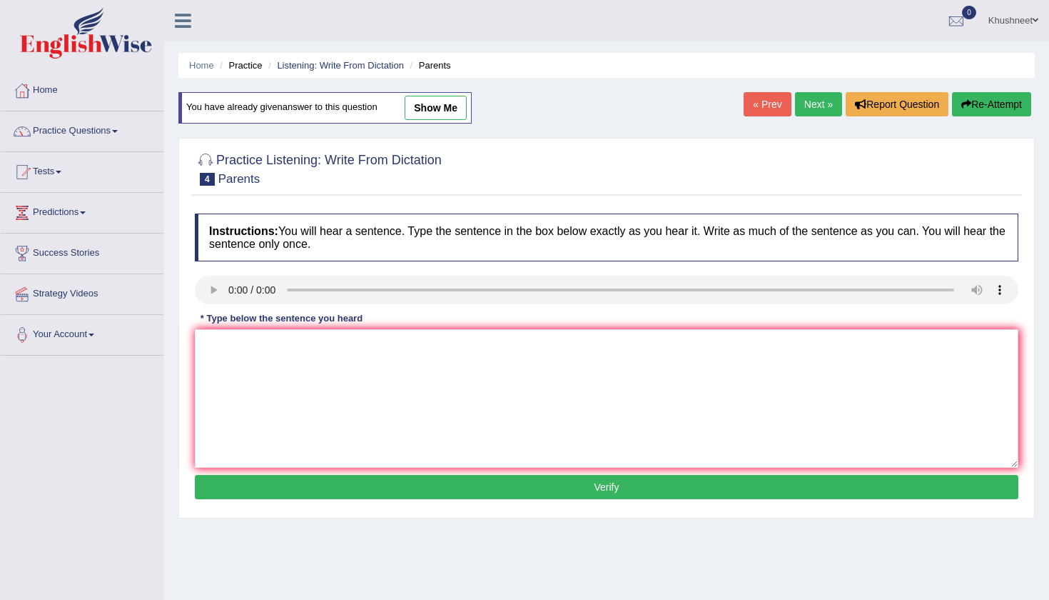
click at [454, 109] on link "show me" at bounding box center [436, 108] width 62 height 24
type textarea "Parents are also envolved envolve envolves are in involved involve involves in …"
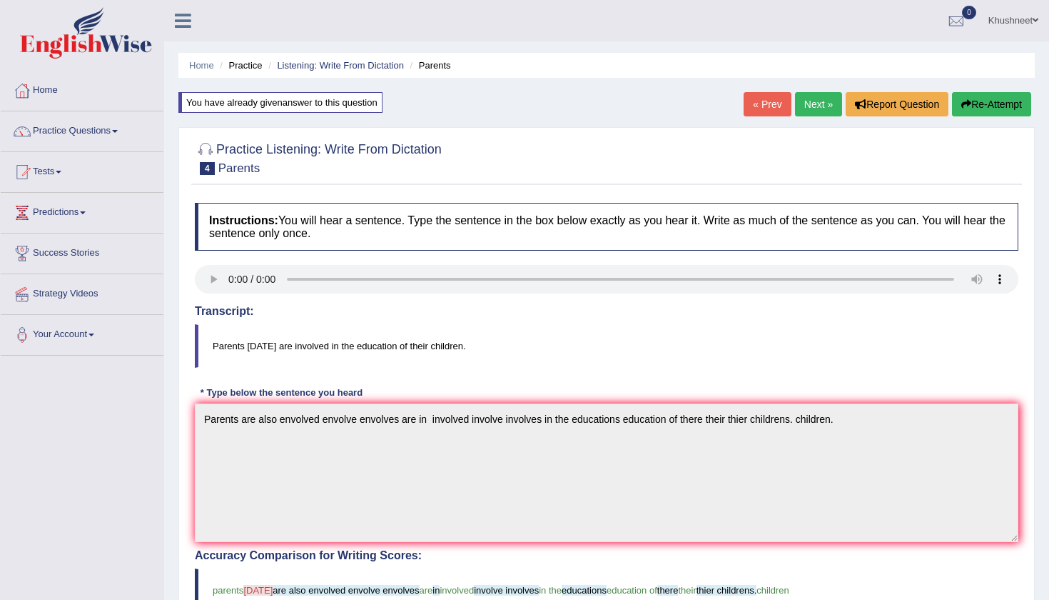
click at [801, 104] on link "Next »" at bounding box center [818, 104] width 47 height 24
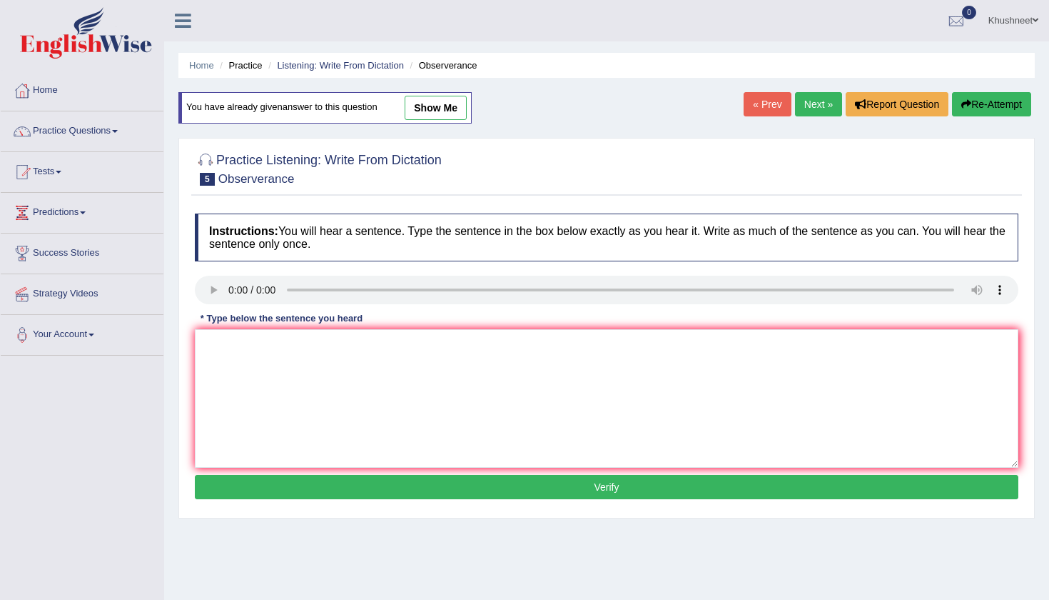
click at [443, 115] on link "show me" at bounding box center [436, 108] width 62 height 24
type textarea "Observers Observer waited waits nervoursally nervousally and waited waiting the…"
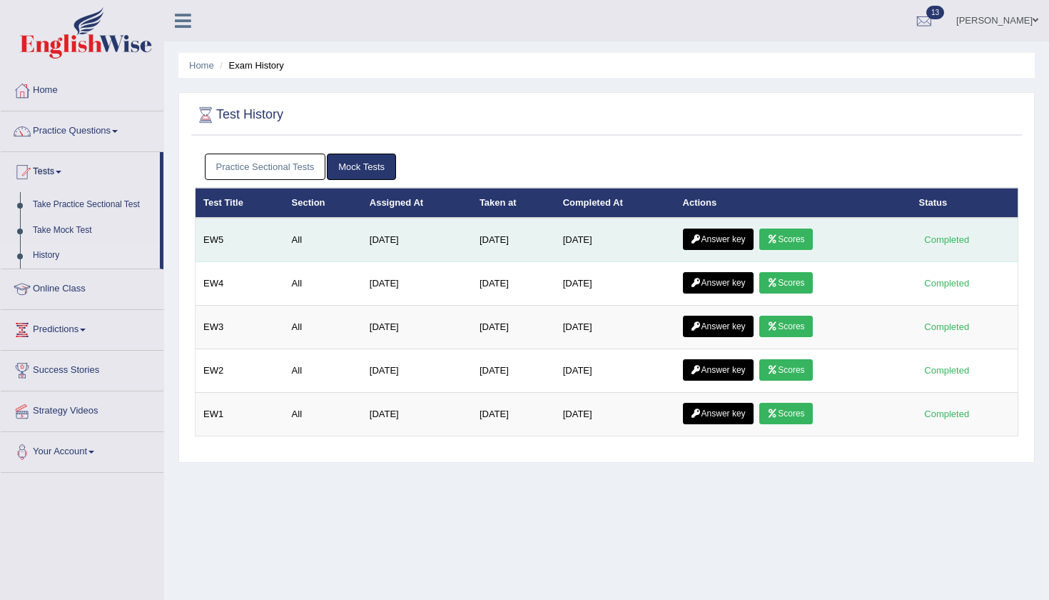
click at [802, 238] on link "Scores" at bounding box center [786, 238] width 53 height 21
click at [747, 240] on link "Answer key" at bounding box center [718, 238] width 71 height 21
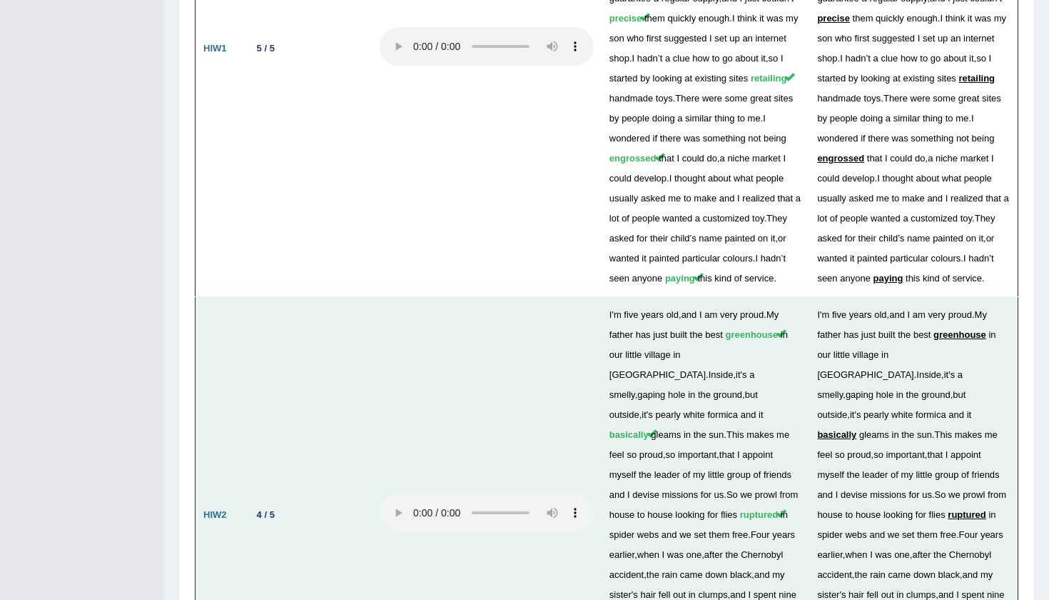
scroll to position [2590, 0]
